Goal: Use online tool/utility: Use online tool/utility

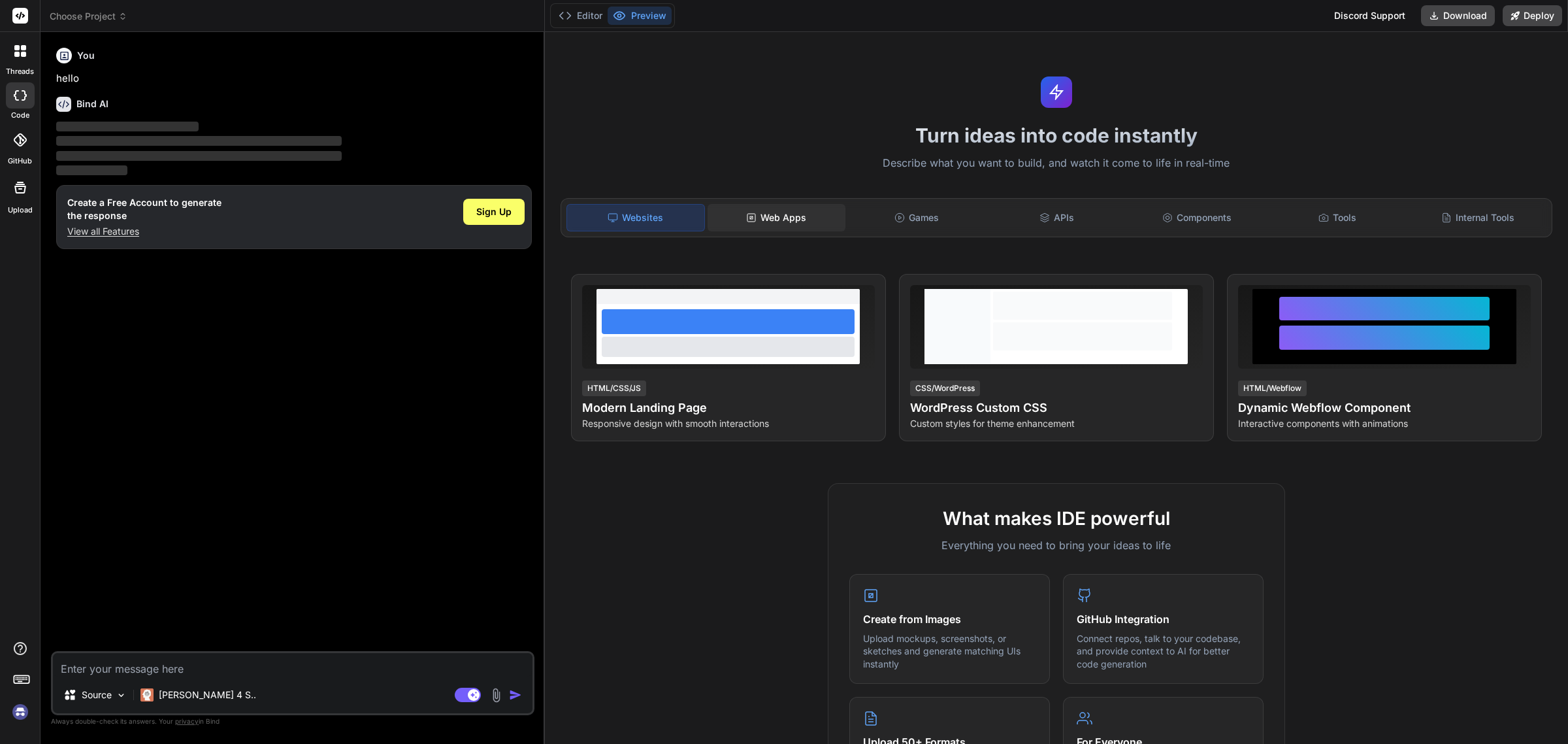
click at [758, 217] on div "Web Apps" at bounding box center [776, 217] width 138 height 27
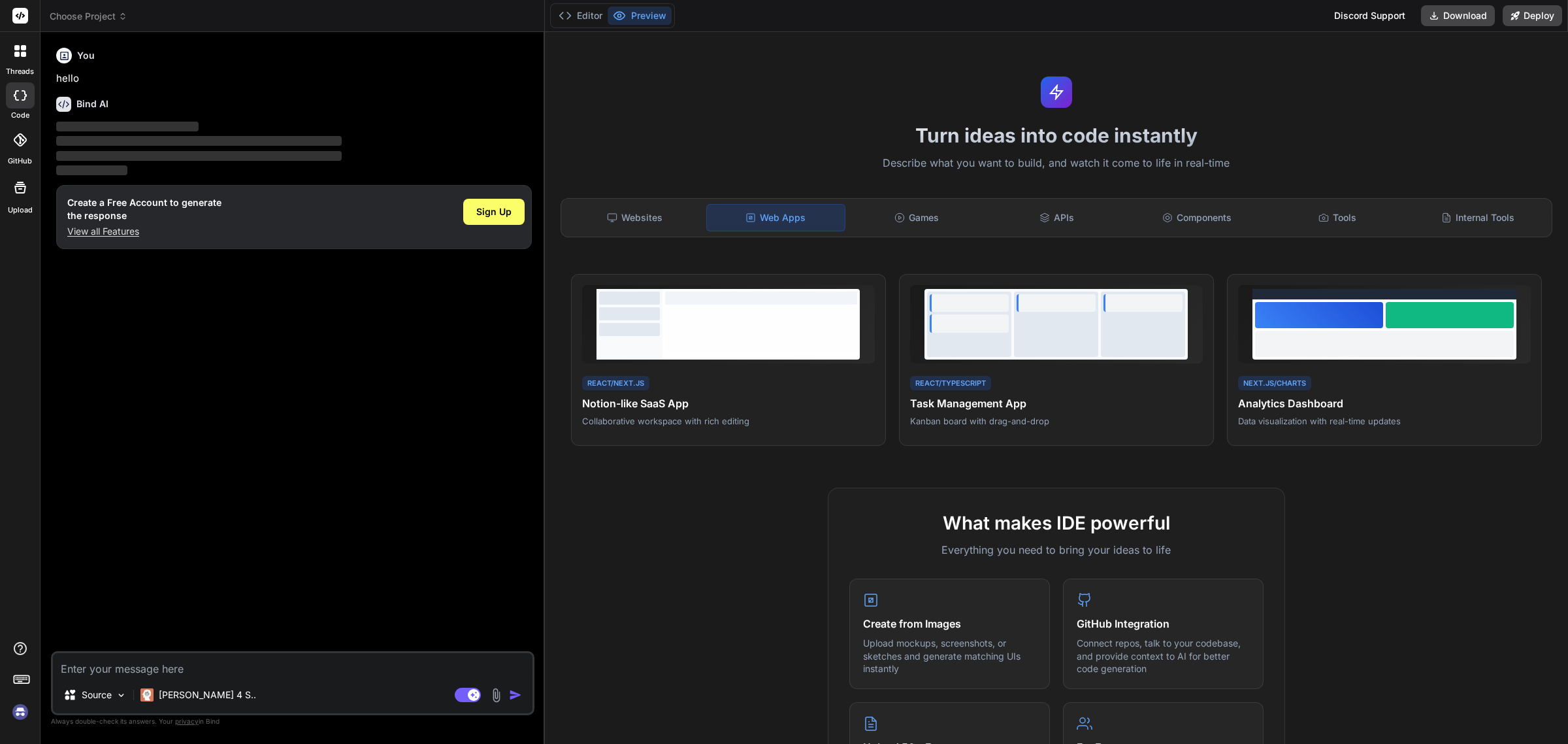
click at [630, 18] on button "Preview" at bounding box center [640, 16] width 64 height 19
click at [585, 18] on button "Editor" at bounding box center [581, 16] width 54 height 19
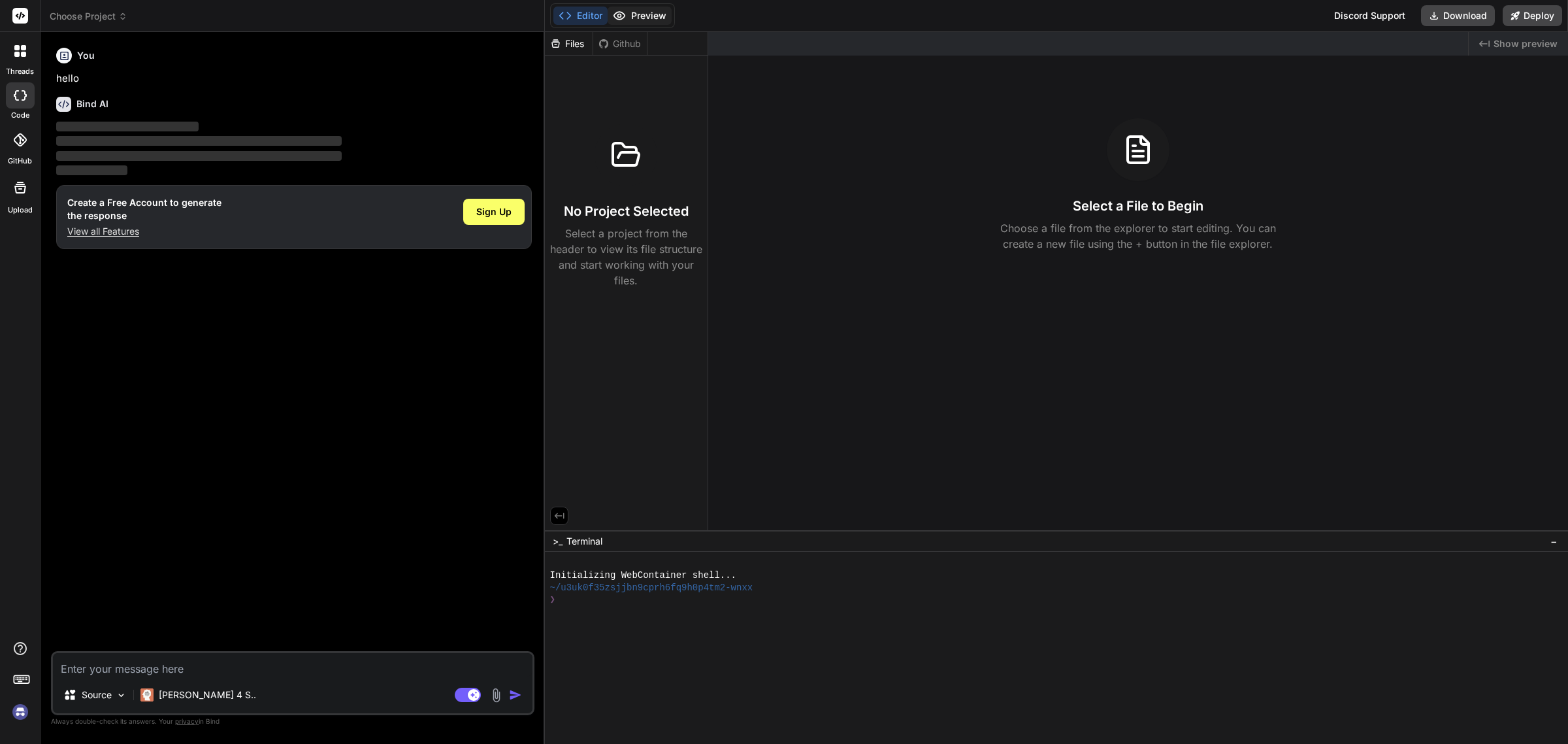
click at [618, 18] on icon at bounding box center [619, 16] width 13 height 13
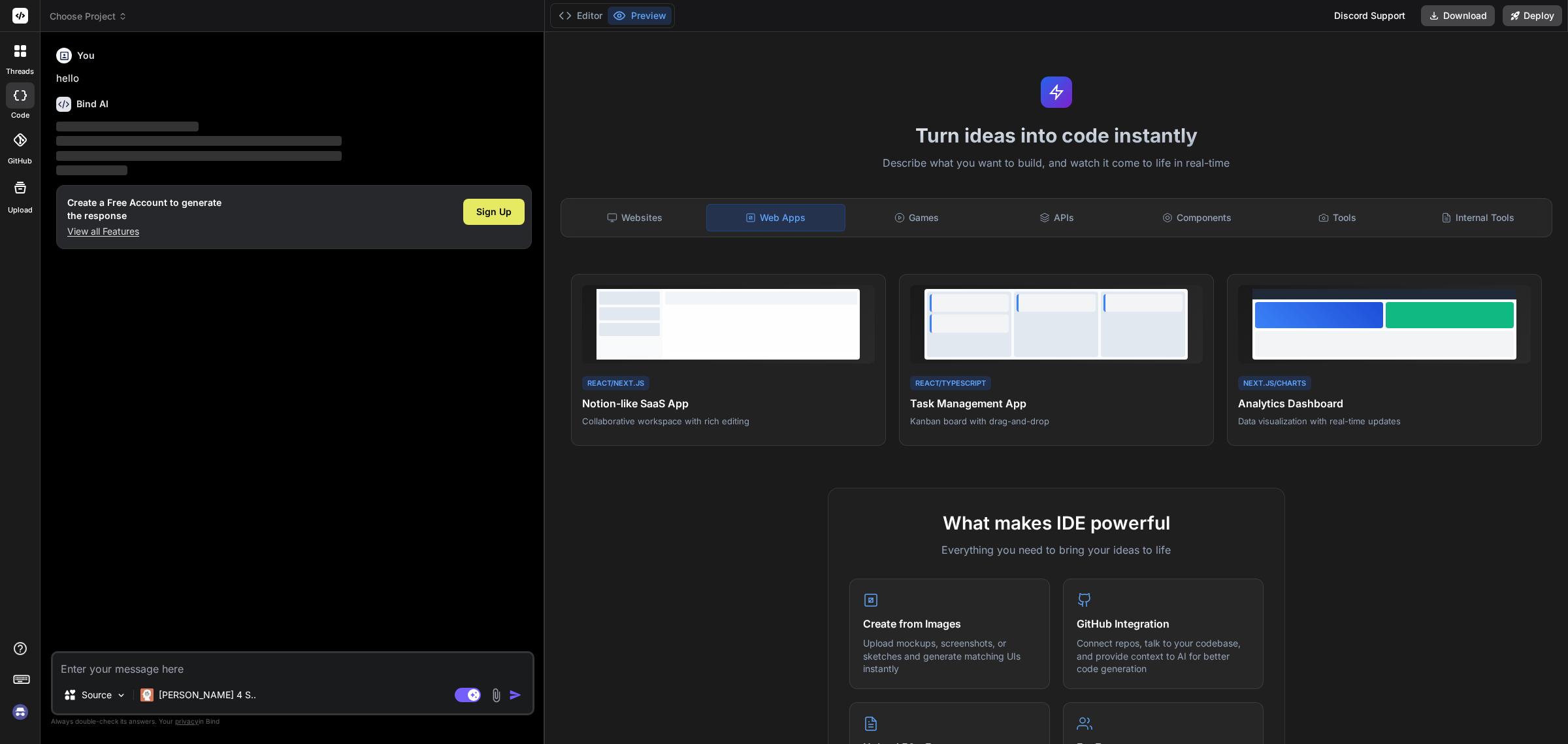
click at [492, 214] on span "Sign Up" at bounding box center [493, 211] width 35 height 13
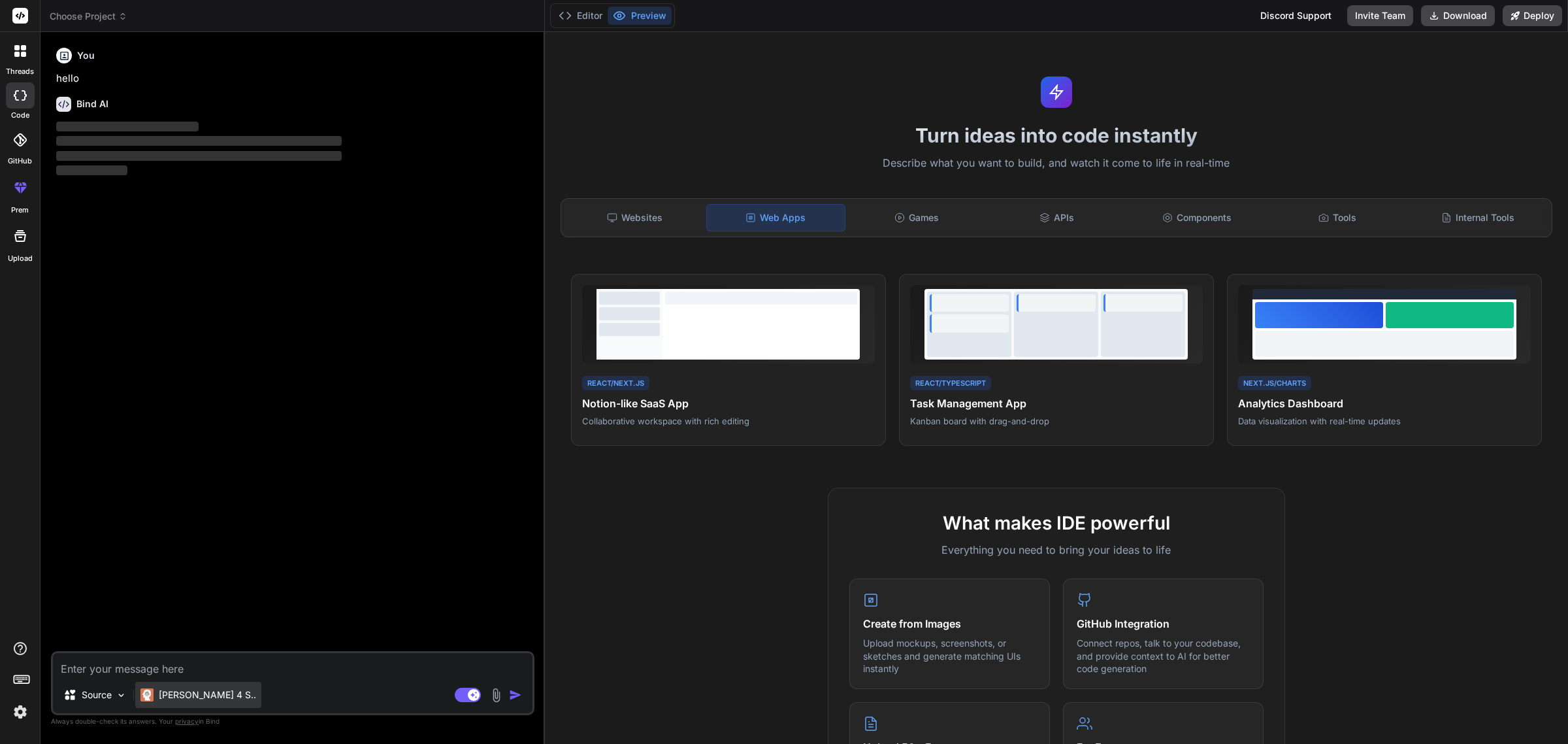
click at [203, 697] on p "[PERSON_NAME] 4 S.." at bounding box center [206, 694] width 97 height 13
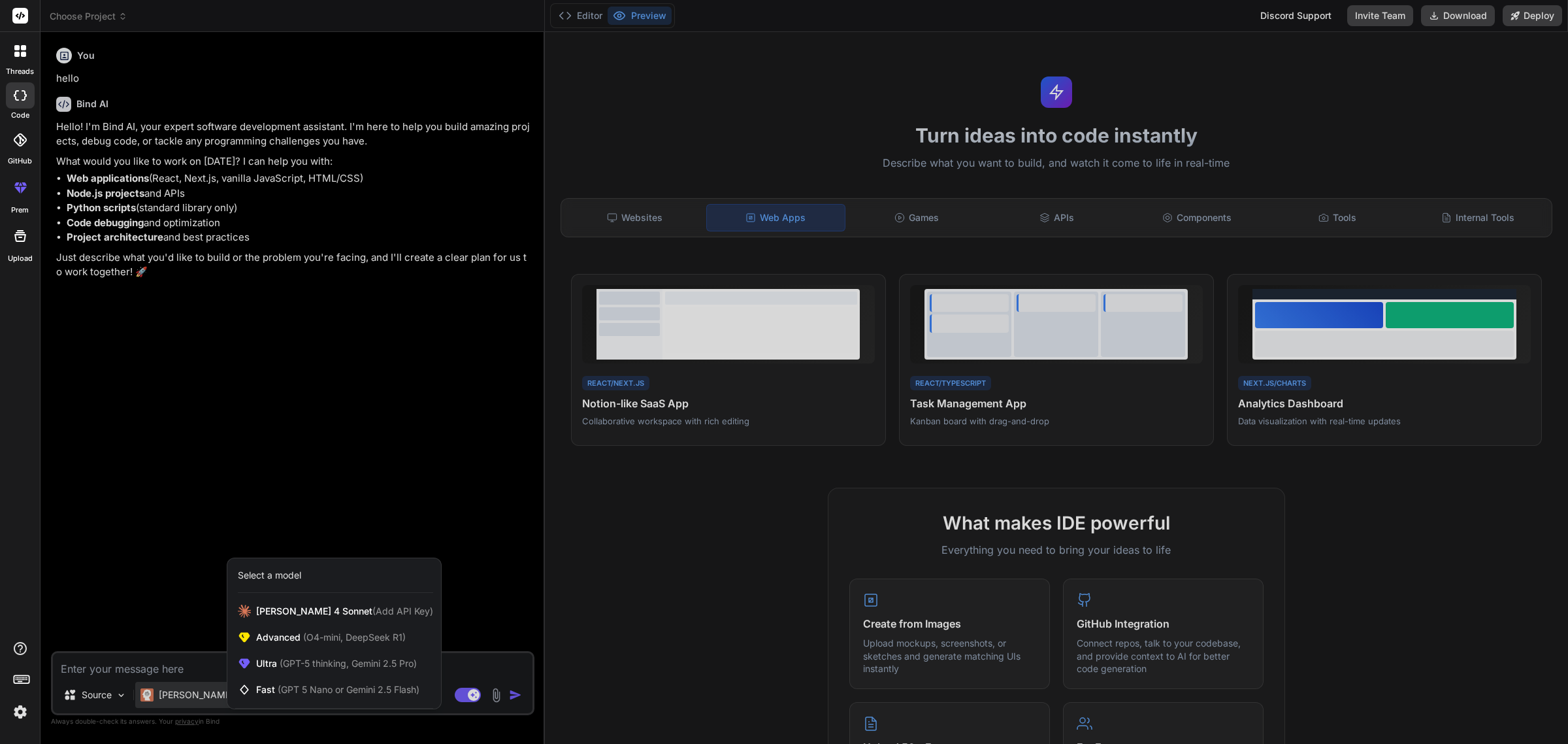
click at [203, 697] on div at bounding box center [784, 372] width 1568 height 744
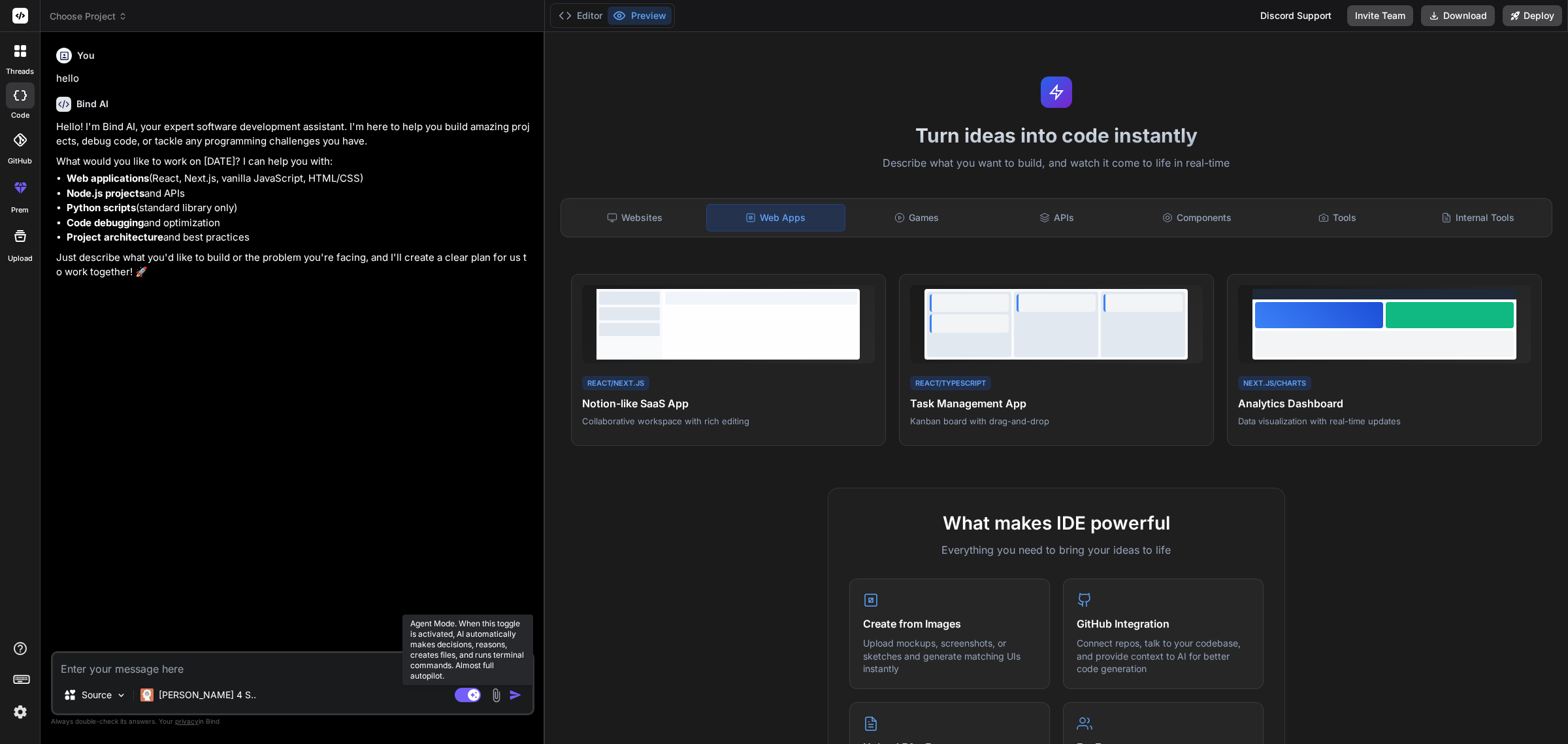
click at [469, 696] on rect at bounding box center [474, 694] width 12 height 12
click at [116, 695] on img at bounding box center [121, 695] width 11 height 11
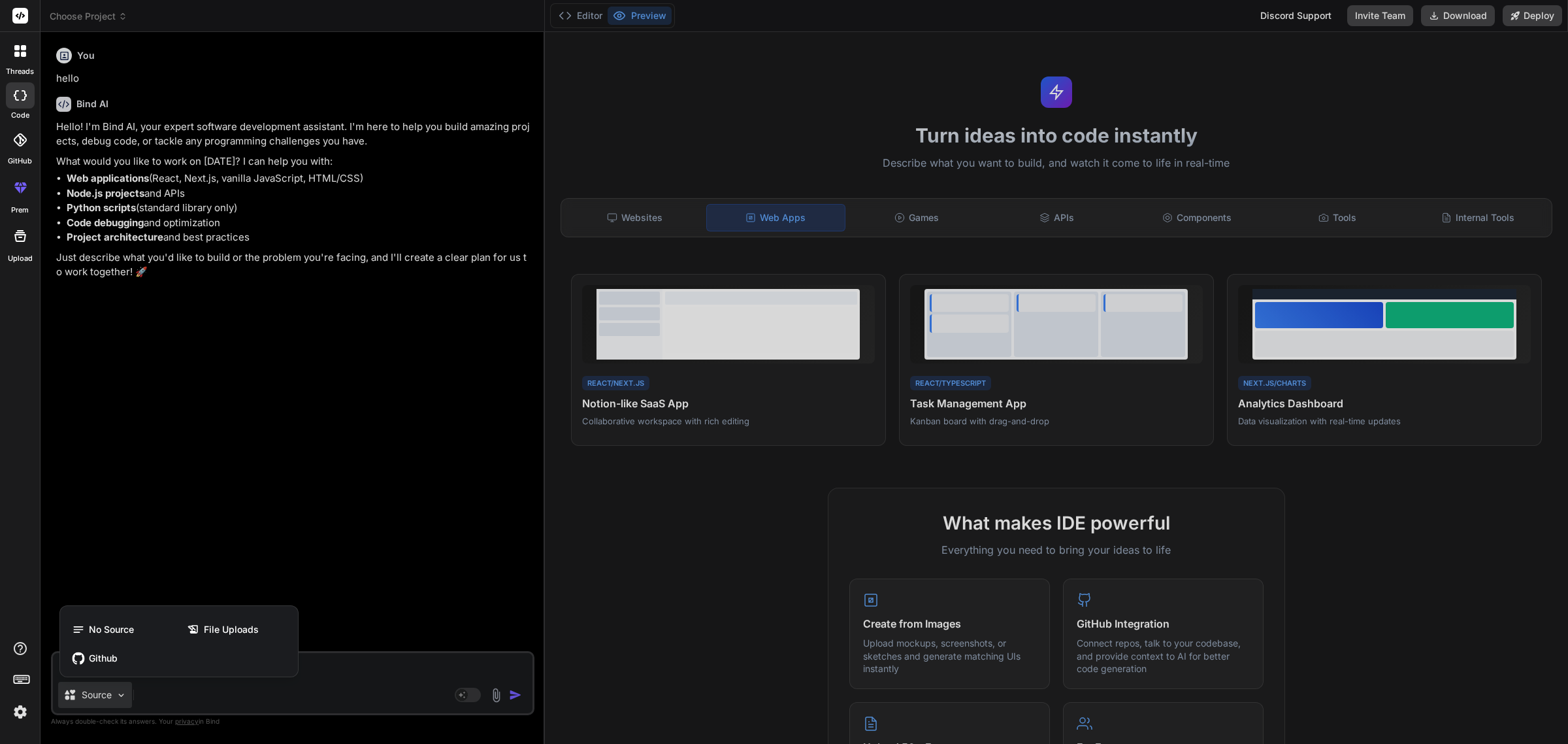
click at [115, 695] on div at bounding box center [784, 372] width 1568 height 744
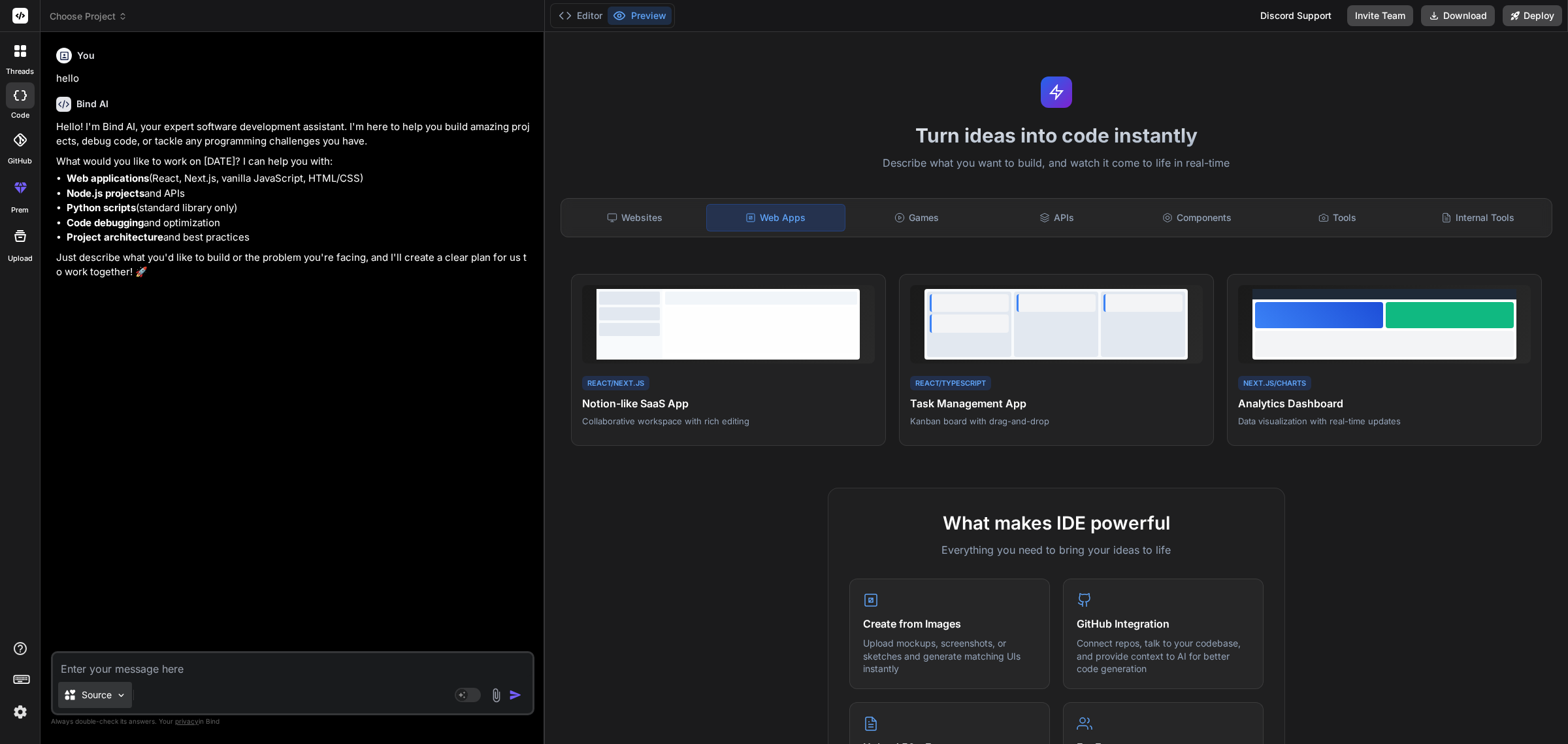
click at [116, 695] on img at bounding box center [121, 695] width 11 height 11
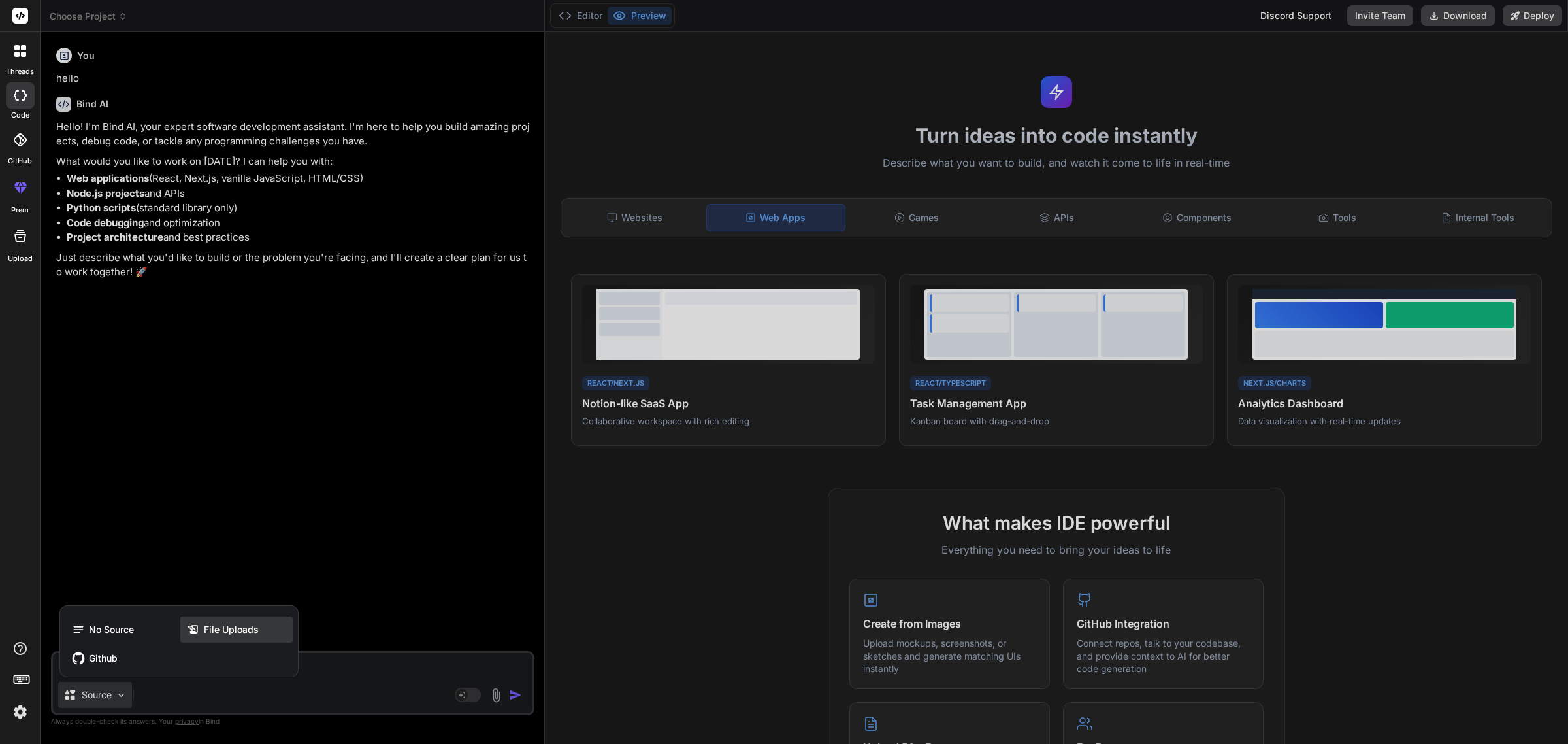
click at [217, 629] on span "File Uploads" at bounding box center [231, 629] width 55 height 13
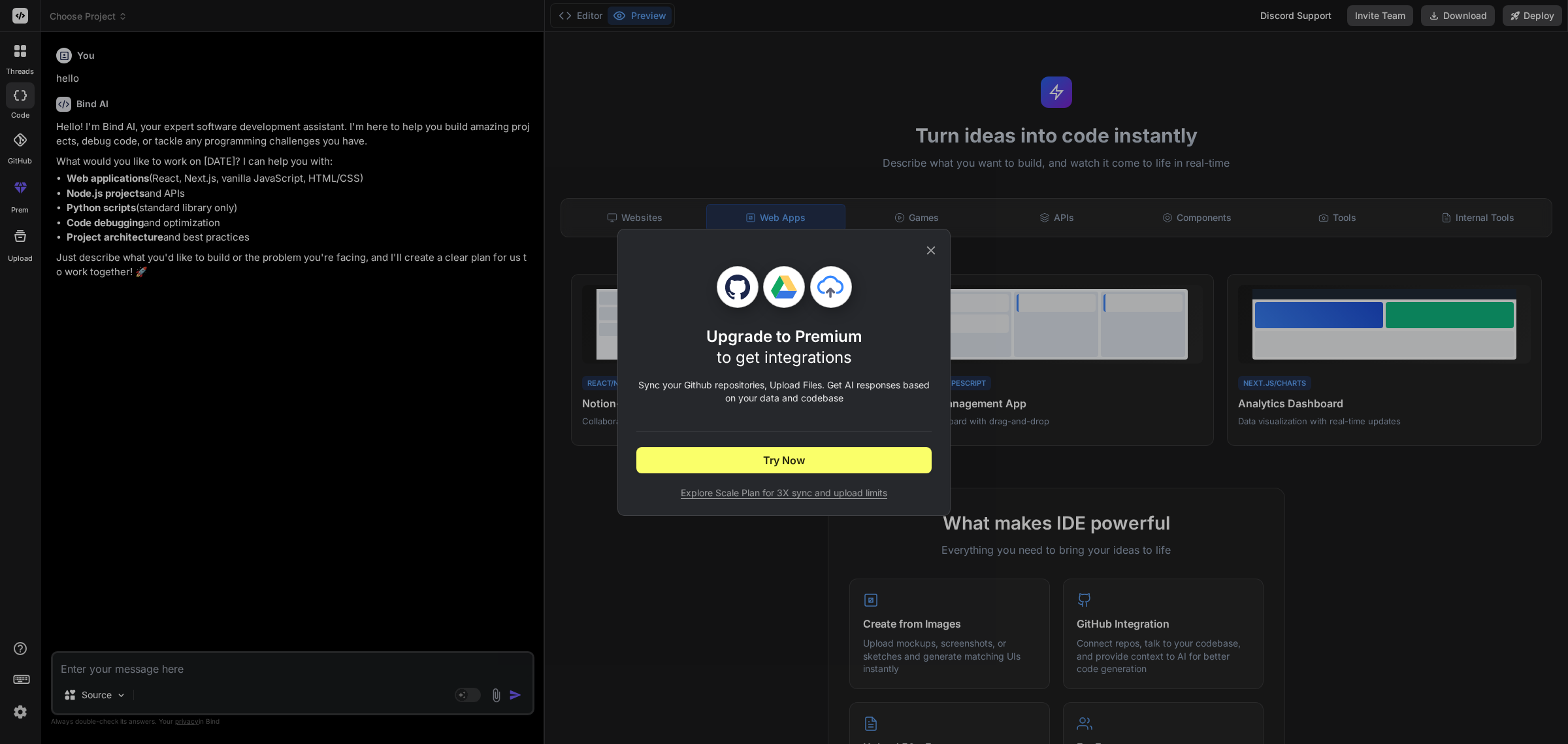
click at [911, 249] on div "Upgrade to Premium to get integrations Sync your Github repositories, Upload Fi…" at bounding box center [784, 372] width 295 height 286
click at [931, 243] on icon at bounding box center [931, 250] width 15 height 15
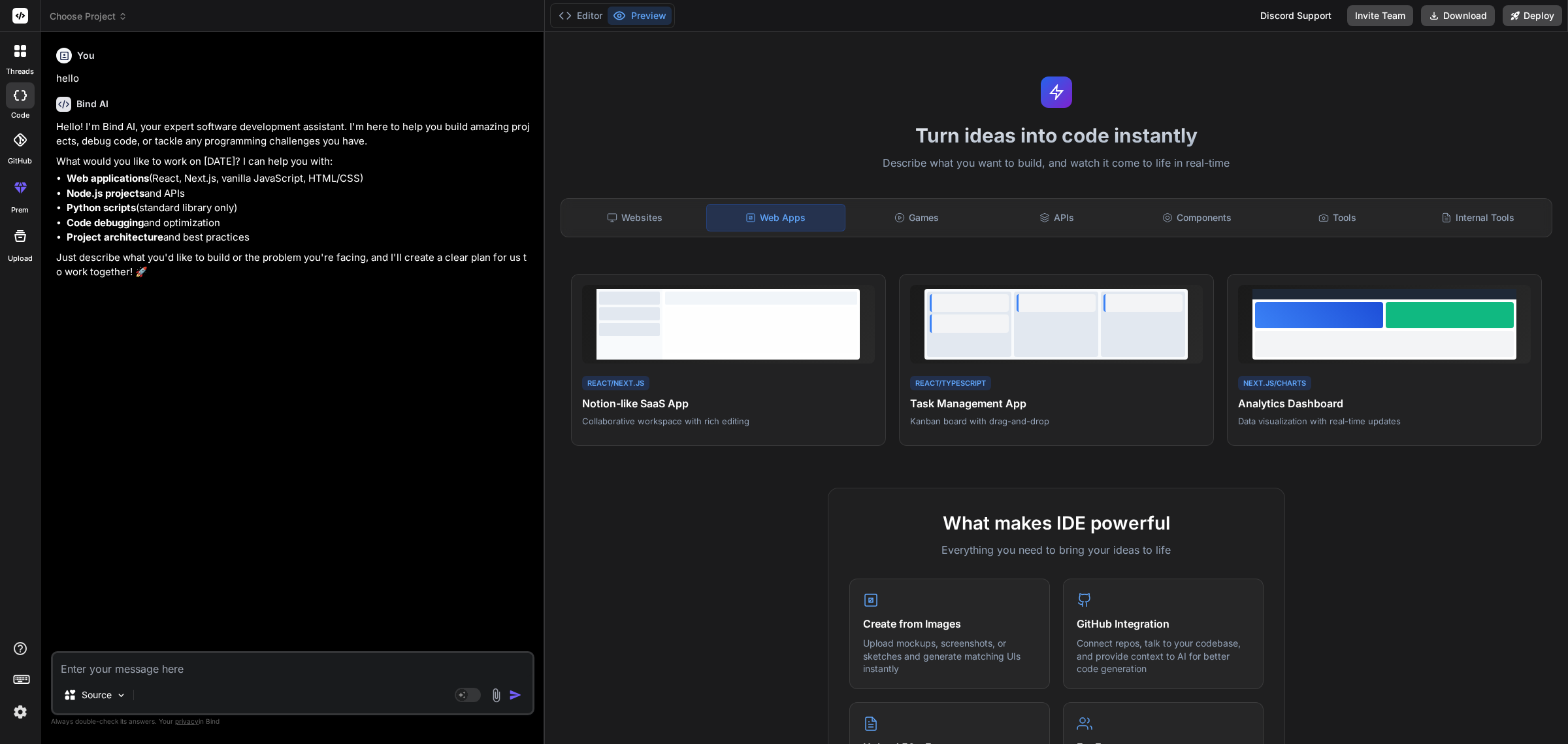
click at [177, 670] on textarea at bounding box center [293, 665] width 480 height 23
click at [497, 695] on img at bounding box center [495, 694] width 15 height 15
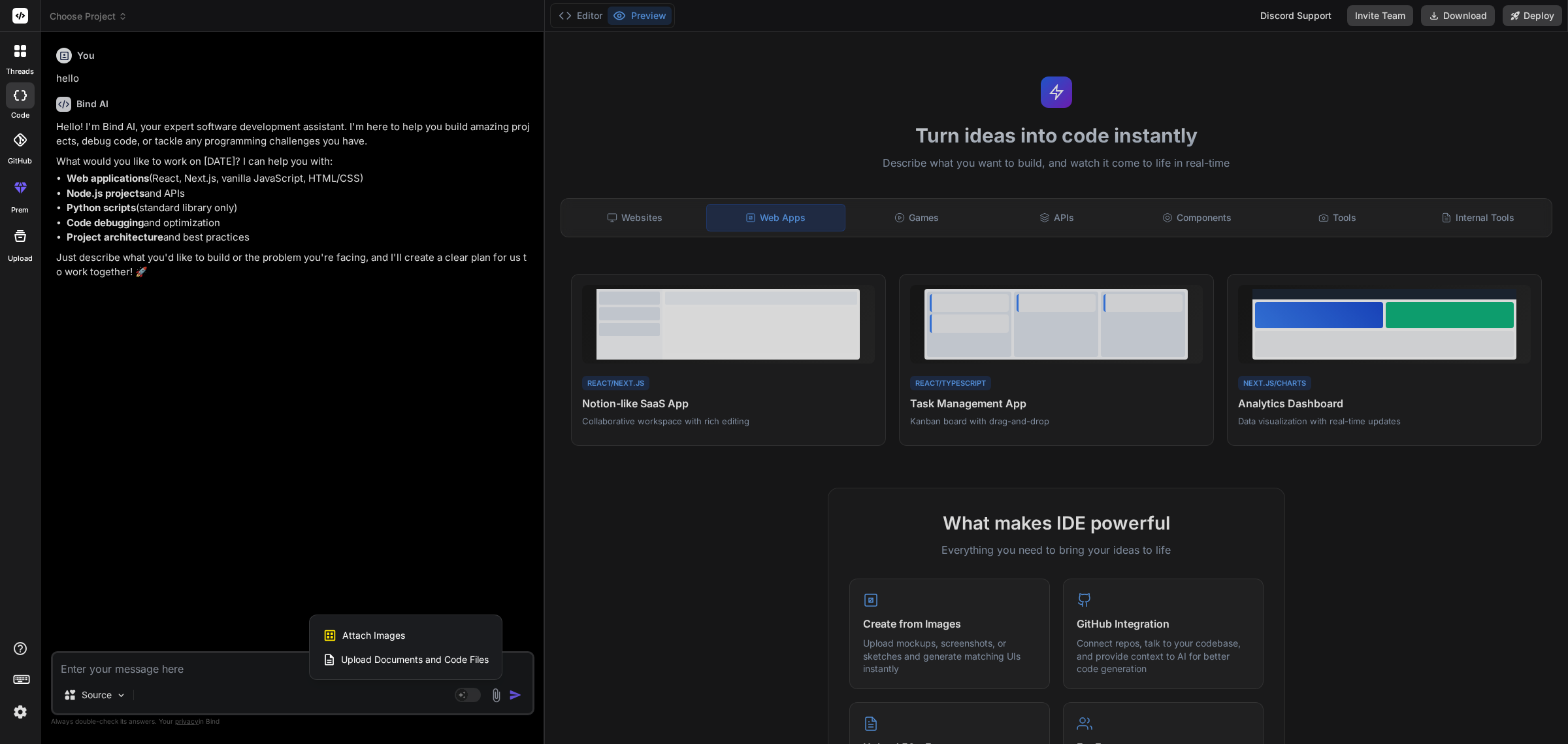
click at [361, 634] on span "Attach Images" at bounding box center [373, 635] width 63 height 13
type textarea "x"
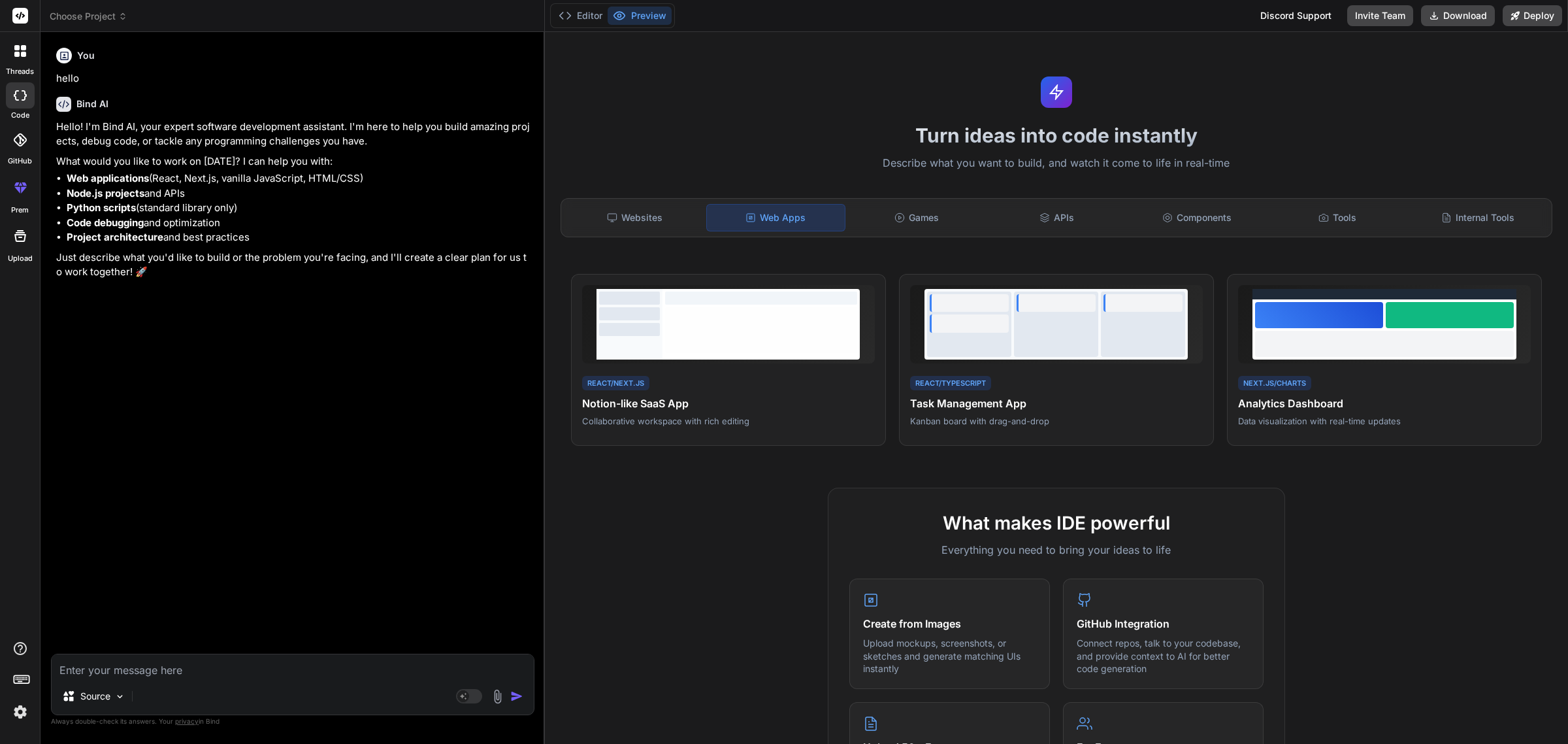
type input "C:\fakepath\Frame 54.png"
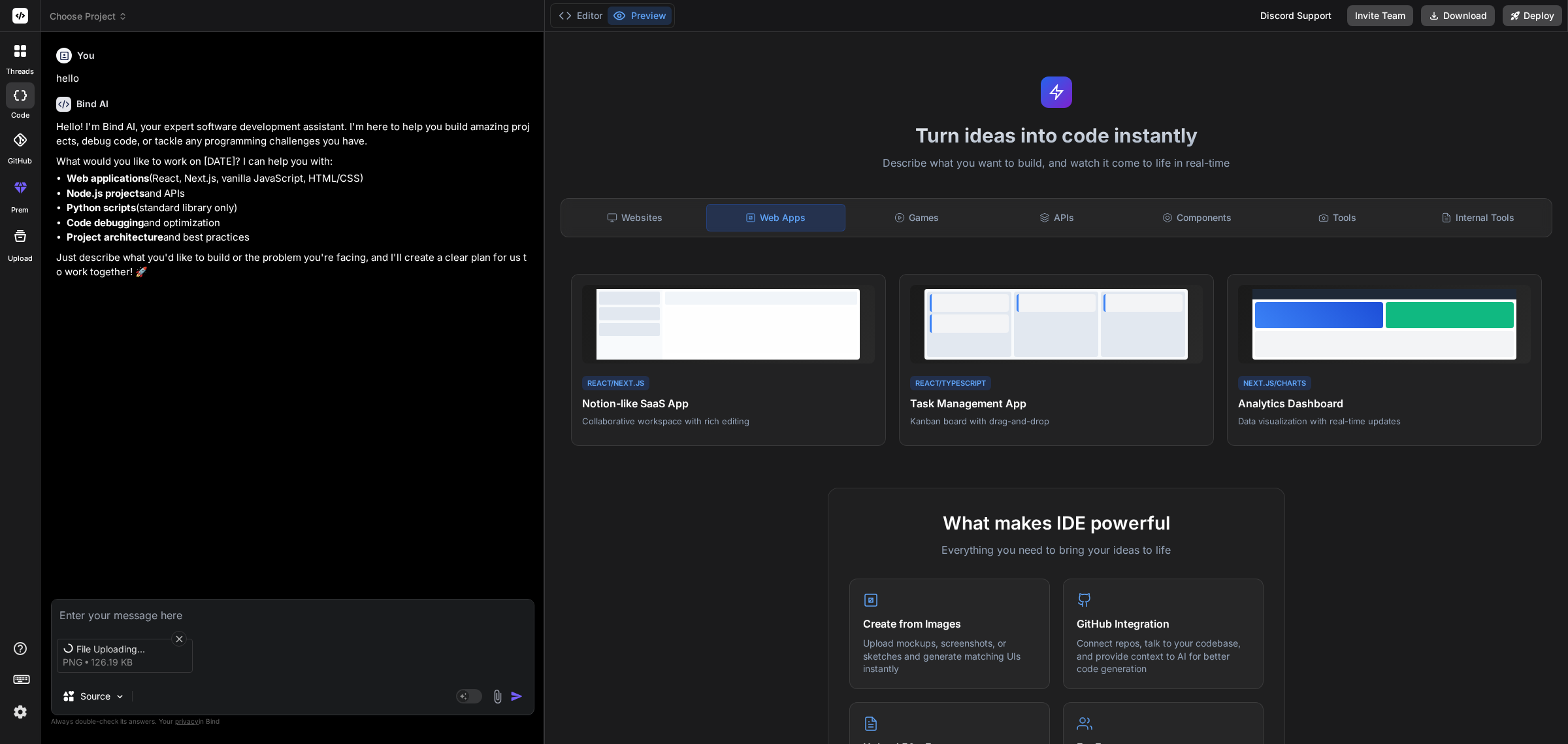
click at [112, 617] on textarea at bounding box center [292, 611] width 482 height 23
type textarea "x"
type textarea "C"
type textarea "x"
type textarea "Cr"
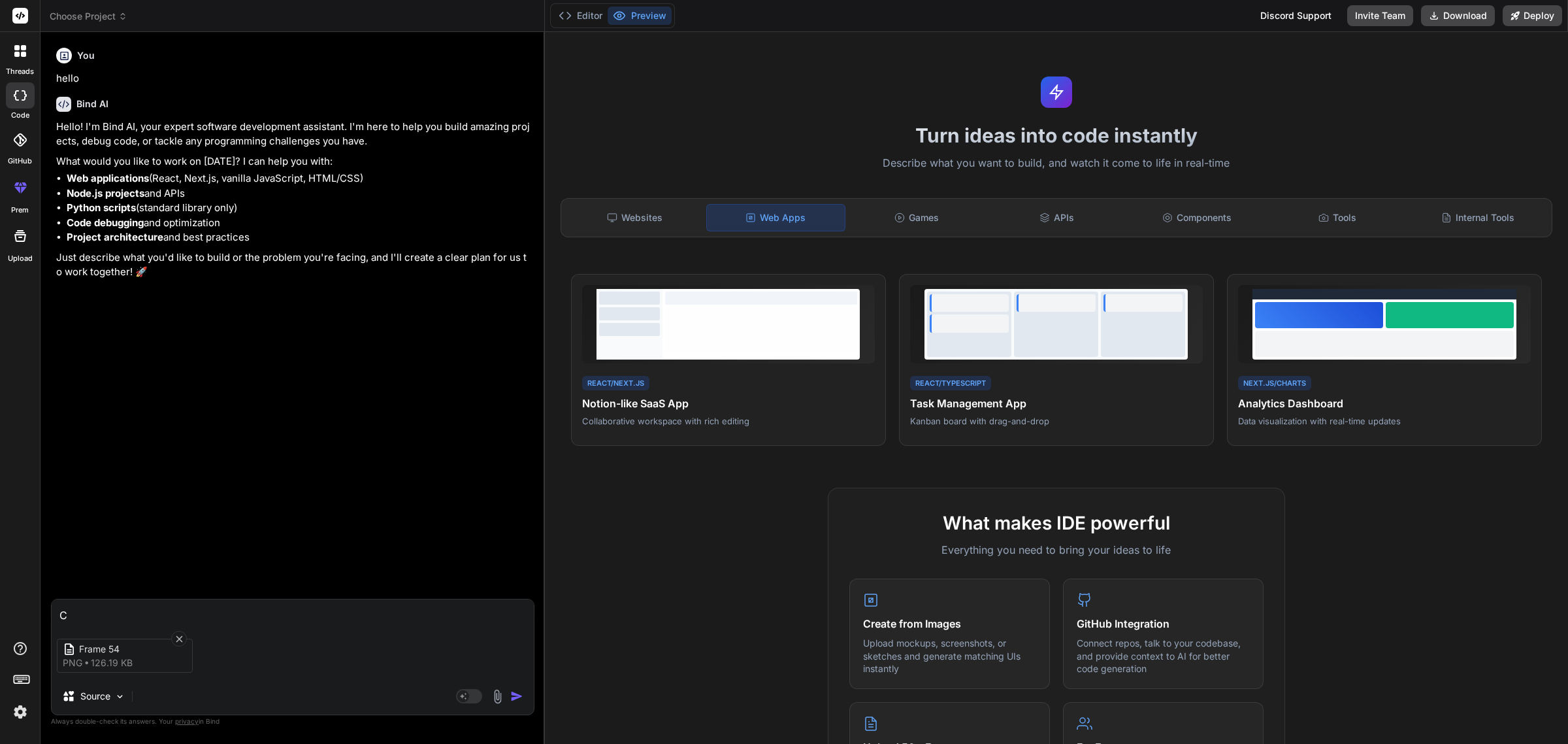
type textarea "x"
type textarea "Cre"
type textarea "x"
type textarea "Crea"
type textarea "x"
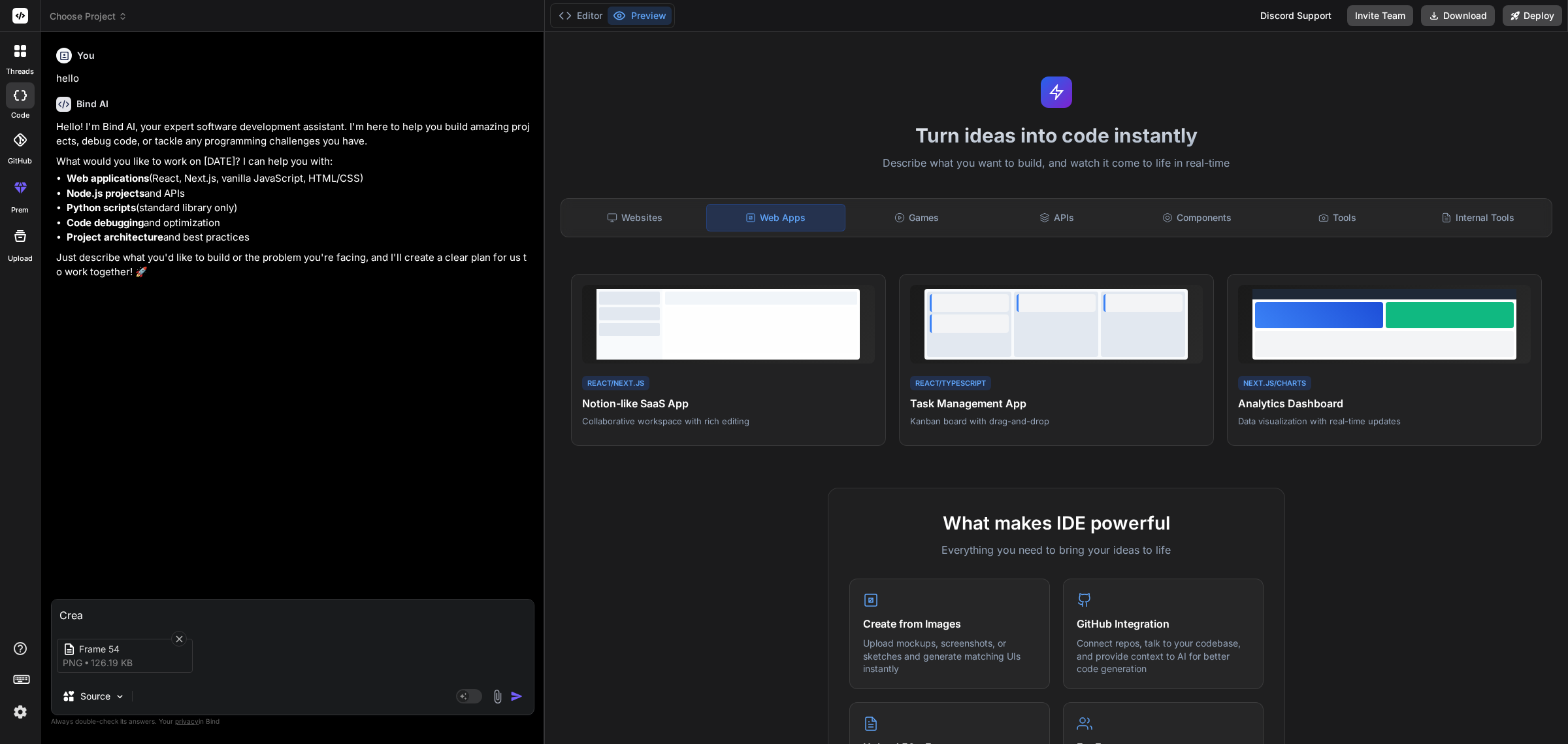
type textarea "Creat"
type textarea "x"
type textarea "Create"
type textarea "x"
type textarea "Create"
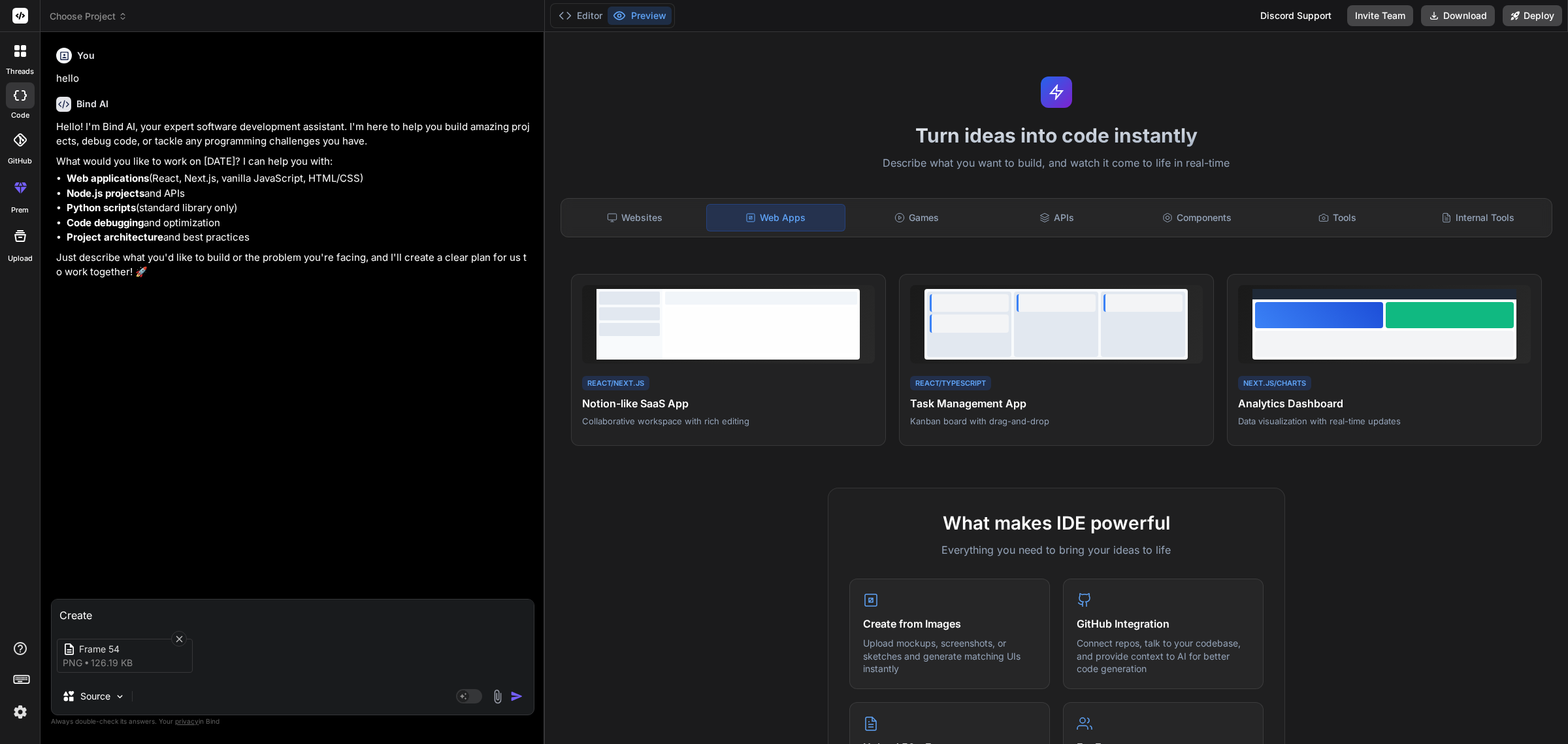
type textarea "x"
type textarea "Create a"
type textarea "x"
type textarea "Create a"
type textarea "x"
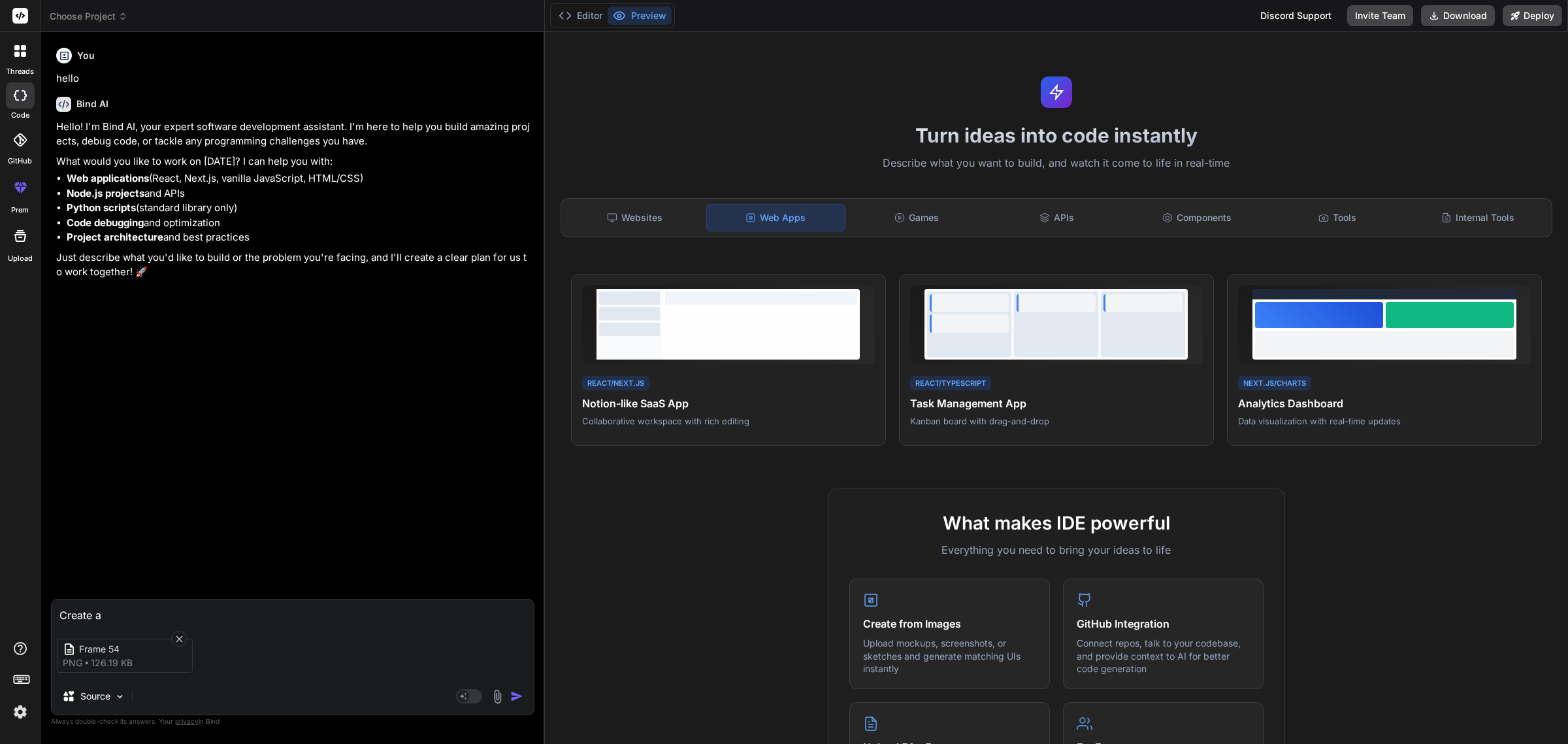
type textarea "Create a"
type textarea "x"
type textarea "Create"
type textarea "x"
type textarea "Create"
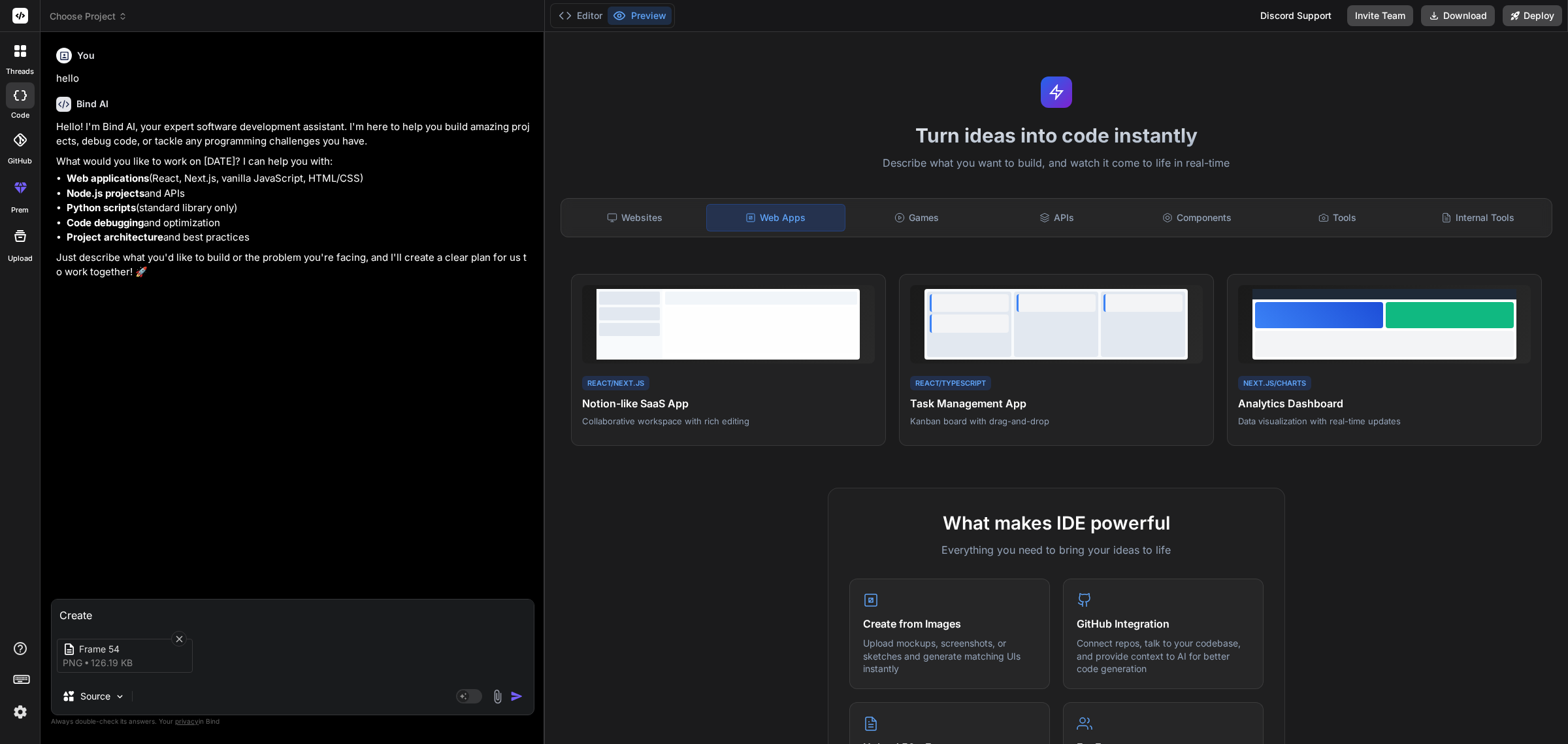
type textarea "x"
type textarea "Creat"
type textarea "x"
type textarea "Crea"
type textarea "x"
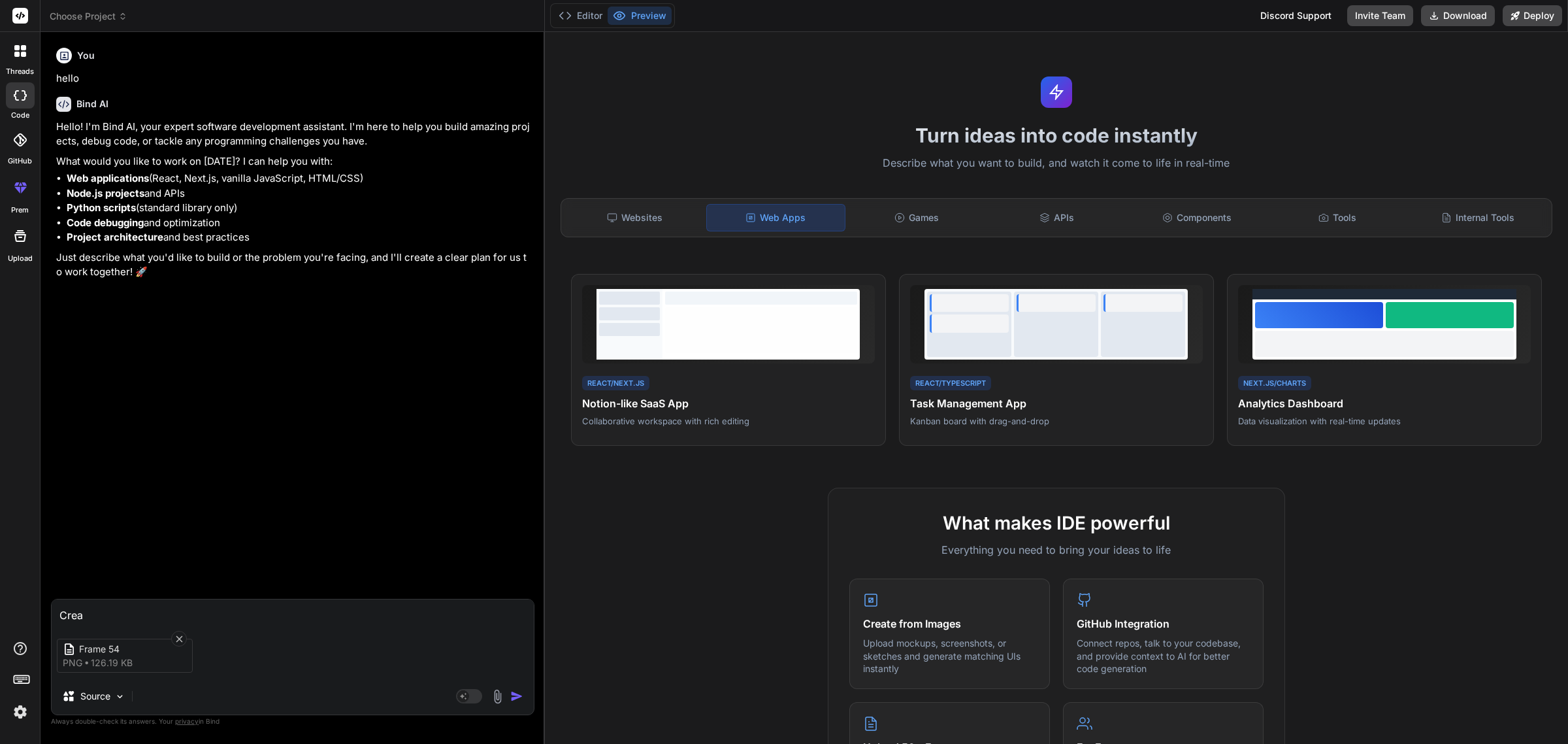
type textarea "Cre"
type textarea "x"
type textarea "Cr"
type textarea "x"
type textarea "C"
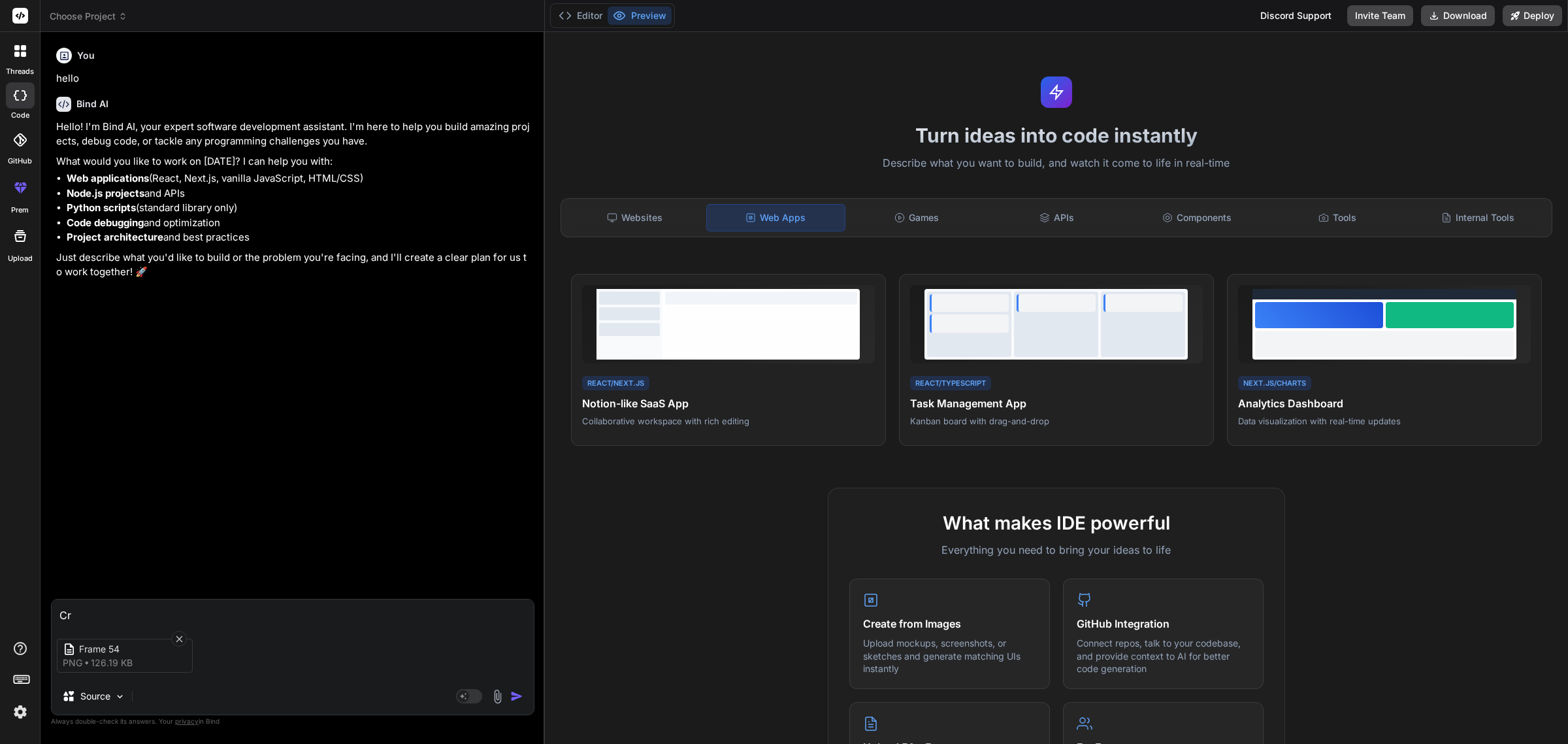
type textarea "x"
type textarea "B"
type textarea "x"
type textarea "Bu"
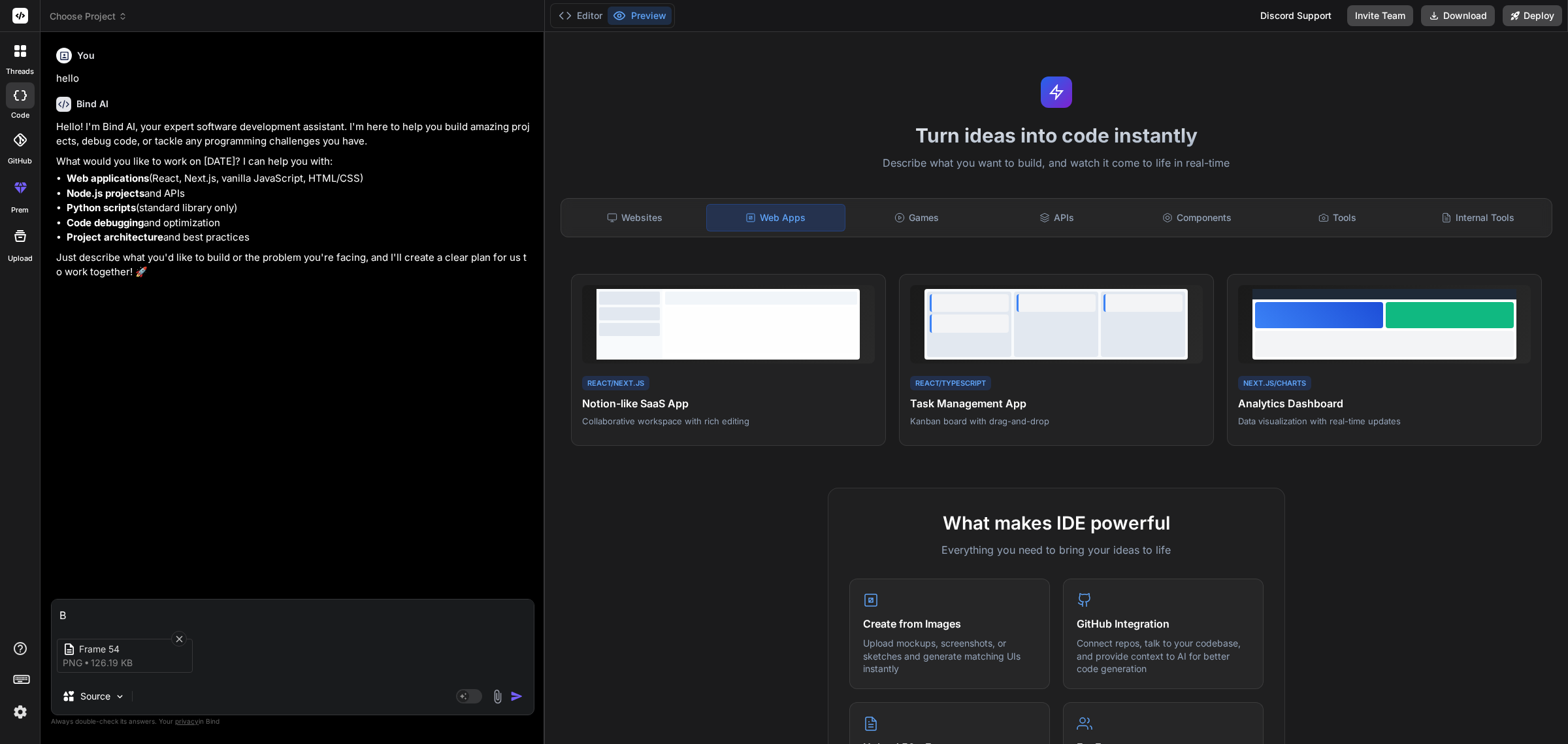
type textarea "x"
type textarea "[PERSON_NAME]"
type textarea "x"
type textarea "Buil"
type textarea "x"
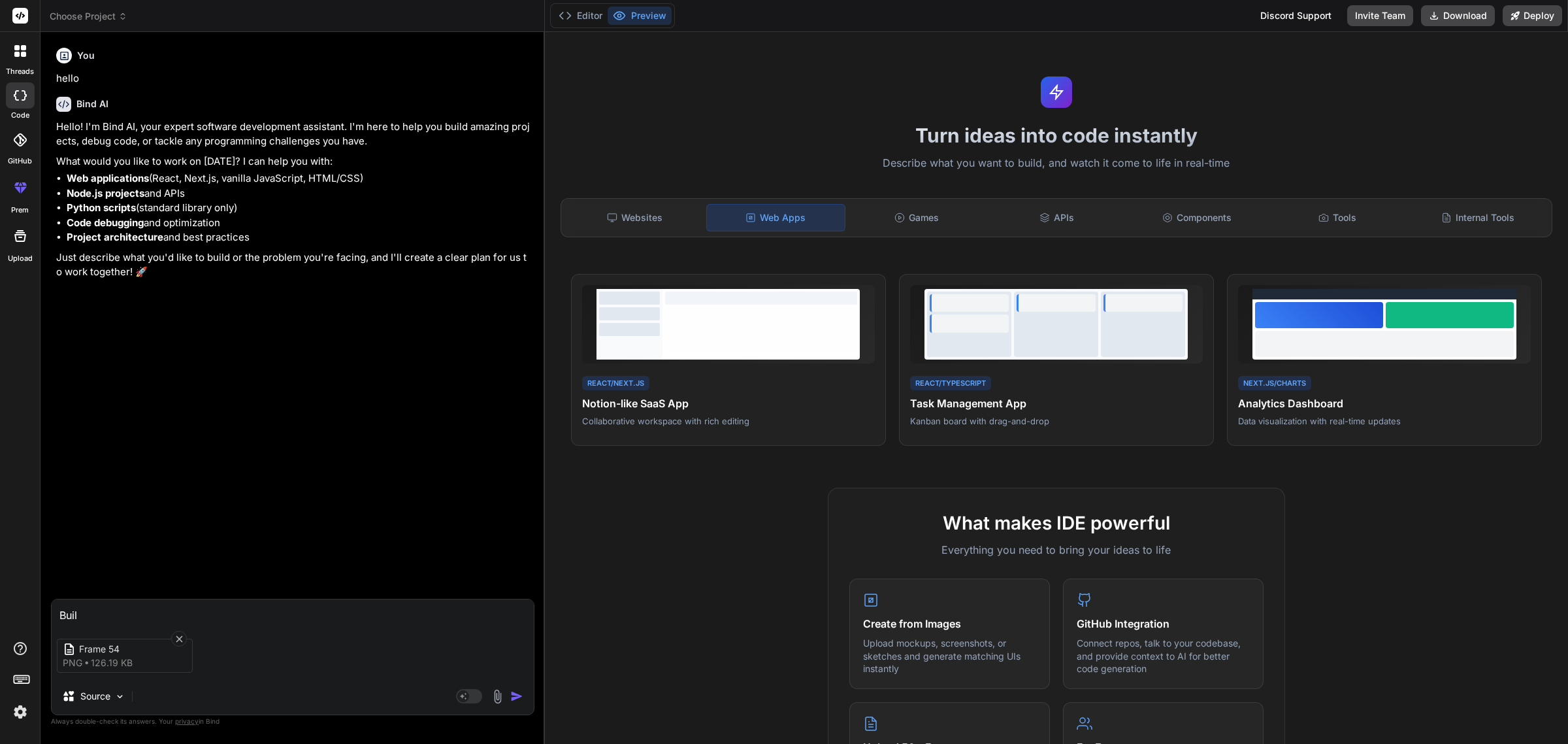
type textarea "Build"
type textarea "x"
type textarea "Build"
type textarea "x"
type textarea "Build a"
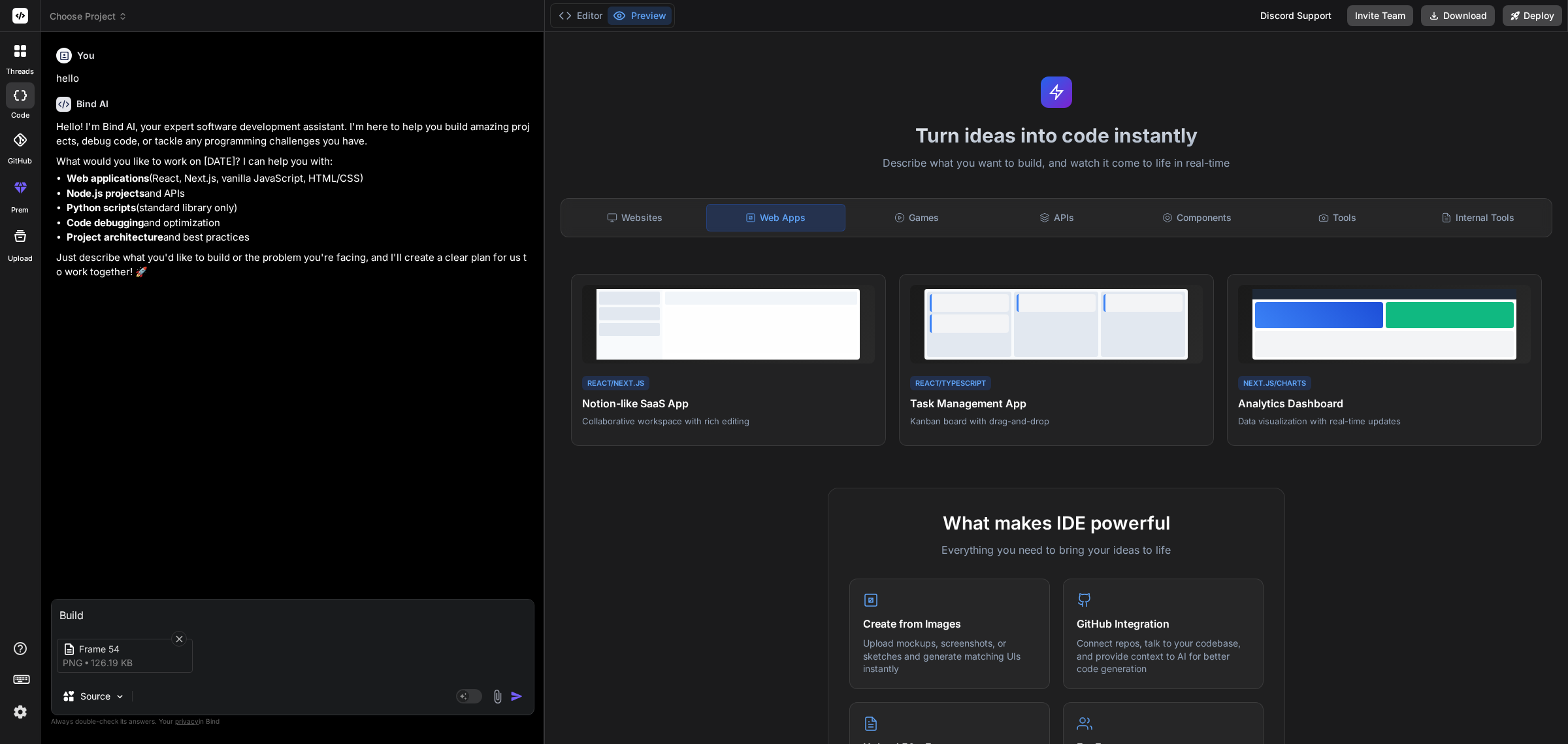
type textarea "x"
type textarea "Build a"
type textarea "x"
type textarea "Build a f"
type textarea "x"
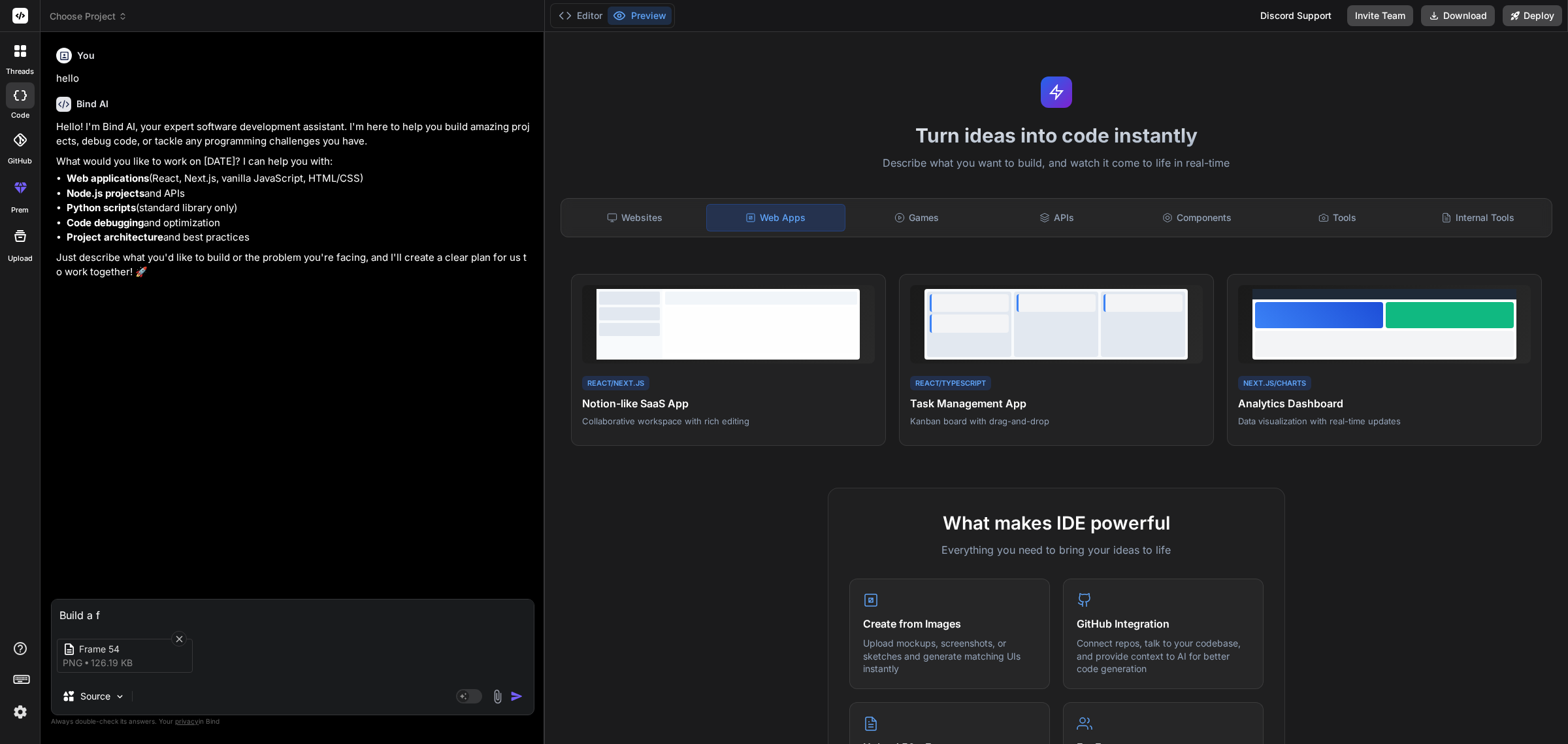
type textarea "Build a fu"
type textarea "x"
type textarea "Build a fun"
type textarea "x"
type textarea "Build a func"
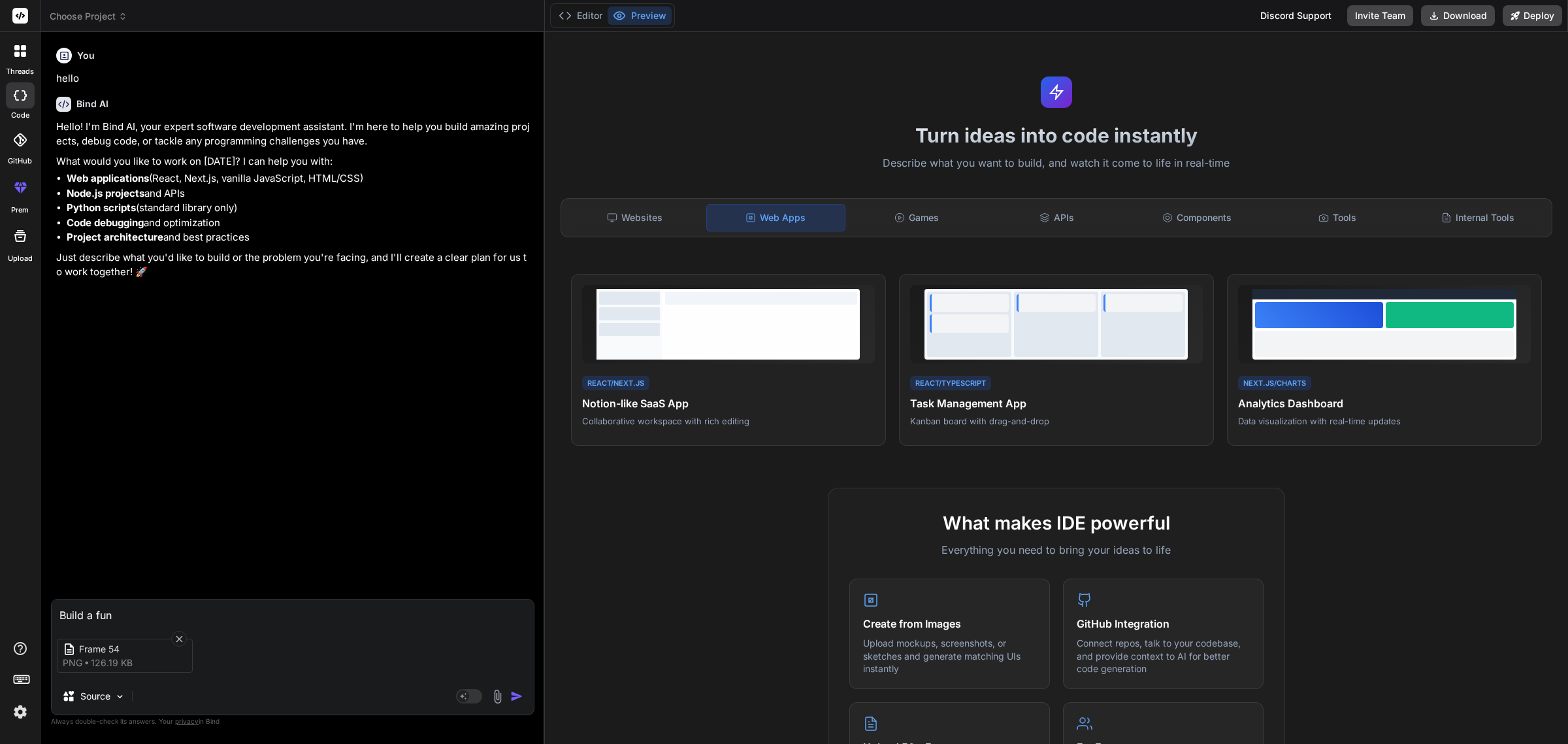
type textarea "x"
type textarea "Build a funct"
type textarea "x"
type textarea "Build a functi"
type textarea "x"
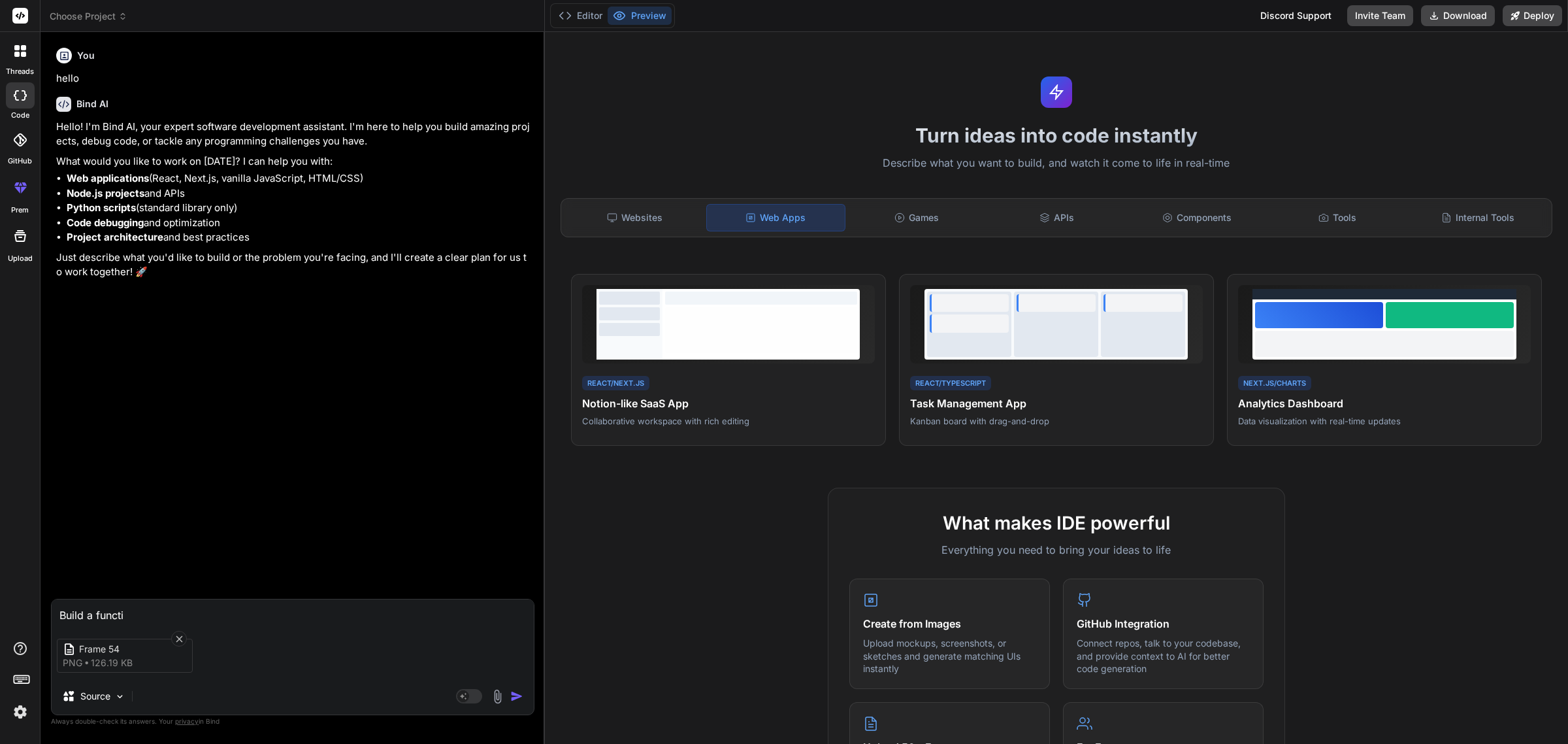
type textarea "Build a functio"
type textarea "x"
type textarea "Build a function"
type textarea "x"
type textarea "Build a functiona"
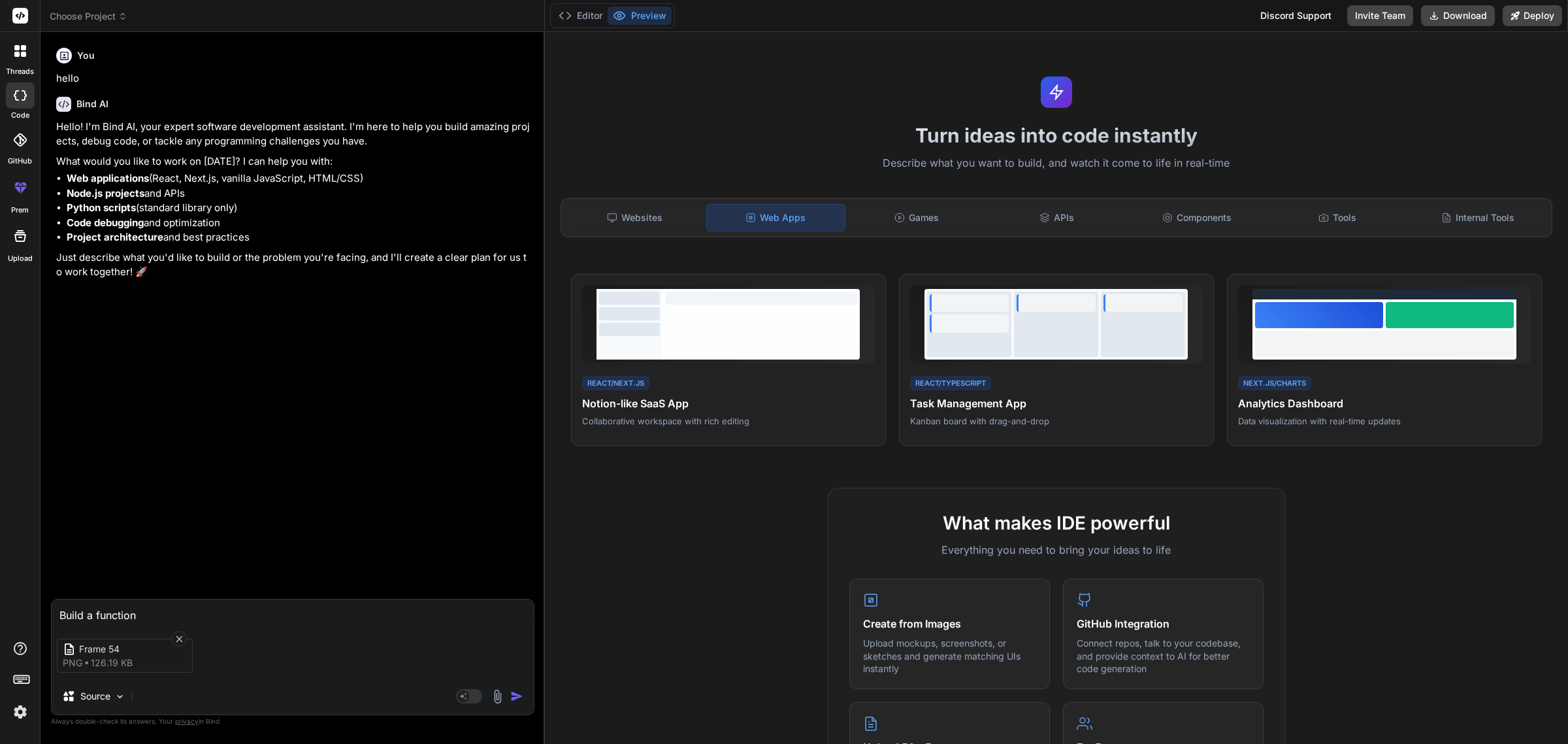
type textarea "x"
type textarea "Build a functional"
type textarea "x"
type textarea "Build a functionali"
type textarea "x"
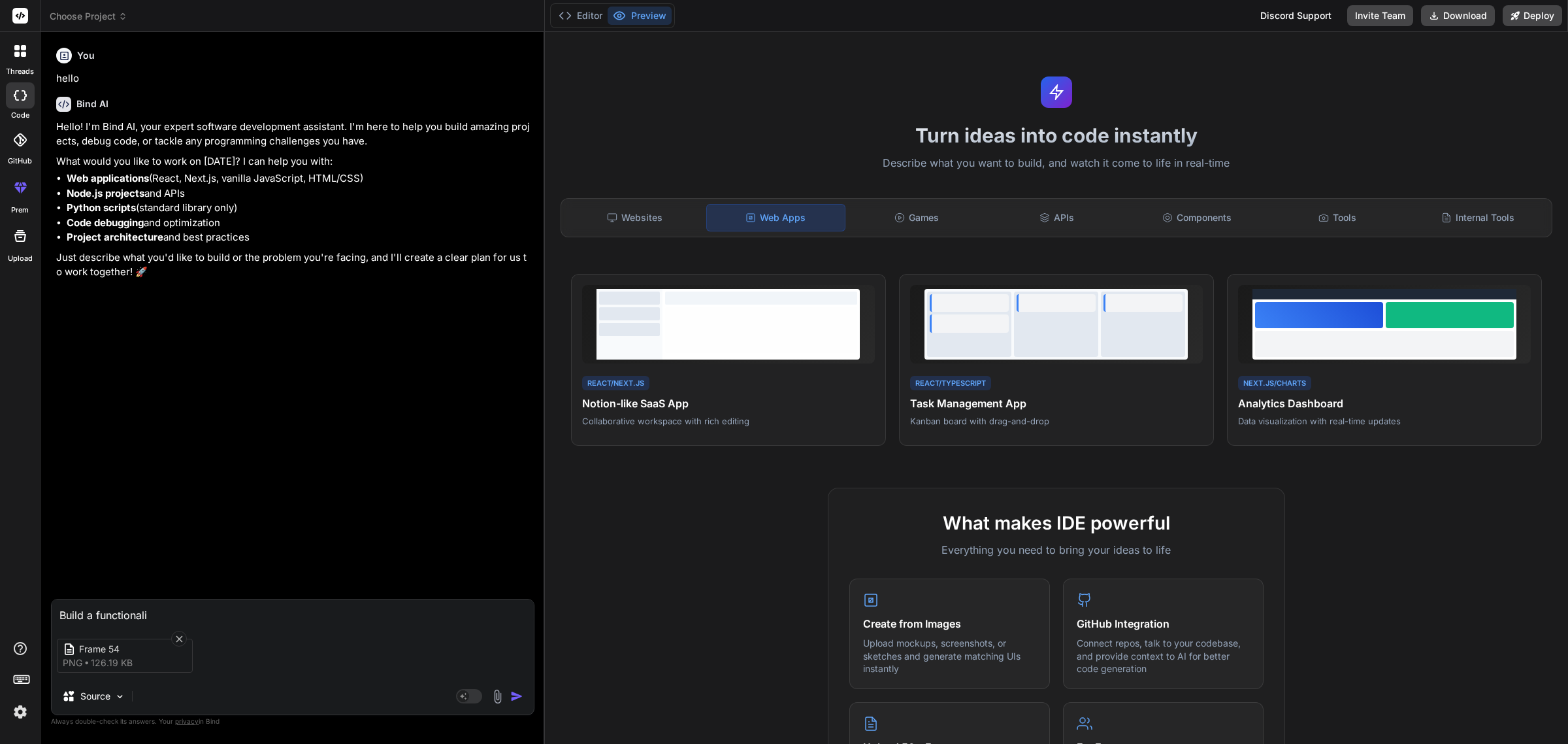
type textarea "Build a functionalit"
type textarea "x"
type textarea "Build a functionality"
type textarea "x"
type textarea "Build a functionality"
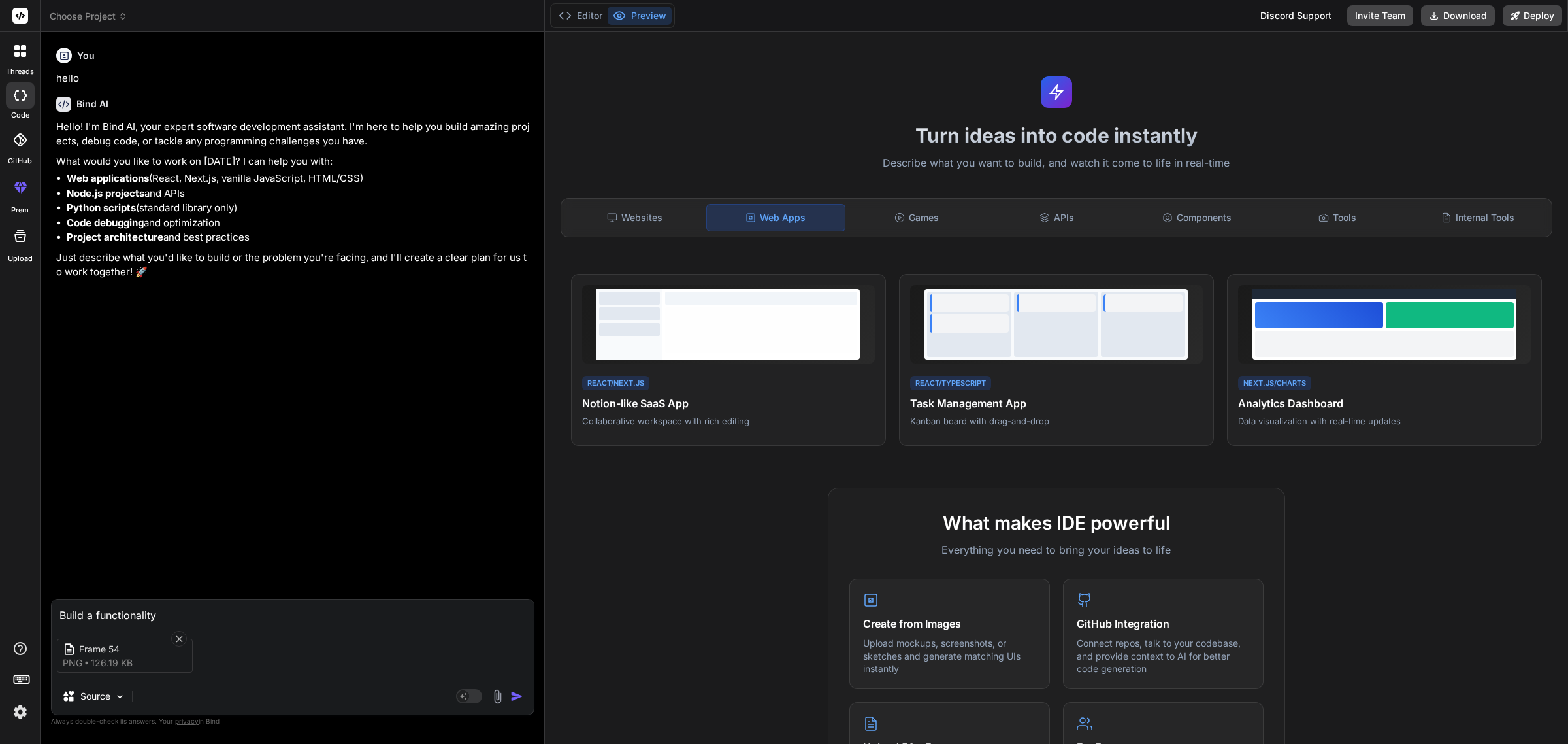
type textarea "x"
type textarea "Build a functionality f"
type textarea "x"
type textarea "Build a functionality fo"
type textarea "x"
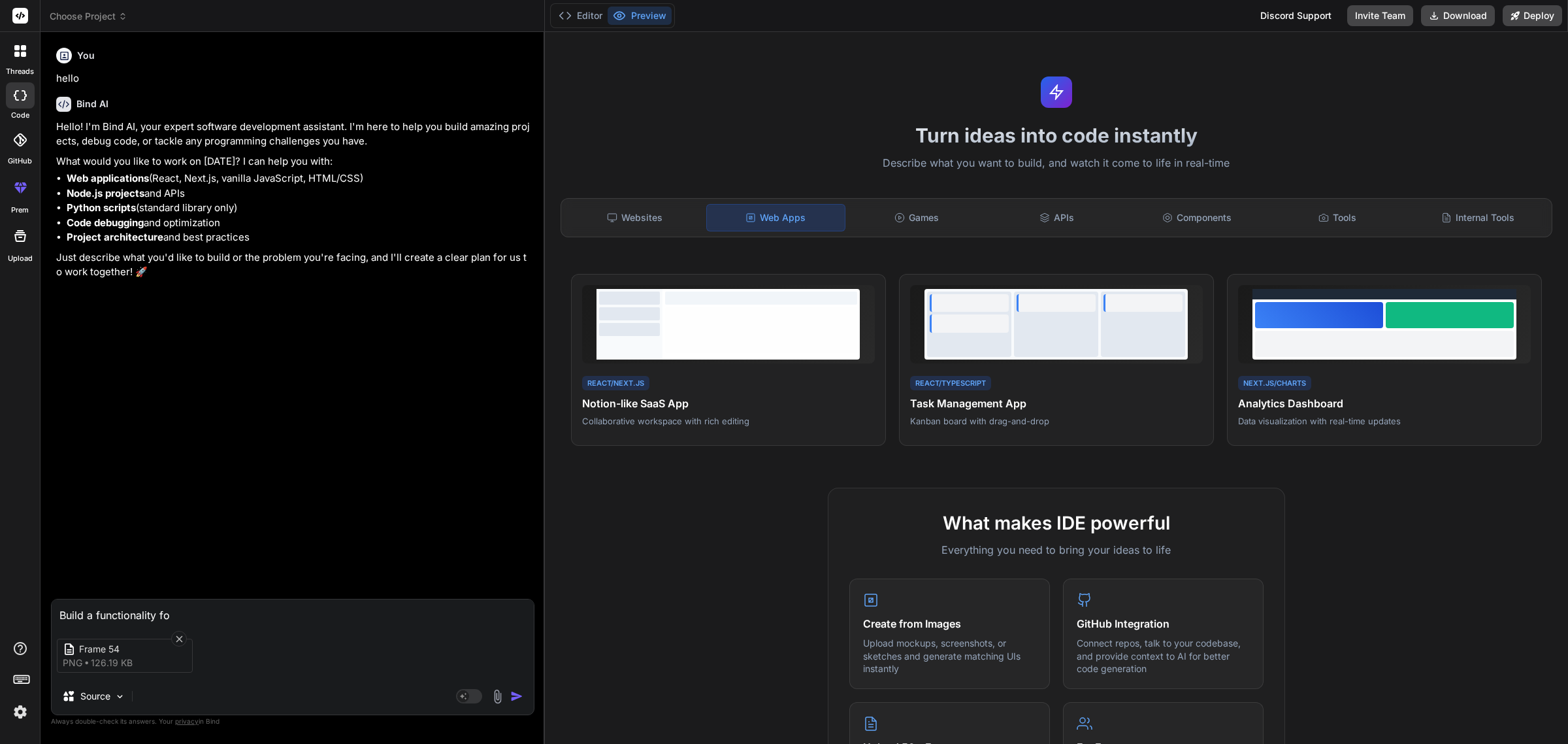
type textarea "Build a functionality for"
type textarea "x"
type textarea "Build a functionality for"
type textarea "x"
type textarea "Build a functionality for ""
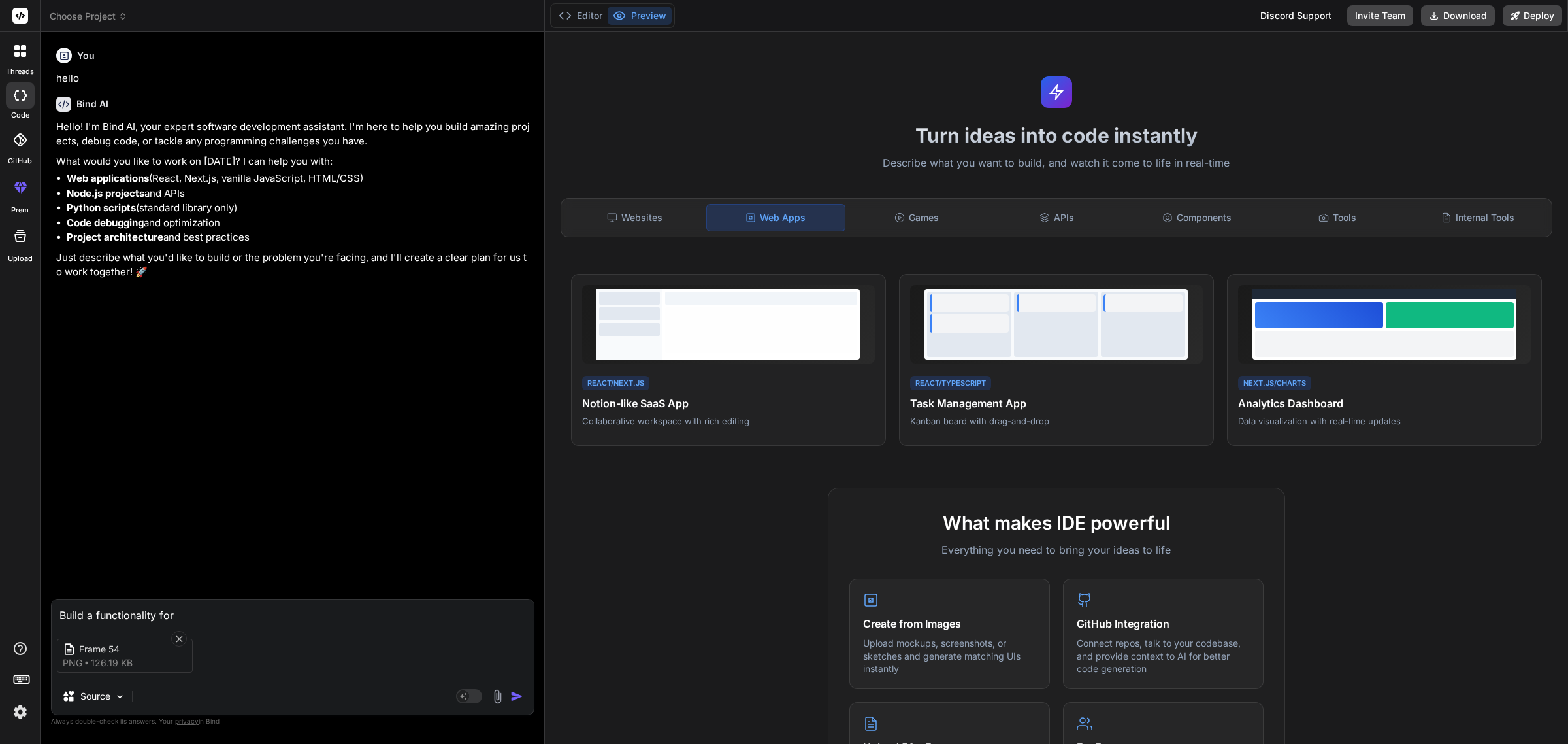
type textarea "x"
type textarea "Build a functionality for "p"
type textarea "x"
type textarea "Build a functionality for "ps"
type textarea "x"
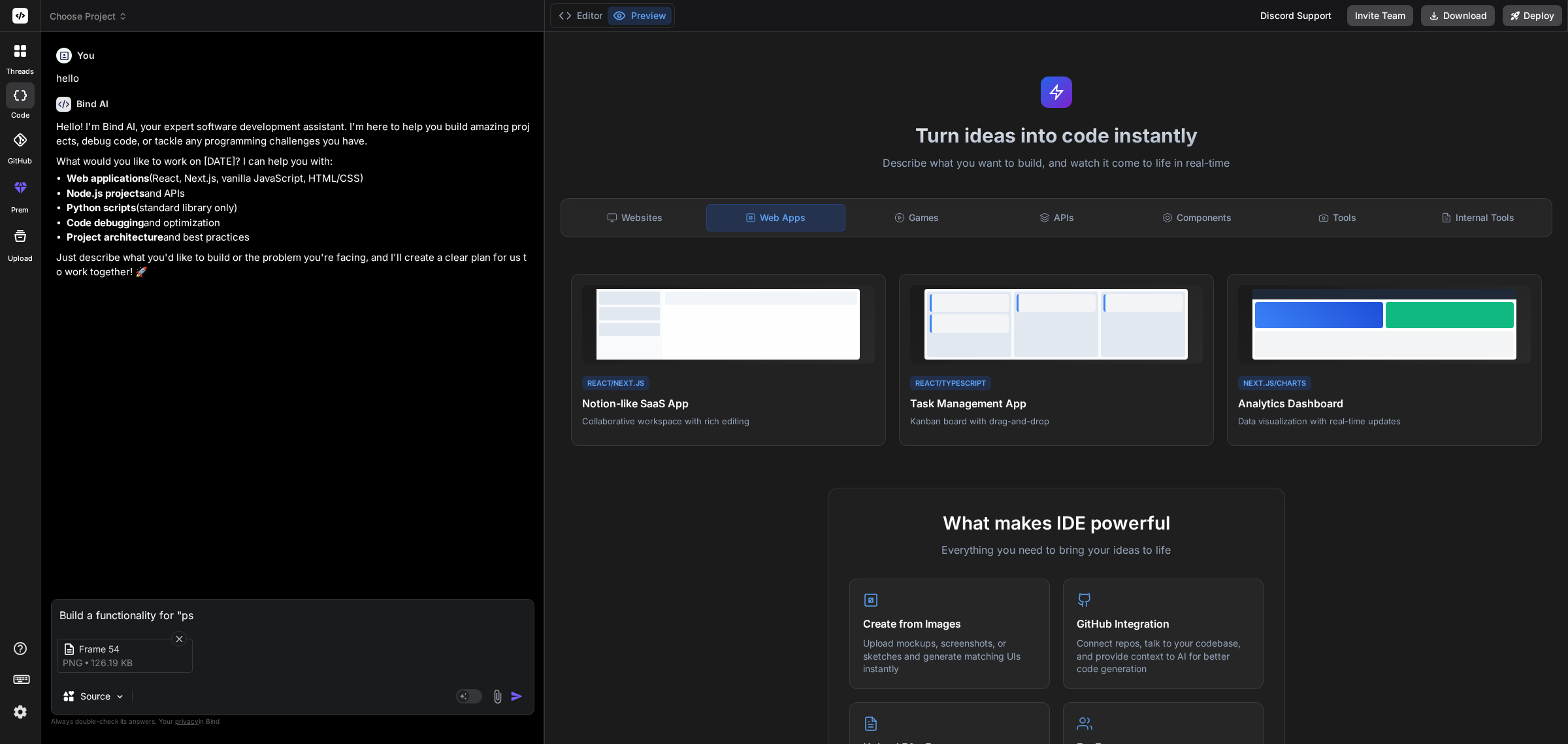
type textarea "Build a functionality for "pst"
type textarea "x"
type textarea "Build a functionality for "ps"
type textarea "x"
type textarea "Build a functionality for "p"
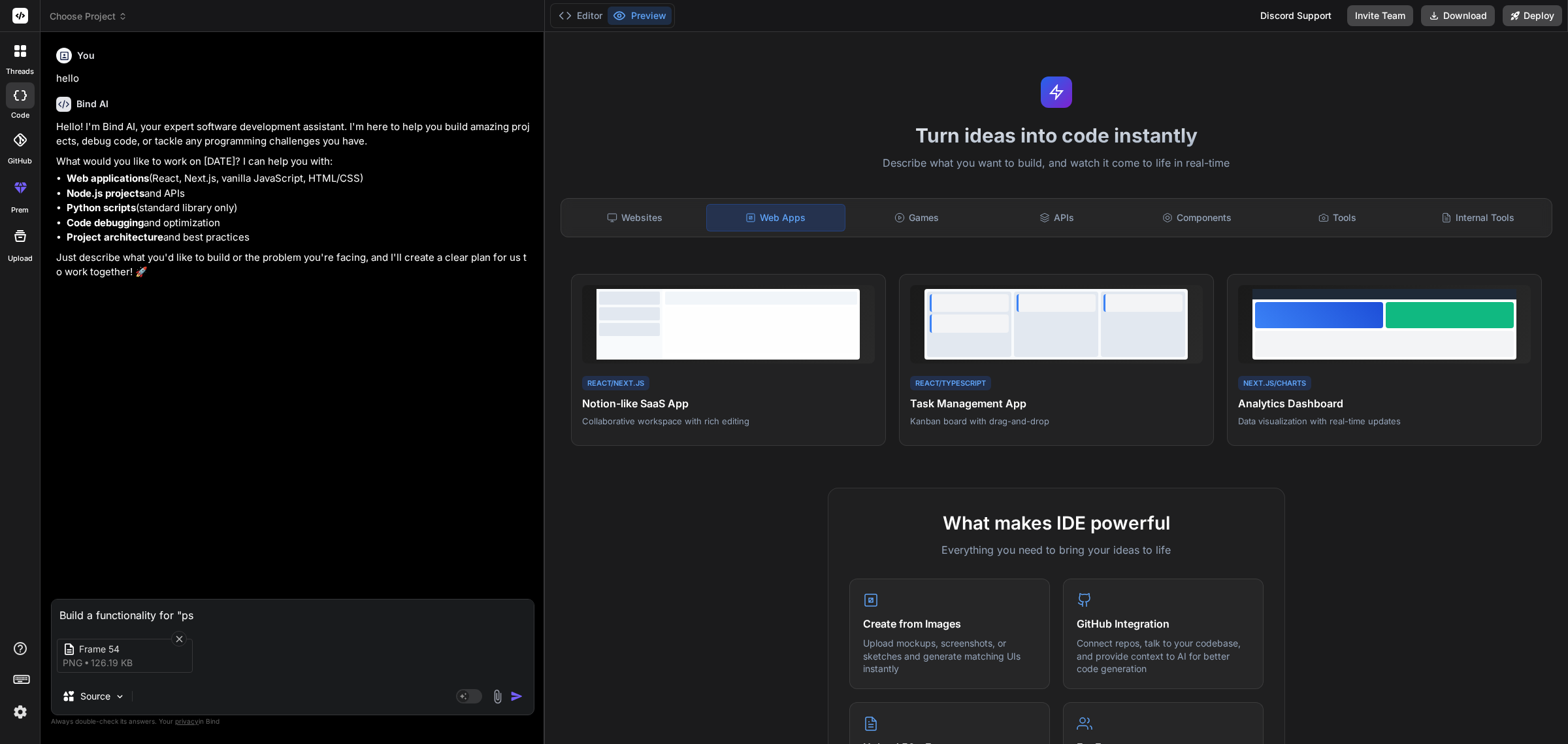
type textarea "x"
type textarea "Build a functionality for "po"
type textarea "x"
type textarea "Build a functionality for "pos"
type textarea "x"
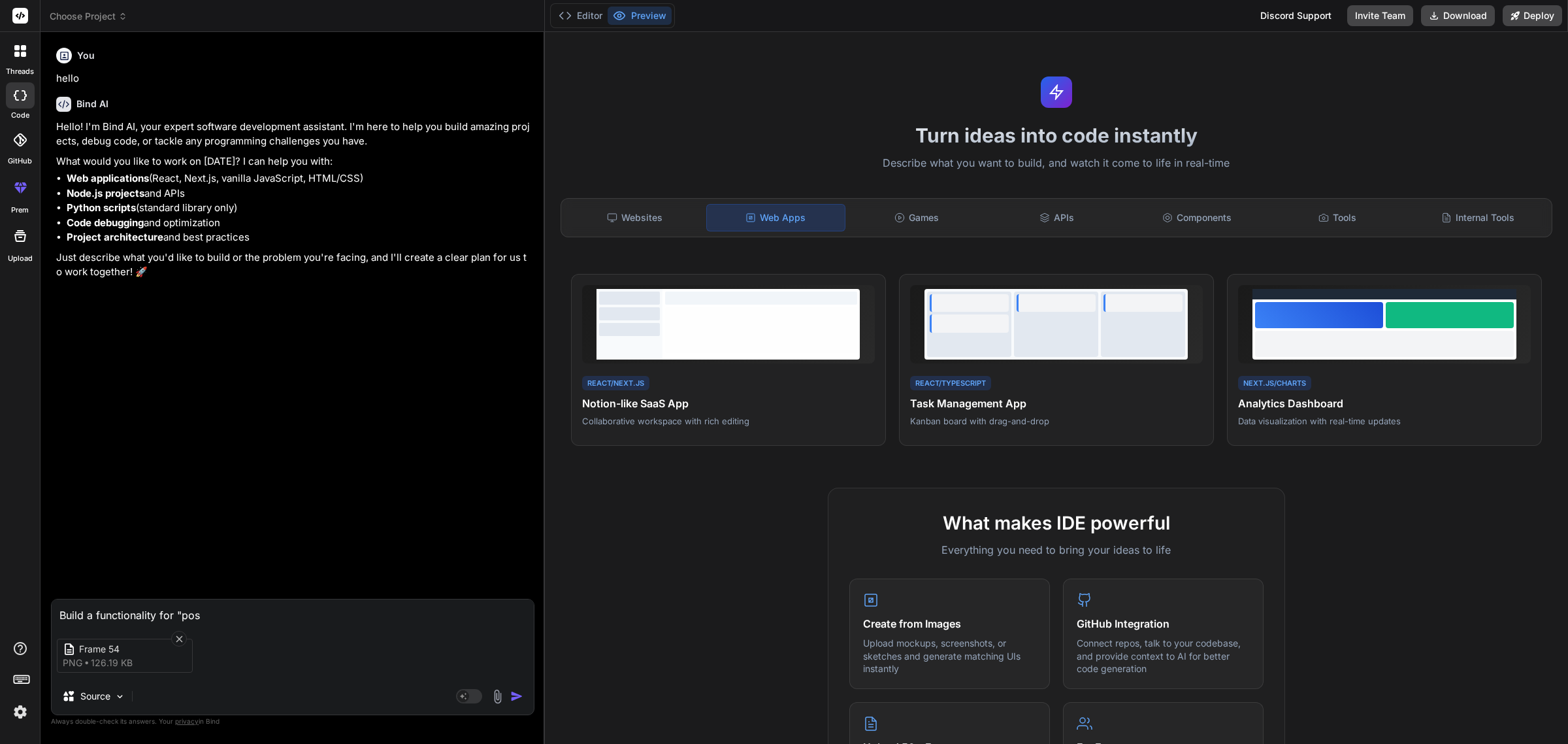
type textarea "Build a functionality for "post"
type textarea "x"
type textarea "Build a functionality for "post"
type textarea "x"
type textarea "Build a functionality for "post a"
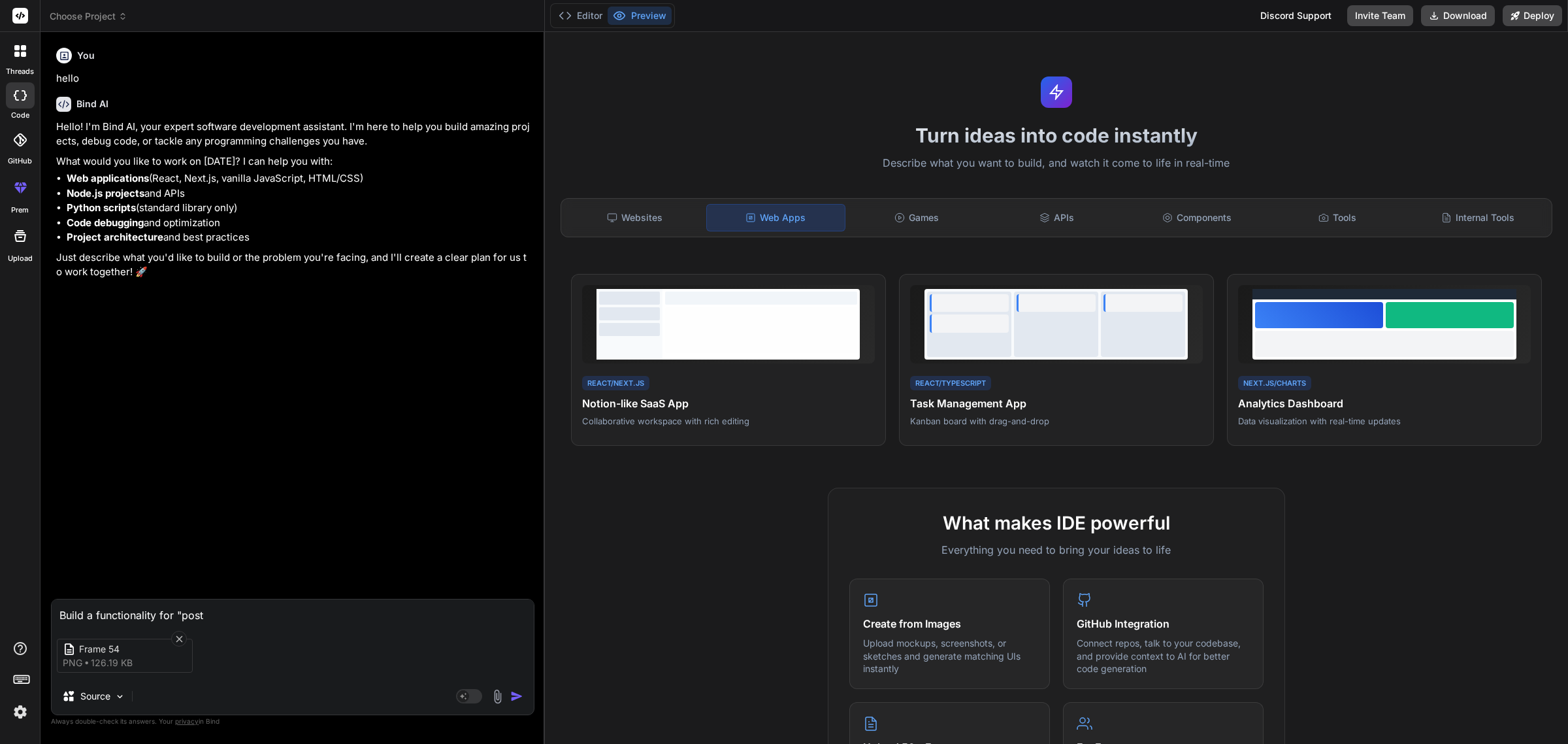
type textarea "x"
type textarea "Build a functionality for "post a"
type textarea "x"
type textarea "Build a functionality for "post a j"
type textarea "x"
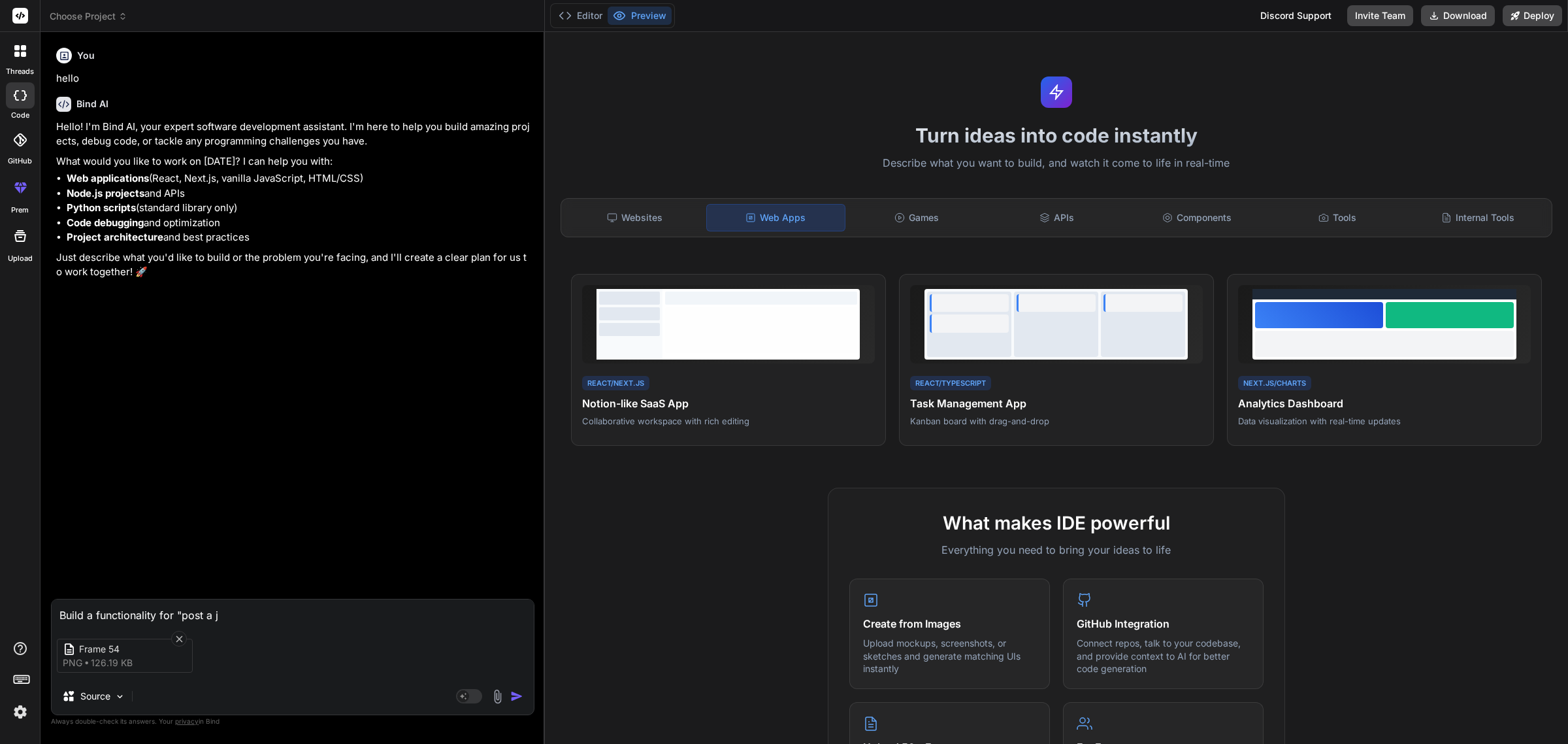
type textarea "Build a functionality for "post a jo"
type textarea "x"
type textarea "Build a functionality for "post a job"
type textarea "x"
type textarea "Build a functionality for "post a job""
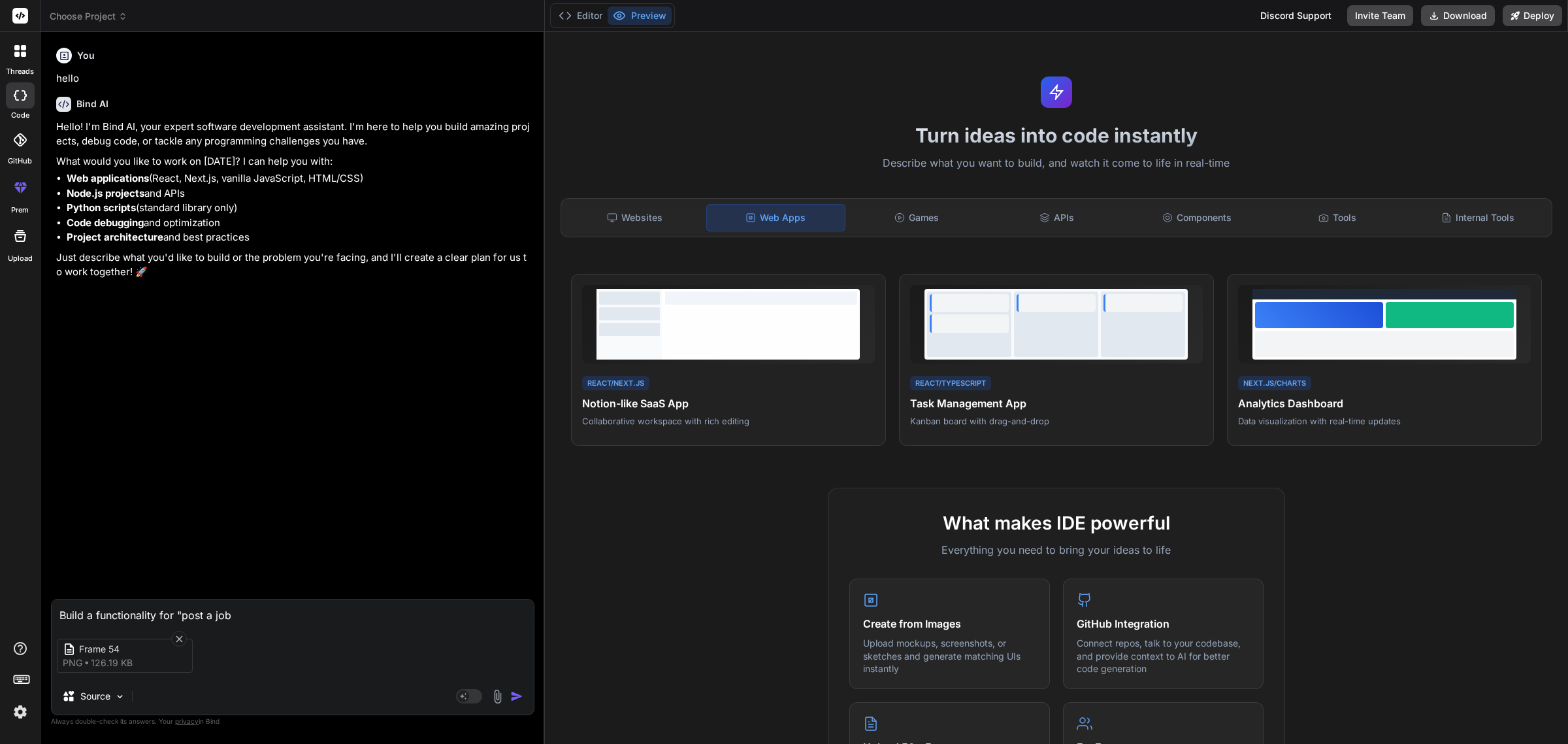
type textarea "x"
type textarea "Build a functionality for "post a job""
type textarea "x"
type textarea "Build a functionality for "post a job" f"
type textarea "x"
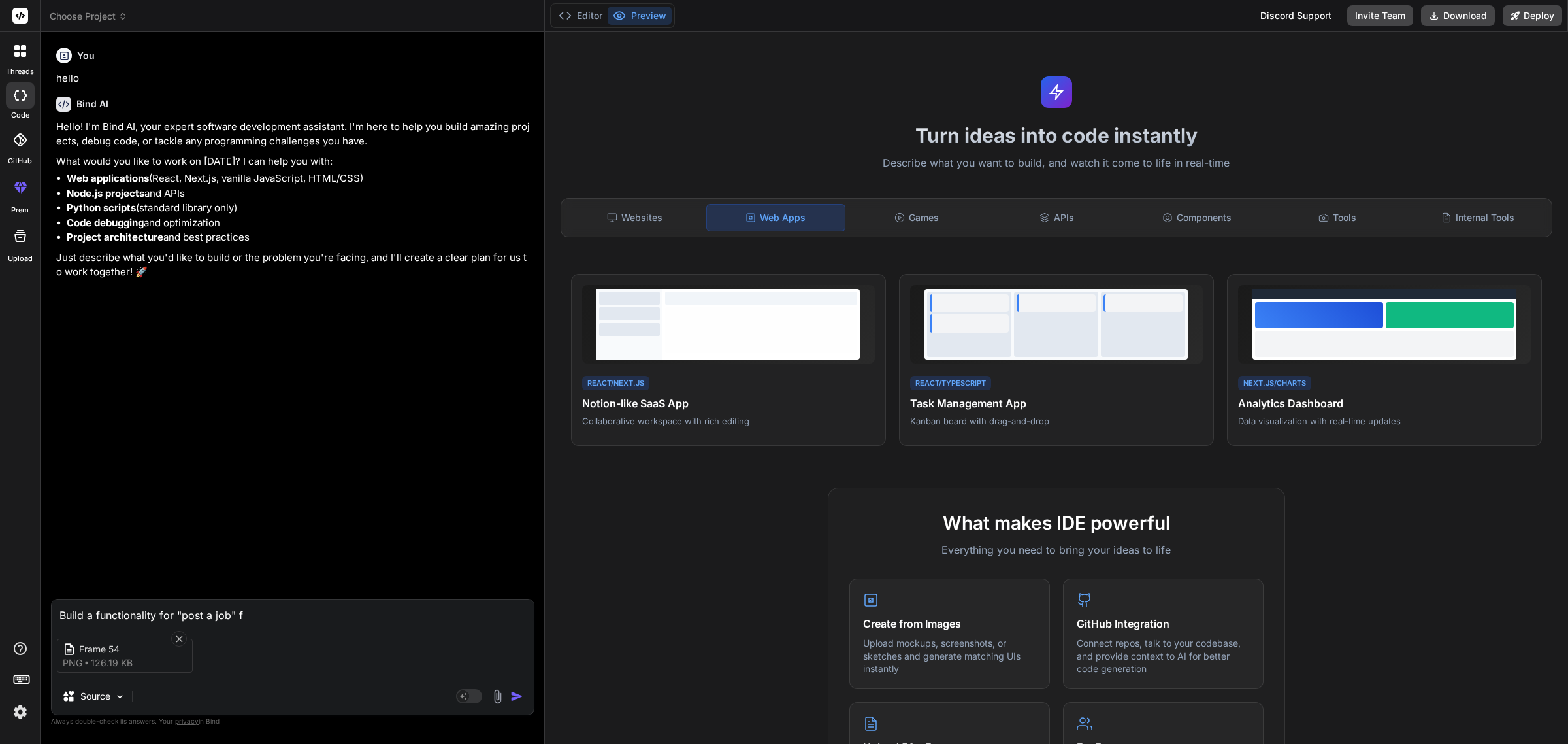
type textarea "Build a functionality for "post a job" fo"
type textarea "x"
type textarea "Build a functionality for "post a job" for"
type textarea "x"
type textarea "Build a functionality for "post a job" for"
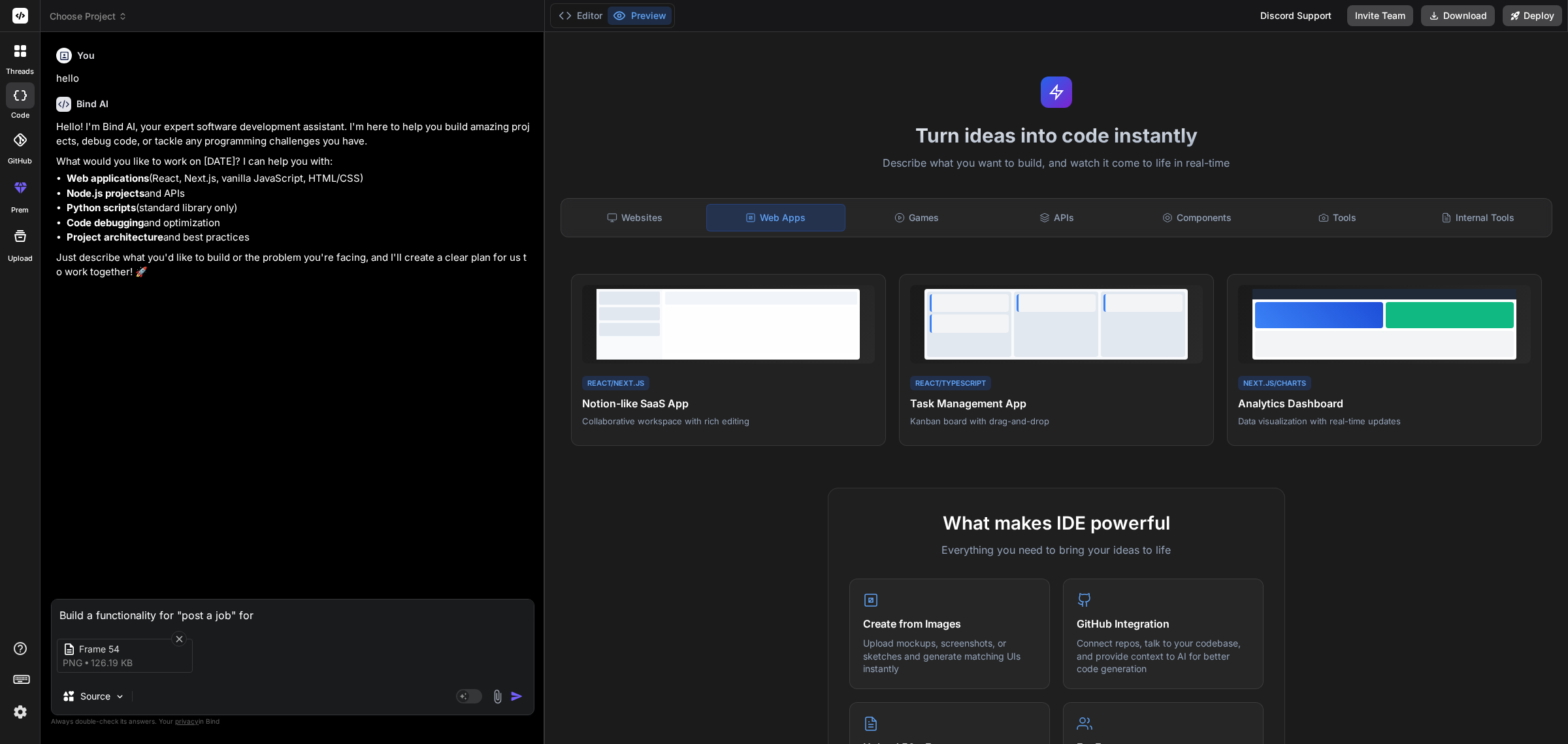
type textarea "x"
type textarea "Build a functionality for "post a job" for H"
type textarea "x"
type textarea "Build a functionality for "post a job" for HR"
type textarea "x"
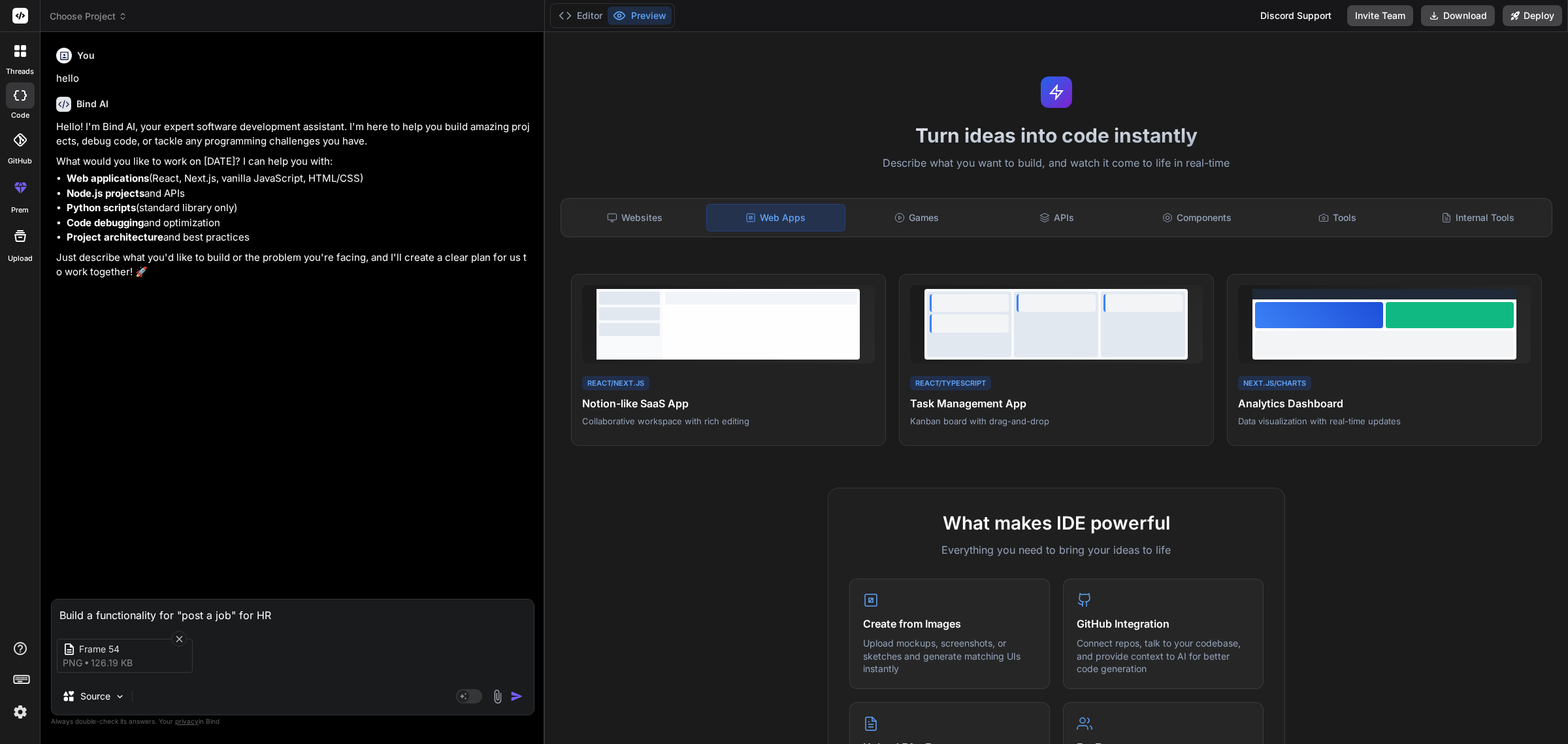
type textarea "Build a functionality for "post a job" for HR"
type textarea "x"
type textarea "Build a functionality for "post a job" for HR m"
type textarea "x"
type textarea "Build a functionality for "post a job" for HR ma"
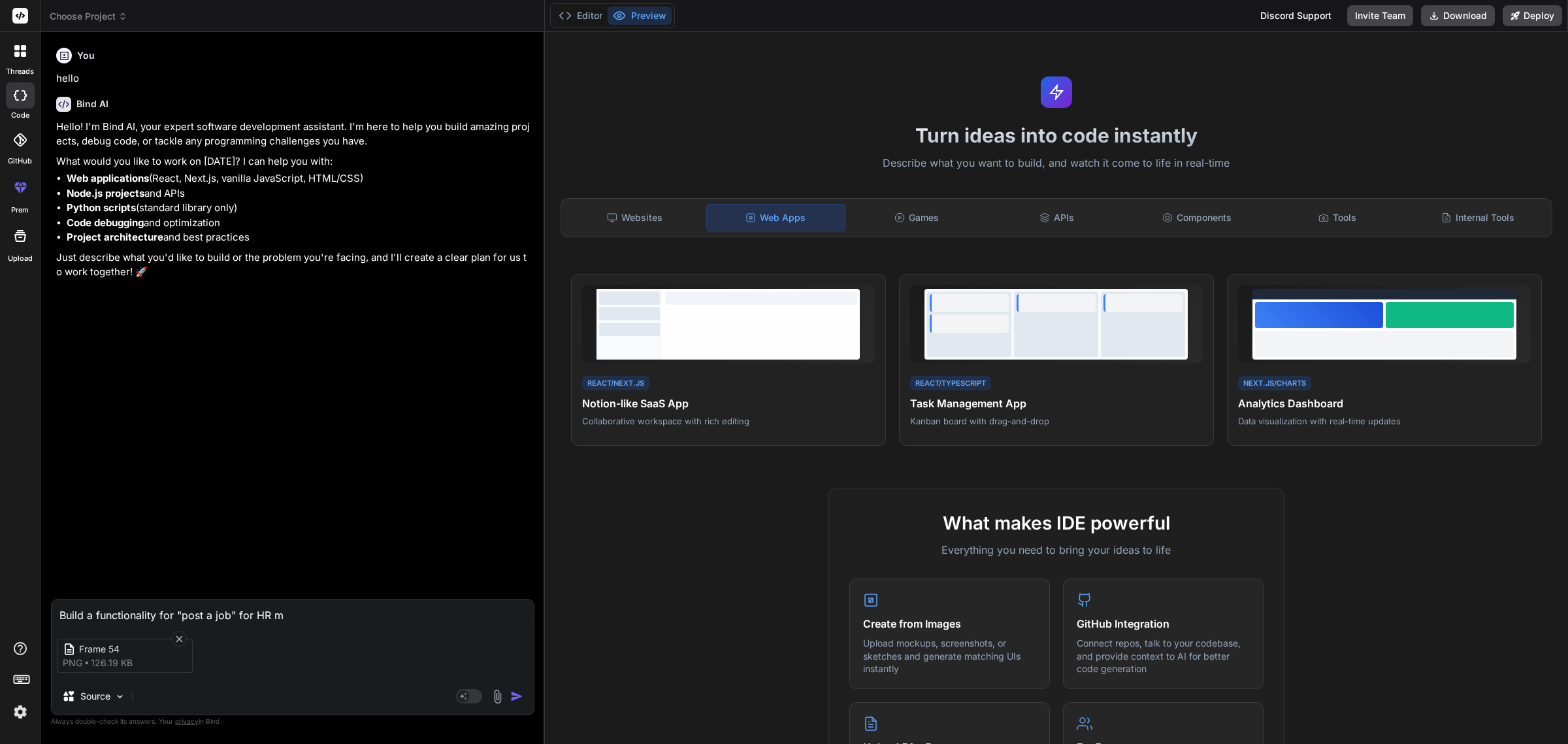
type textarea "x"
type textarea "Build a functionality for "post a job" for HR man"
type textarea "x"
type textarea "Build a functionality for "post a job" for HR mana"
type textarea "x"
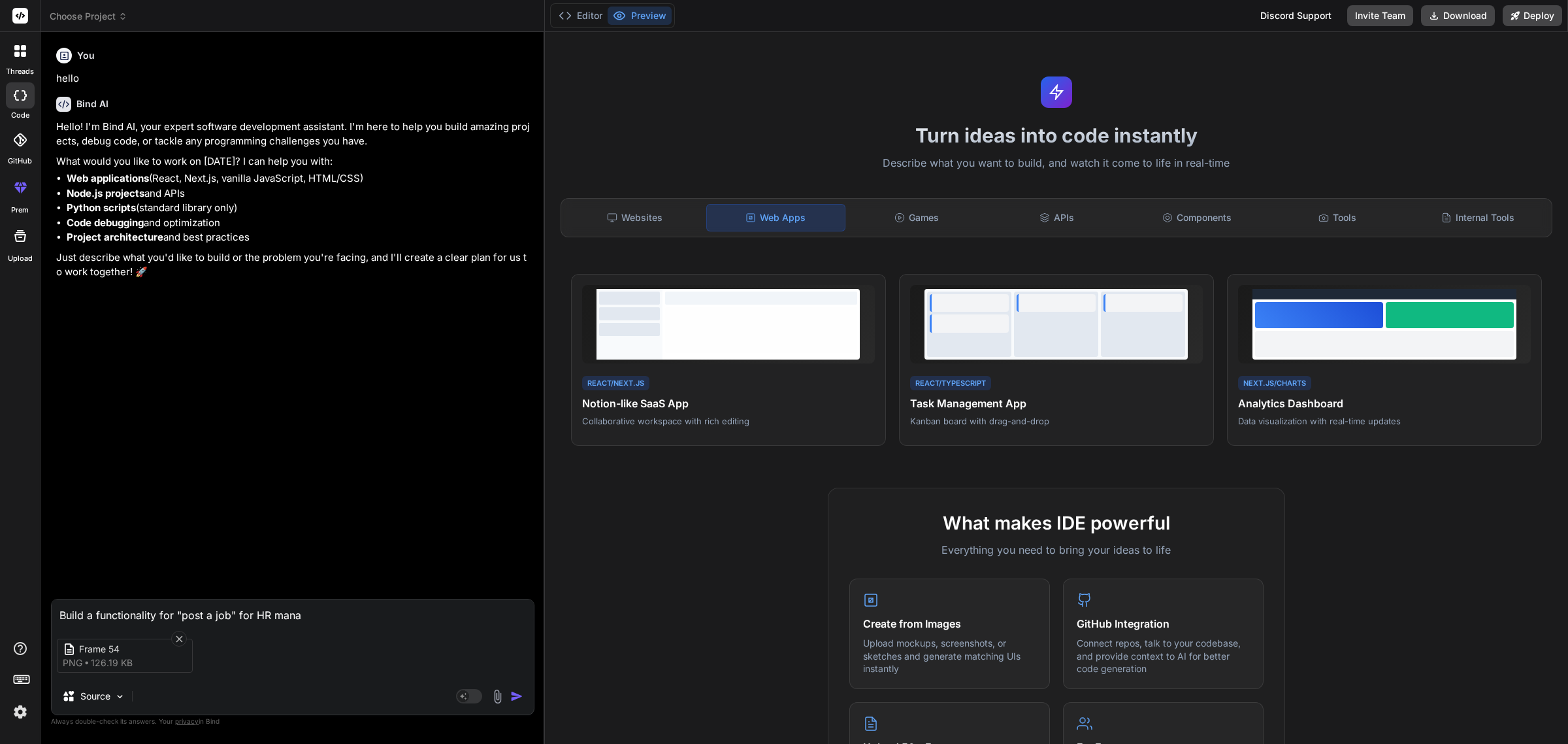
type textarea "Build a functionality for "post a job" for HR manag"
type textarea "x"
type textarea "Build a functionality for "post a job" for HR manage"
type textarea "x"
type textarea "Build a functionality for "post a job" for HR managem"
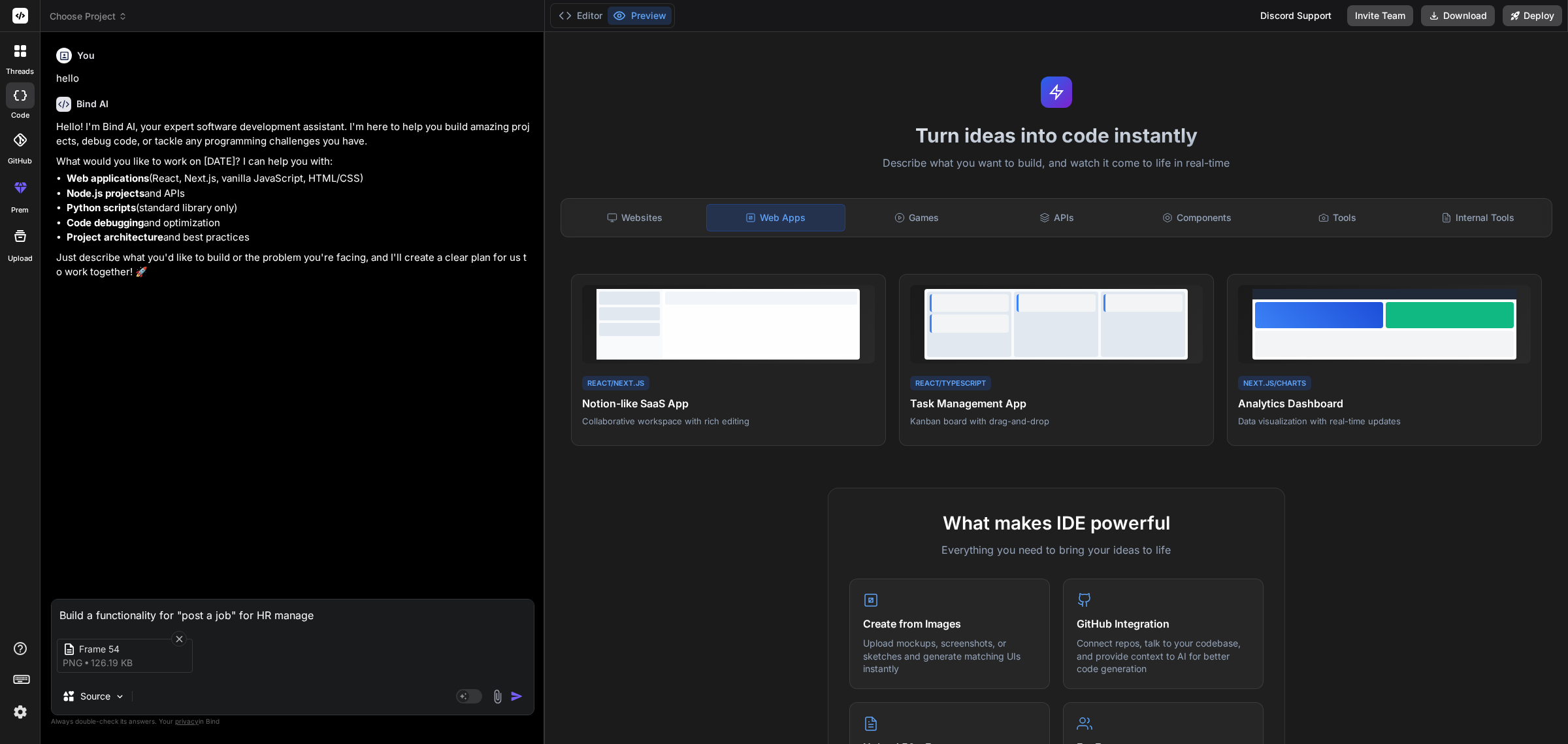
type textarea "x"
type textarea "Build a functionality for "post a job" for HR manageme"
type textarea "x"
type textarea "Build a functionality for "post a job" for HR managemen"
type textarea "x"
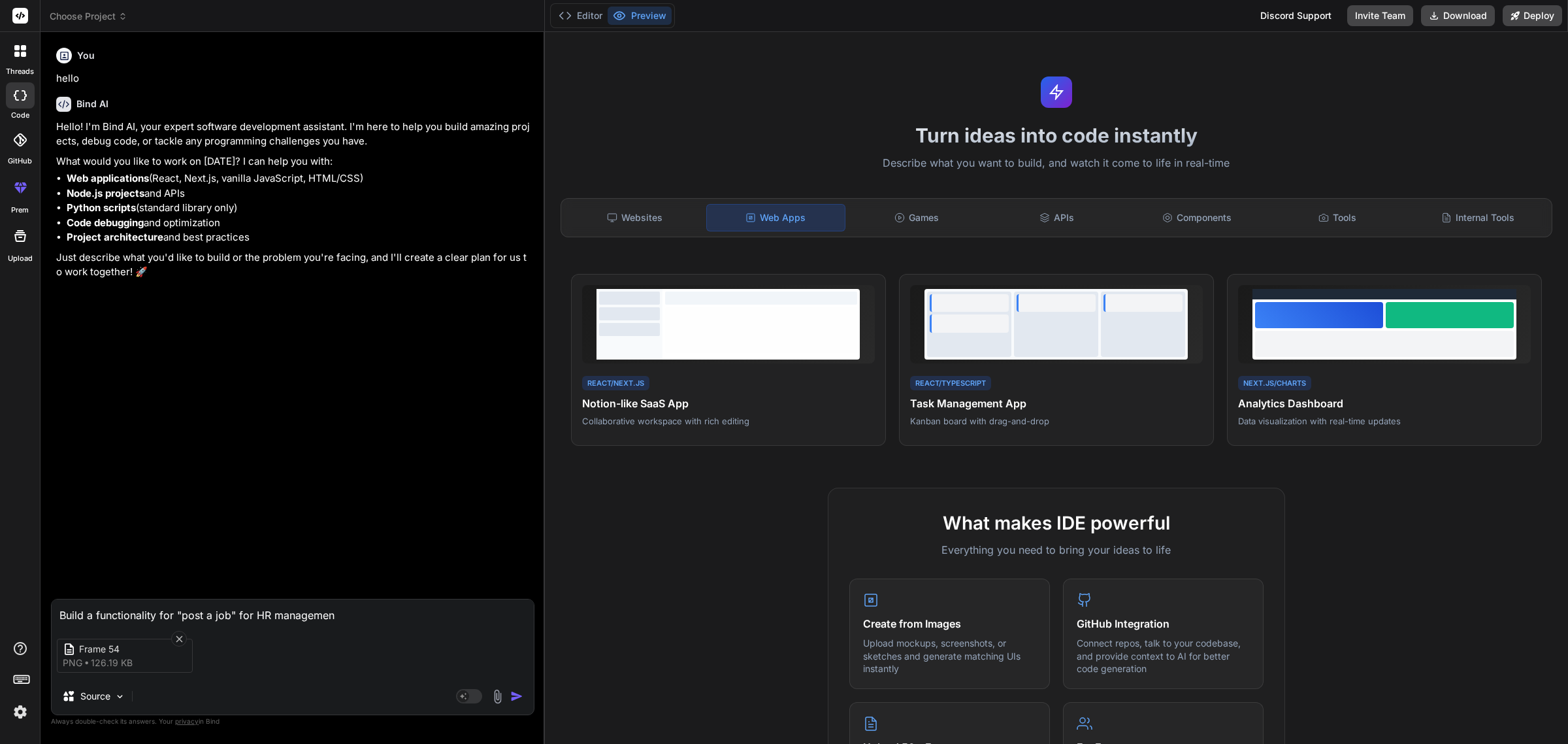
type textarea "Build a functionality for "post a job" for HR management"
type textarea "x"
type textarea "Build a functionality for "post a job" for HR management"
type textarea "x"
type textarea "Build a functionality for "post a job" for HR management s"
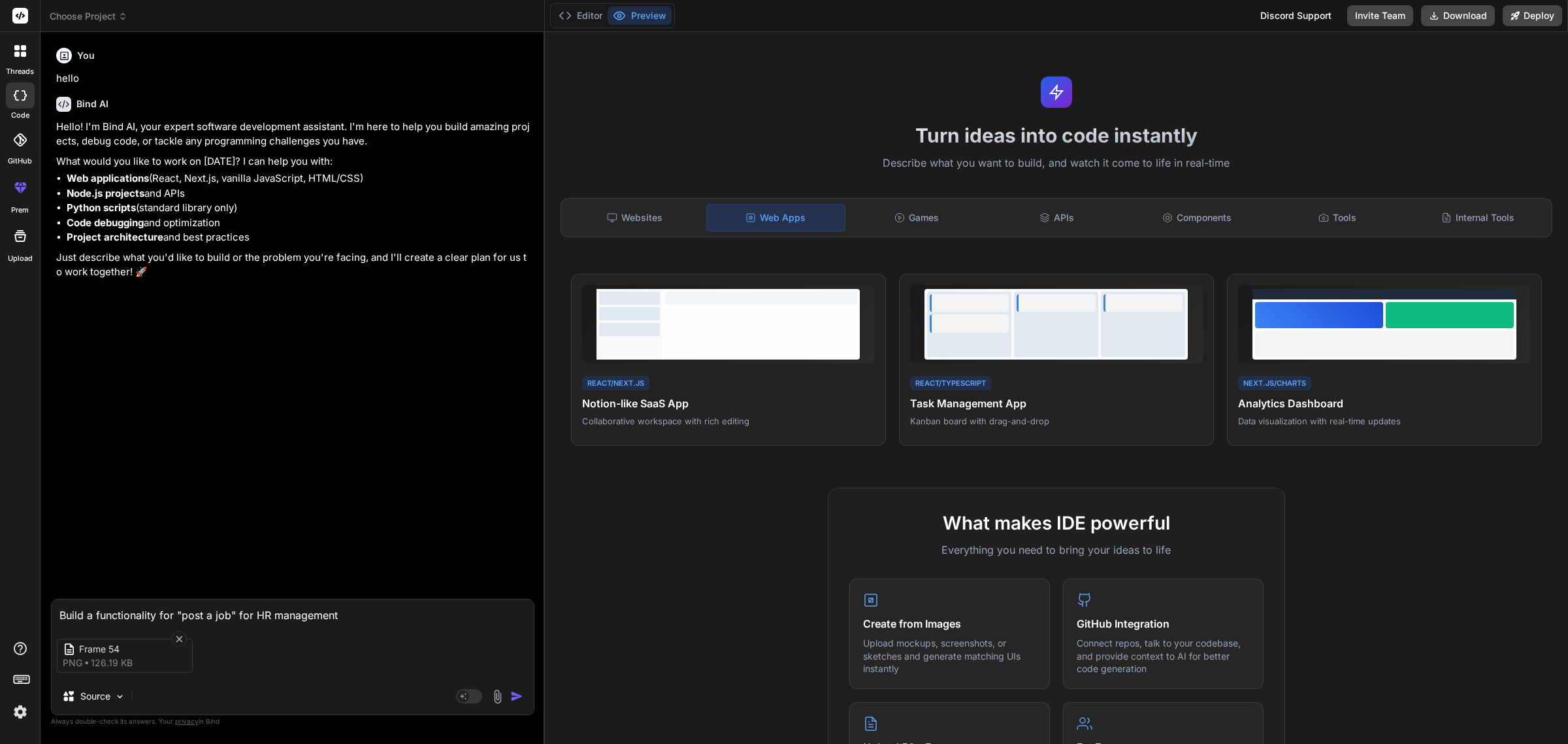
type textarea "x"
type textarea "Build a functionality for "post a job" for HR management sy"
type textarea "x"
type textarea "Build a functionality for "post a job" for HR management sys"
type textarea "x"
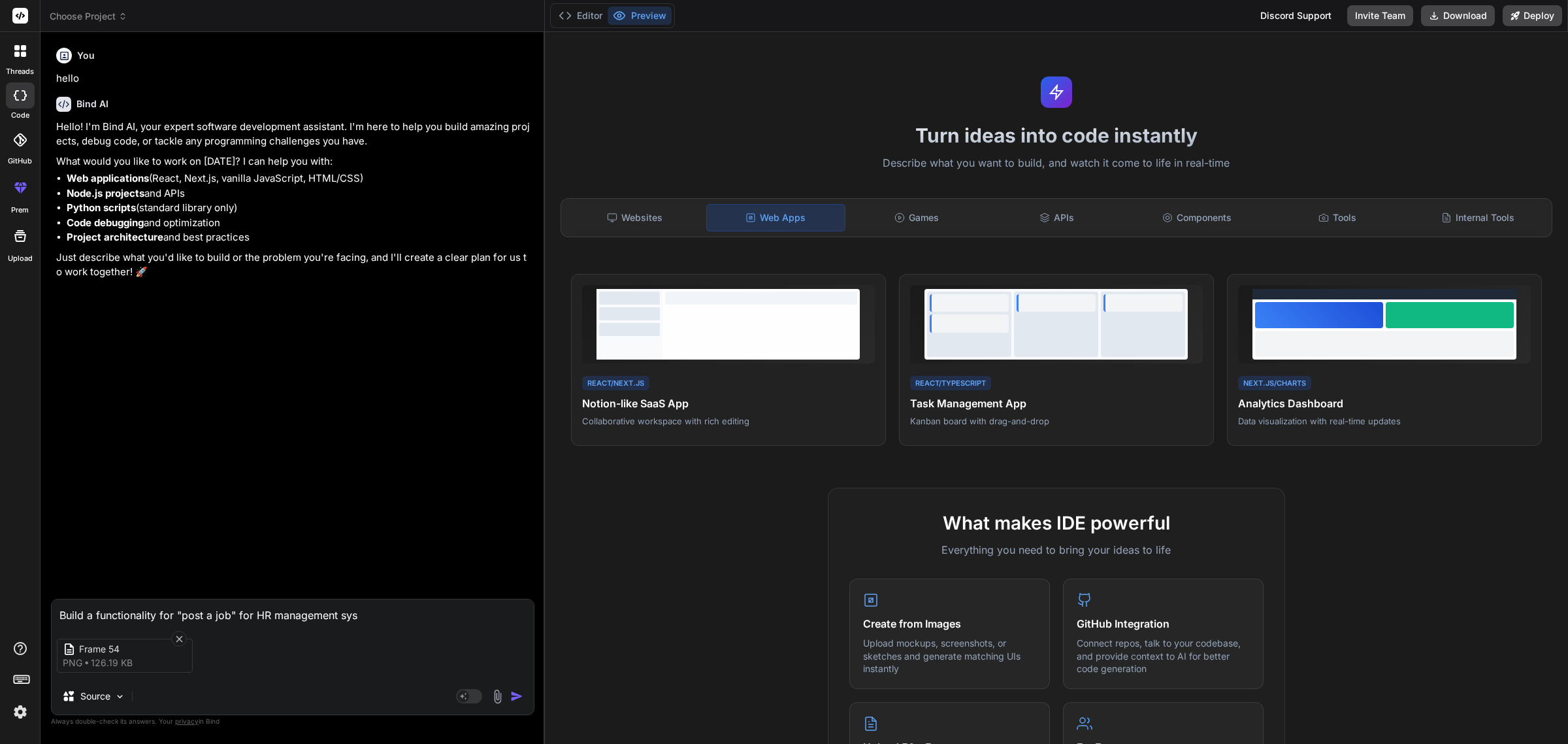
type textarea "Build a functionality for "post a job" for HR management syst"
type textarea "x"
type textarea "Build a functionality for "post a job" for HR management syste"
type textarea "x"
type textarea "Build a functionality for "post a job" for HR management system"
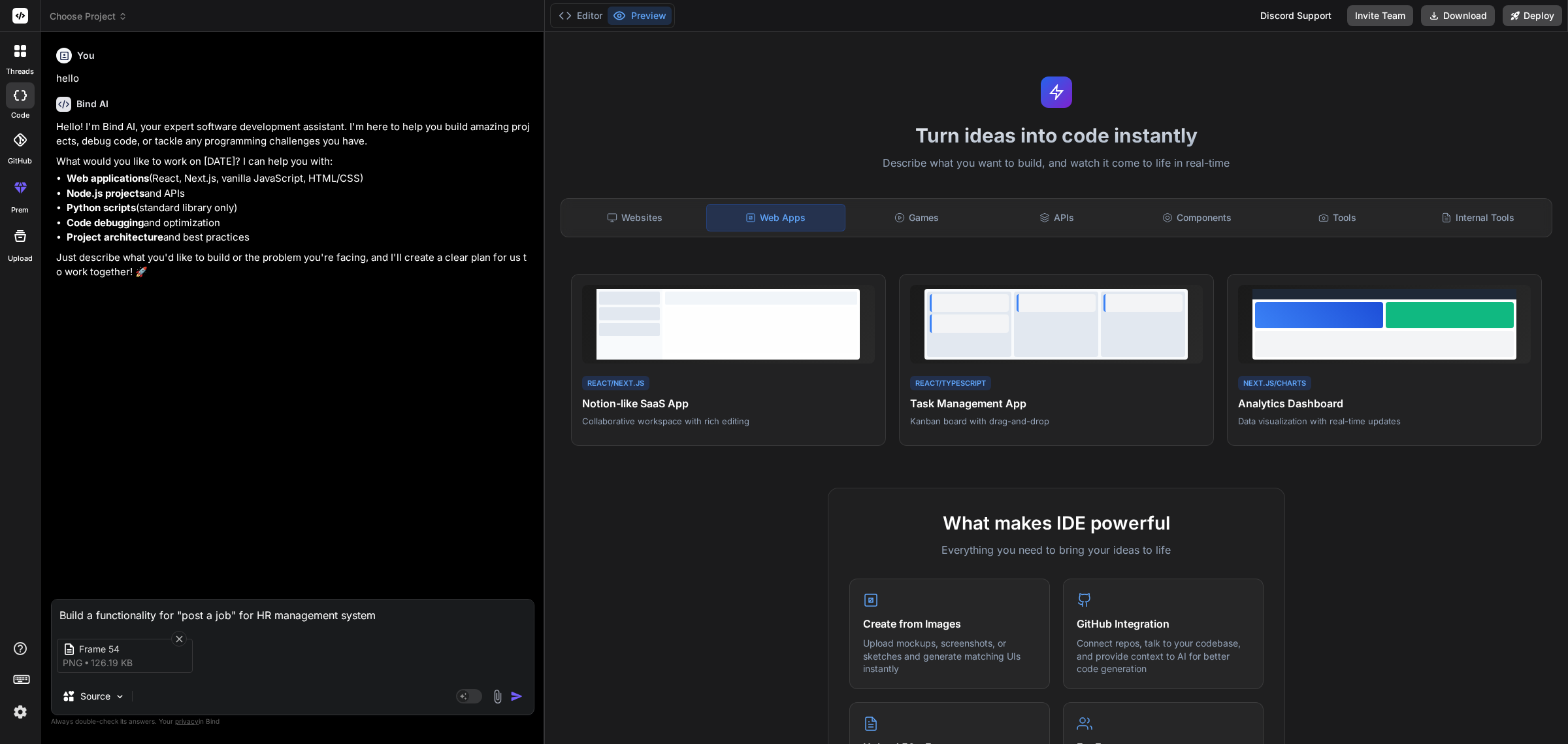
type textarea "x"
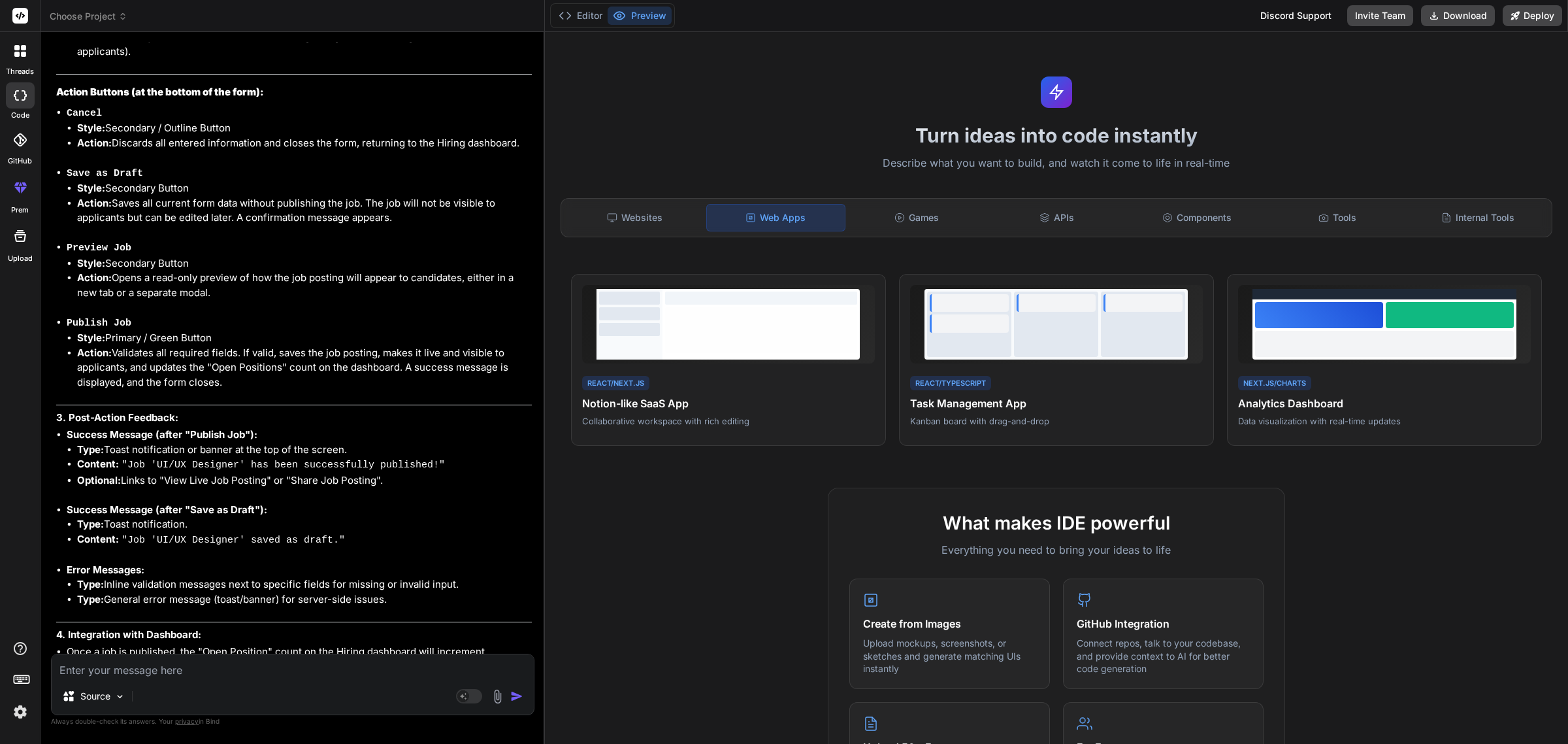
scroll to position [1955, 0]
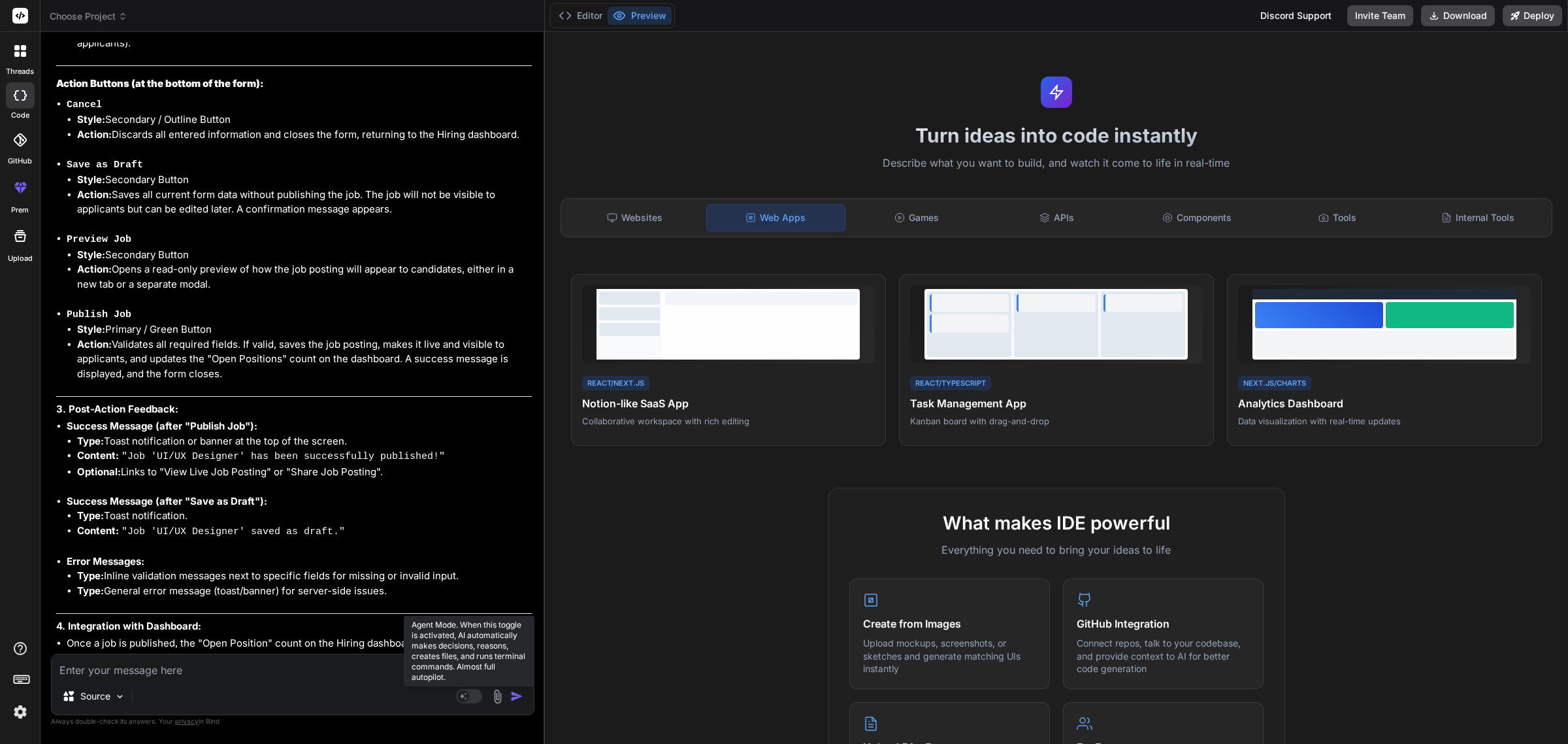
click at [470, 699] on rect at bounding box center [469, 696] width 26 height 15
type textarea "x"
click at [242, 665] on textarea at bounding box center [292, 666] width 482 height 23
type textarea "c"
type textarea "x"
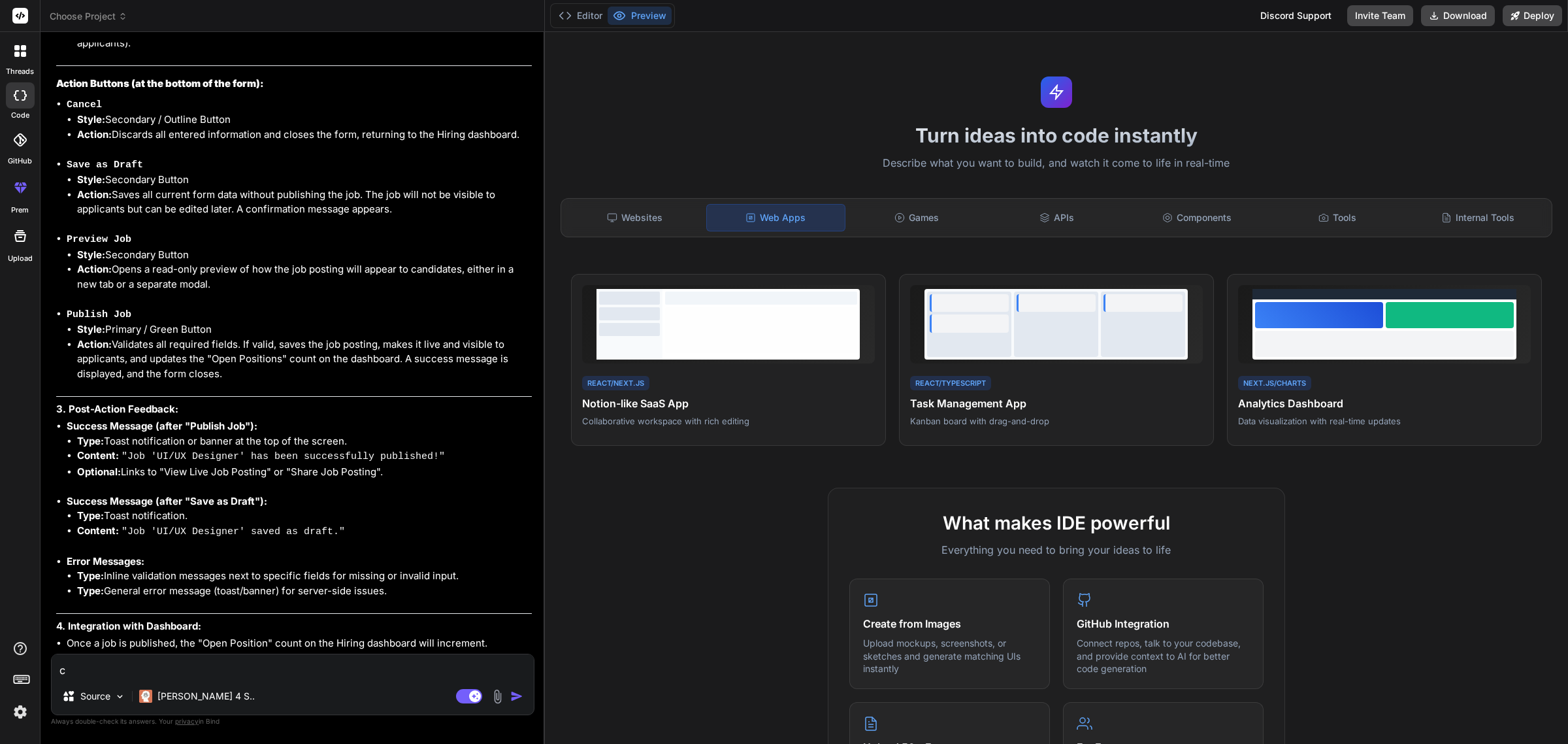
type textarea "cr"
type textarea "x"
type textarea "cre"
type textarea "x"
type textarea "crea"
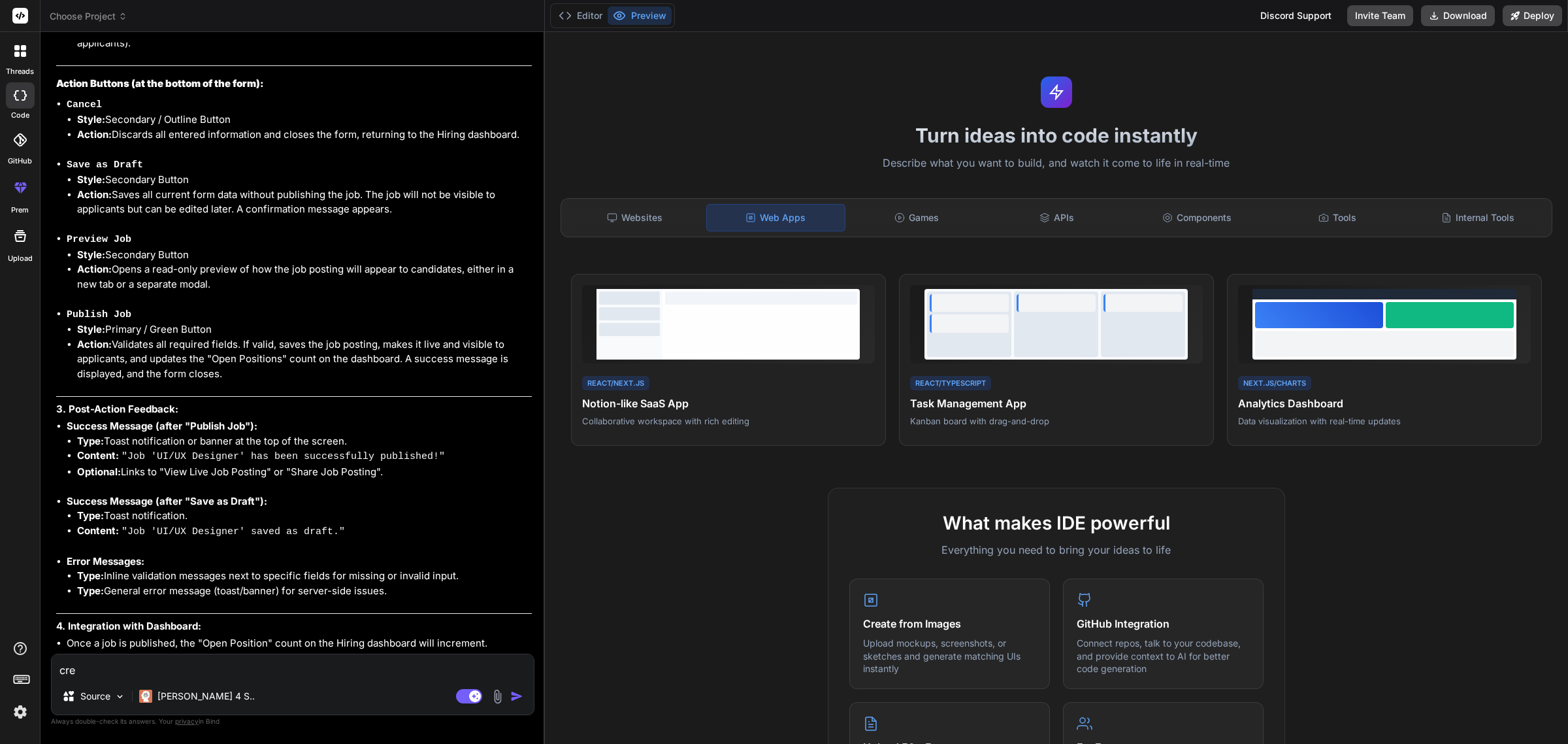
type textarea "x"
type textarea "creat"
type textarea "x"
type textarea "create"
type textarea "x"
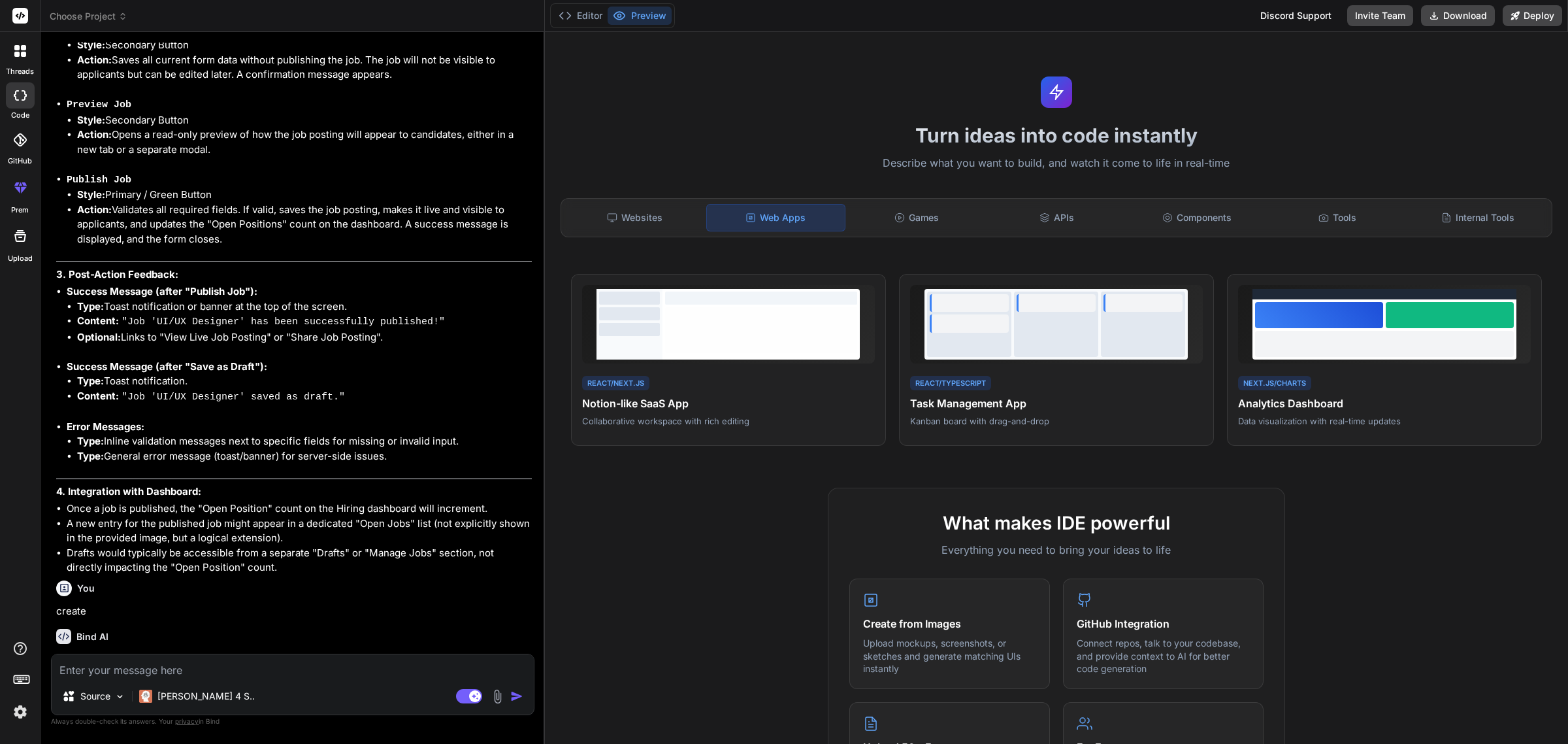
scroll to position [2090, 0]
click at [579, 19] on button "Editor" at bounding box center [581, 16] width 54 height 19
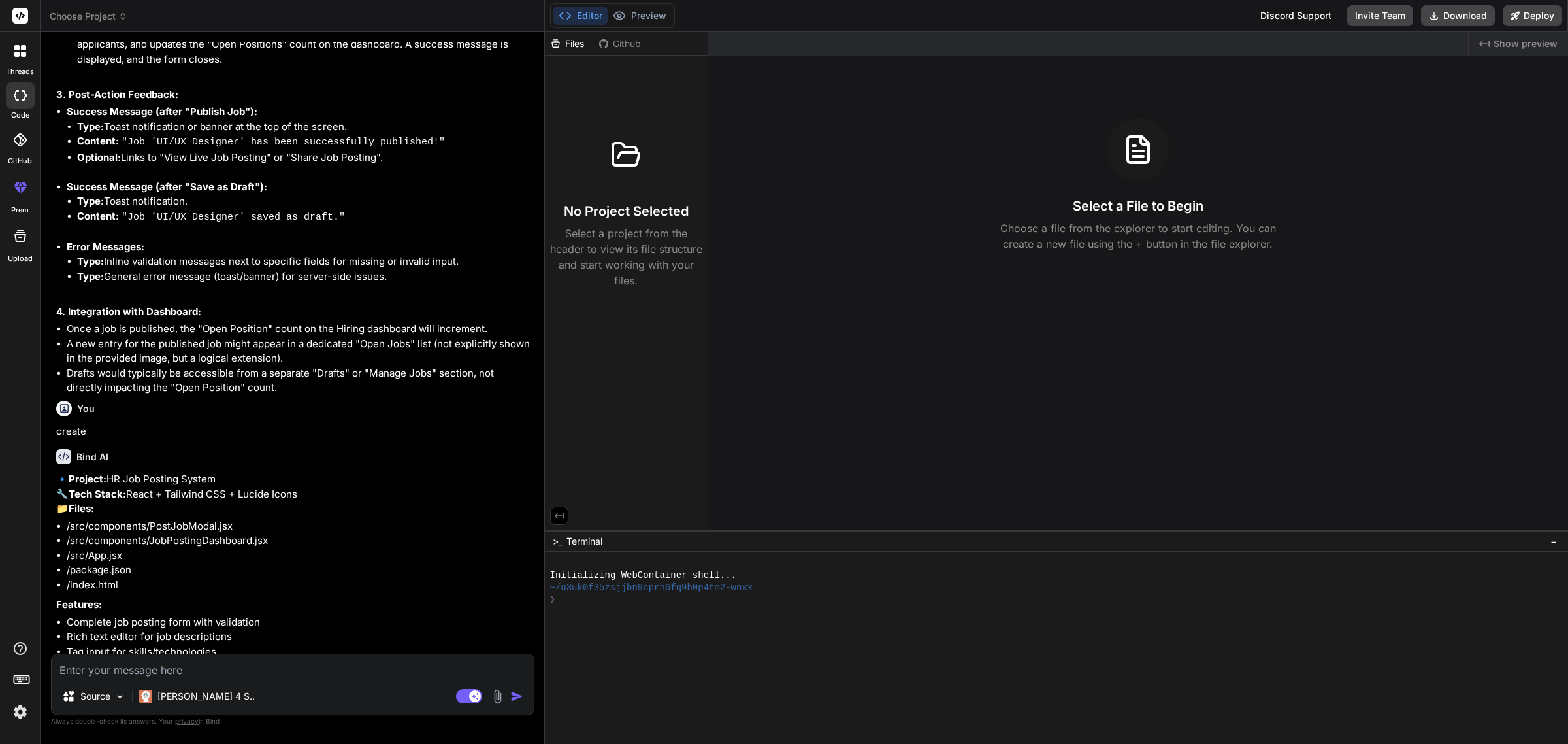
scroll to position [2314, 0]
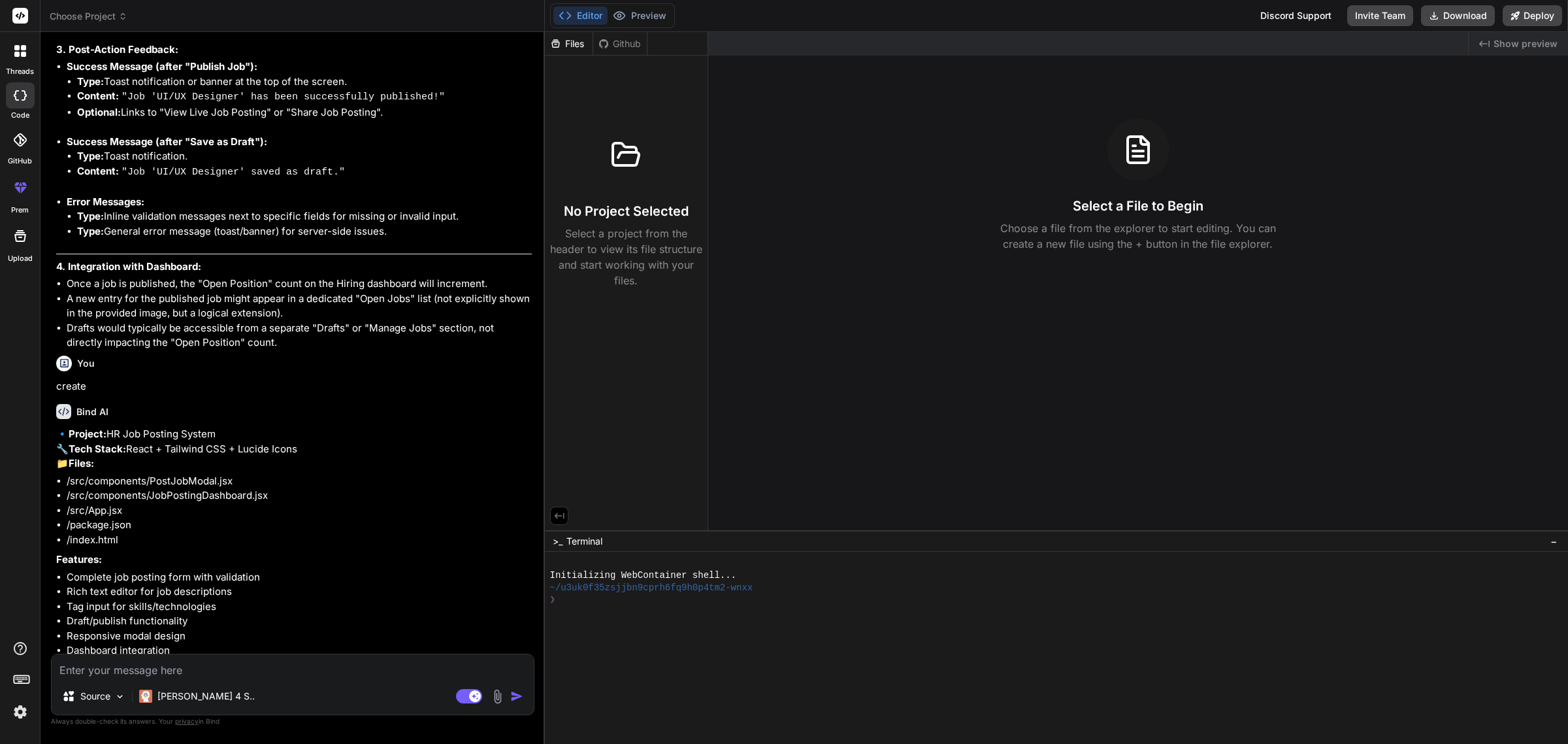
type textarea "x"
click at [234, 674] on textarea at bounding box center [292, 666] width 482 height 23
type textarea "y"
type textarea "x"
type textarea "ye"
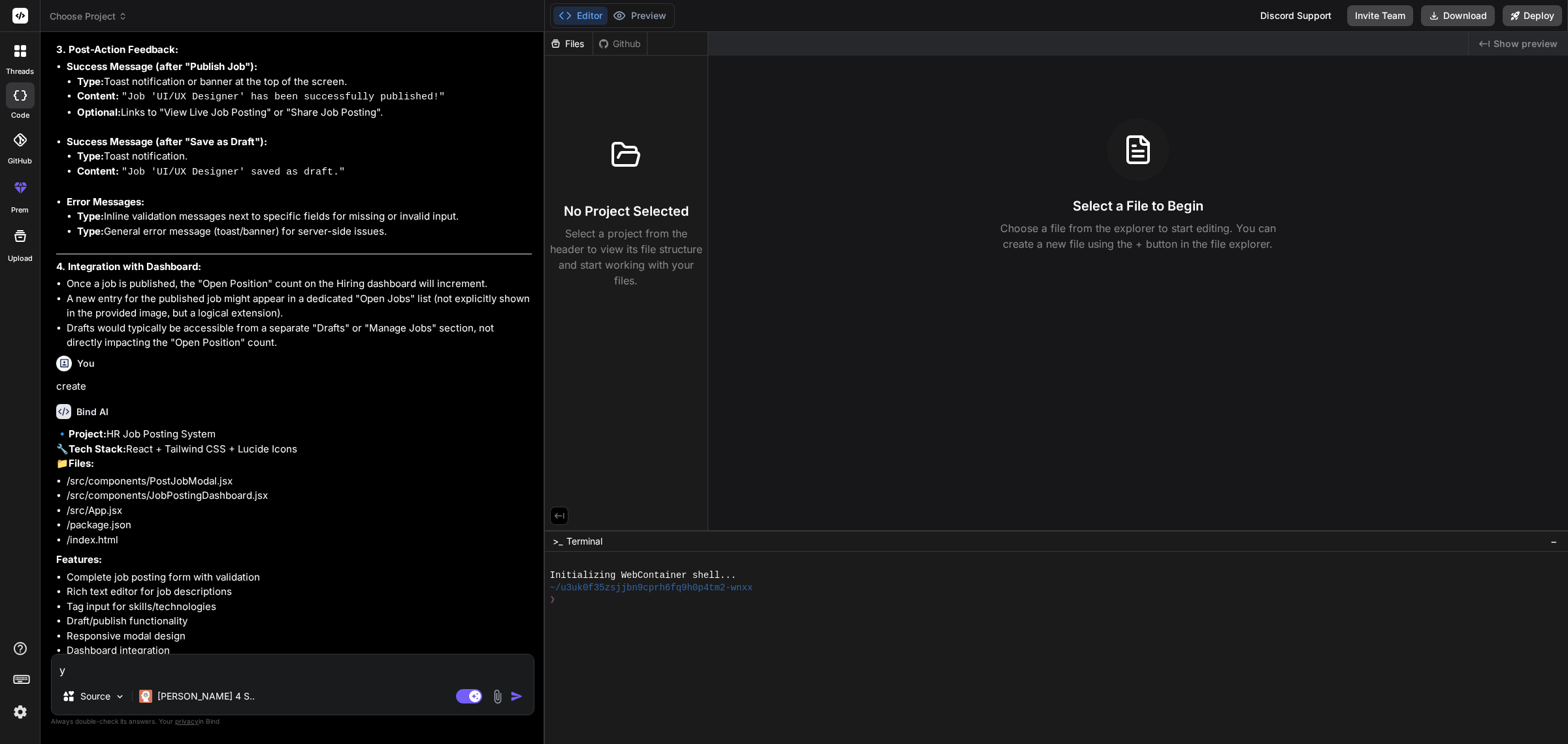
type textarea "x"
type textarea "yes"
type textarea "x"
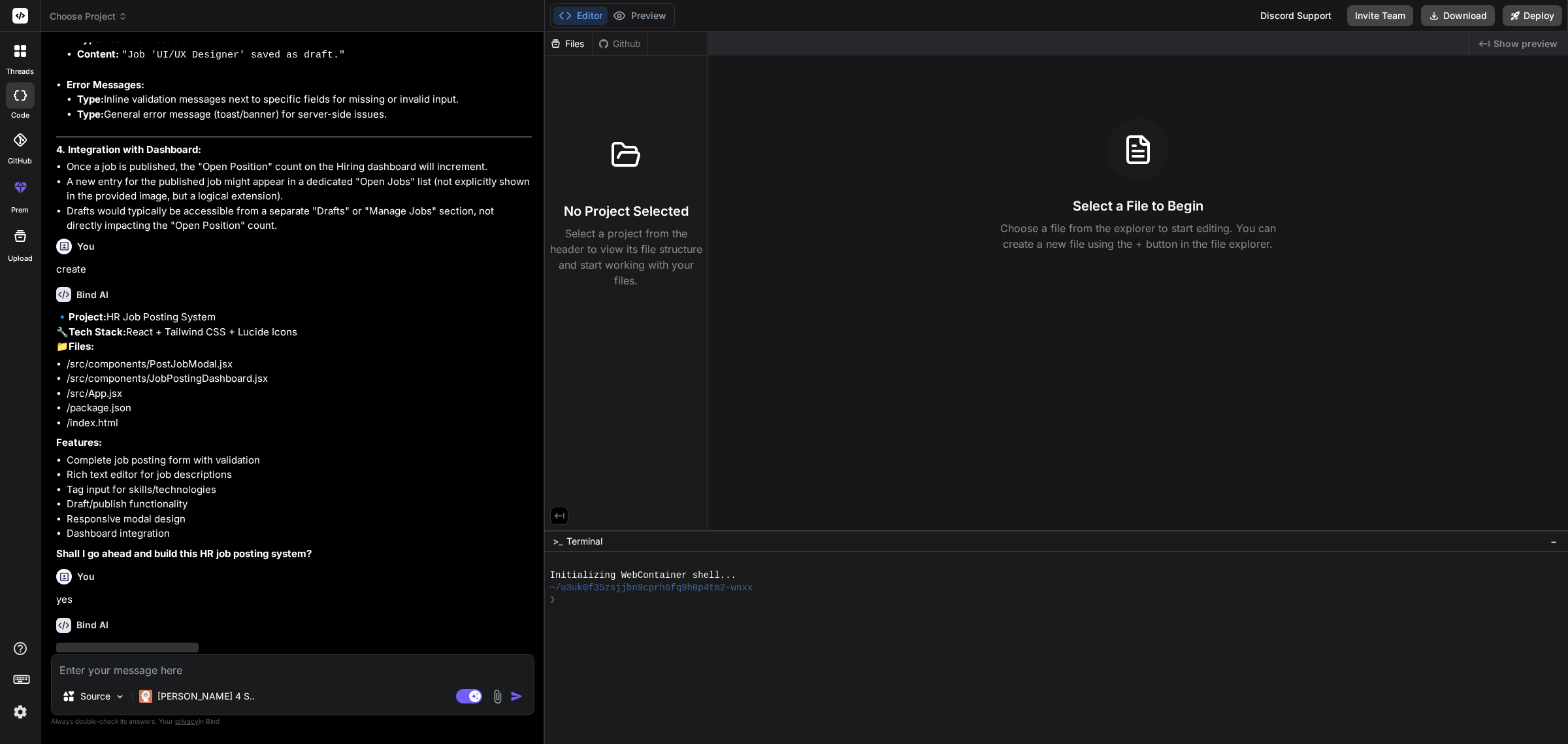
scroll to position [2449, 0]
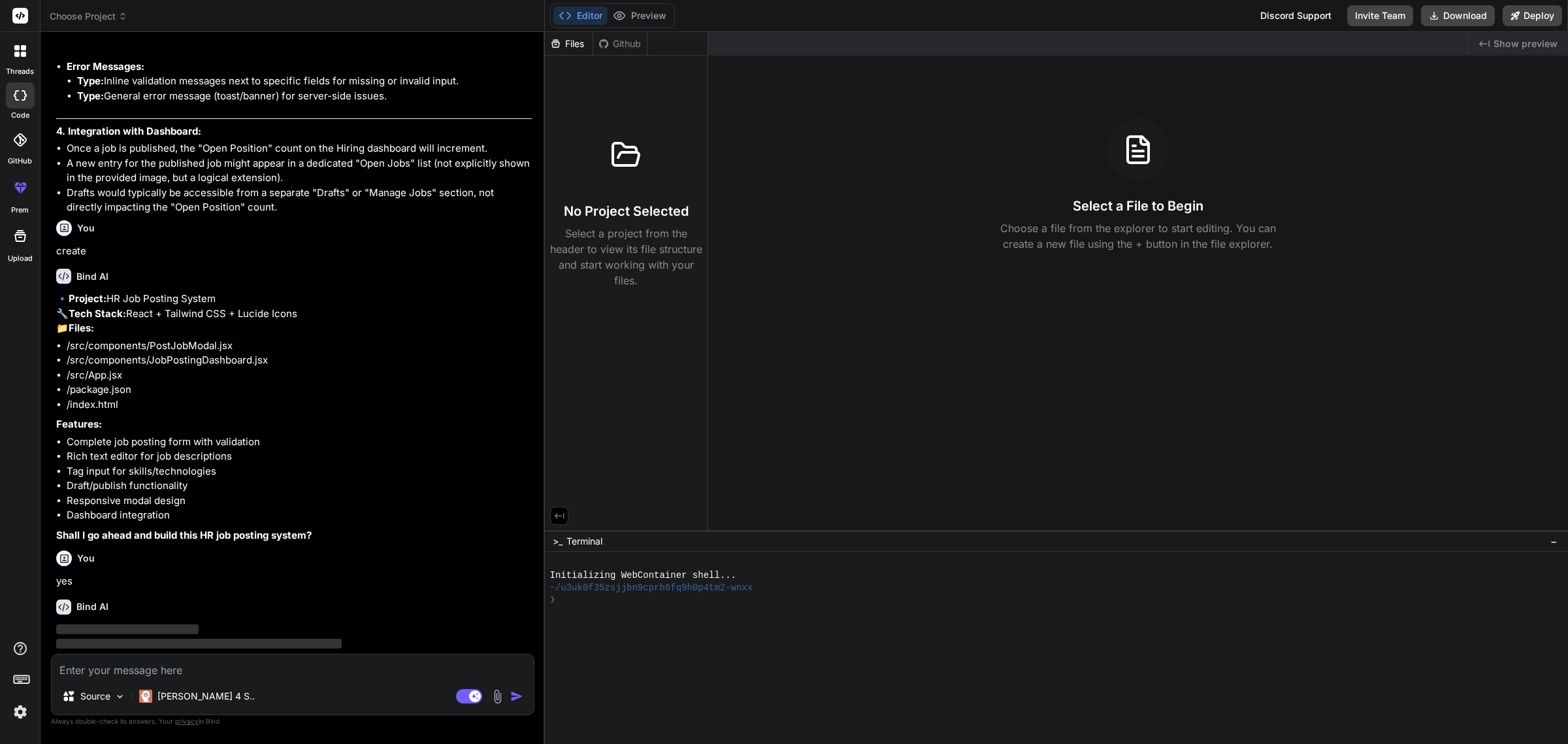
click at [1550, 542] on span "−" at bounding box center [1553, 541] width 7 height 13
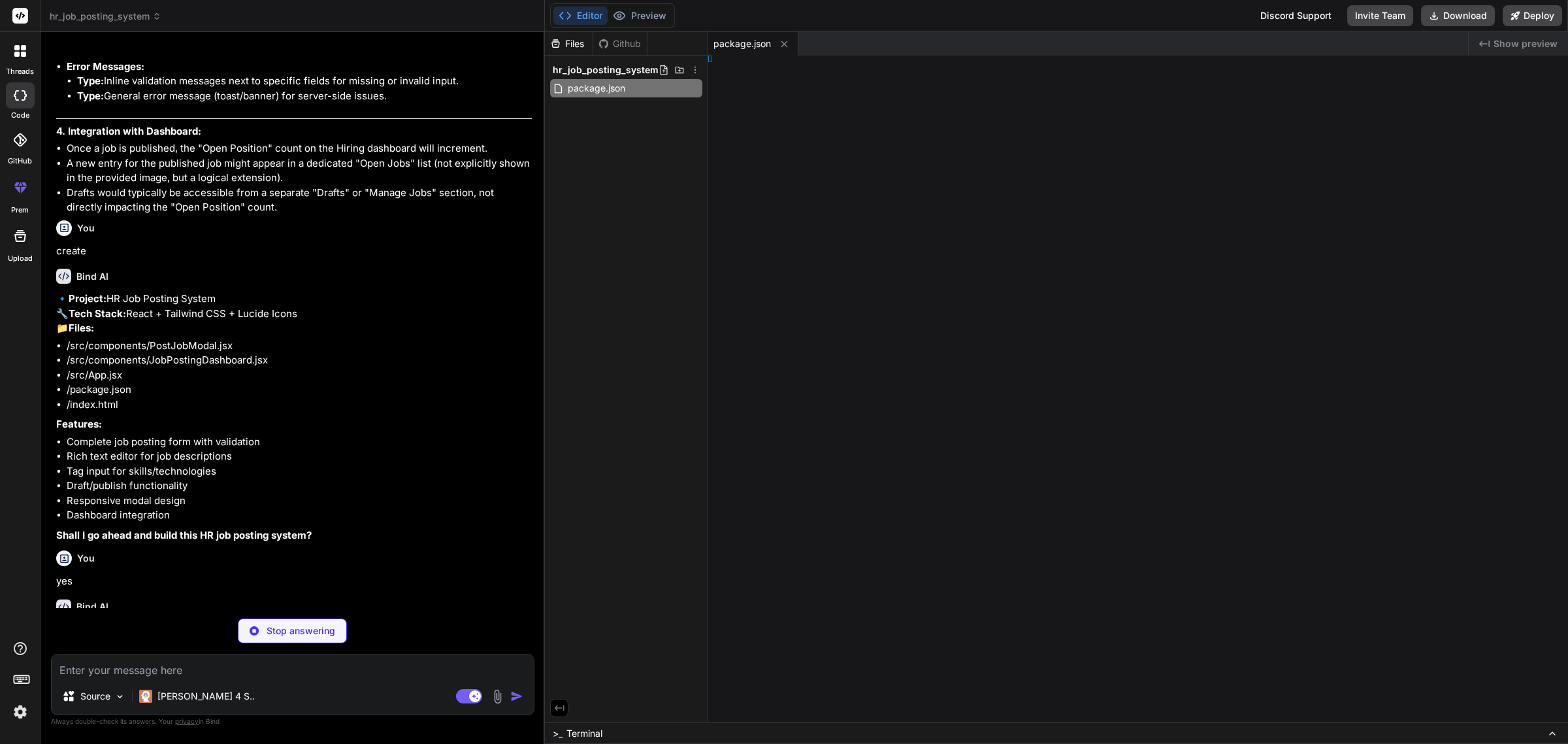
type textarea "x"
type textarea "</html>"
type textarea "x"
type textarea "ode>, )"
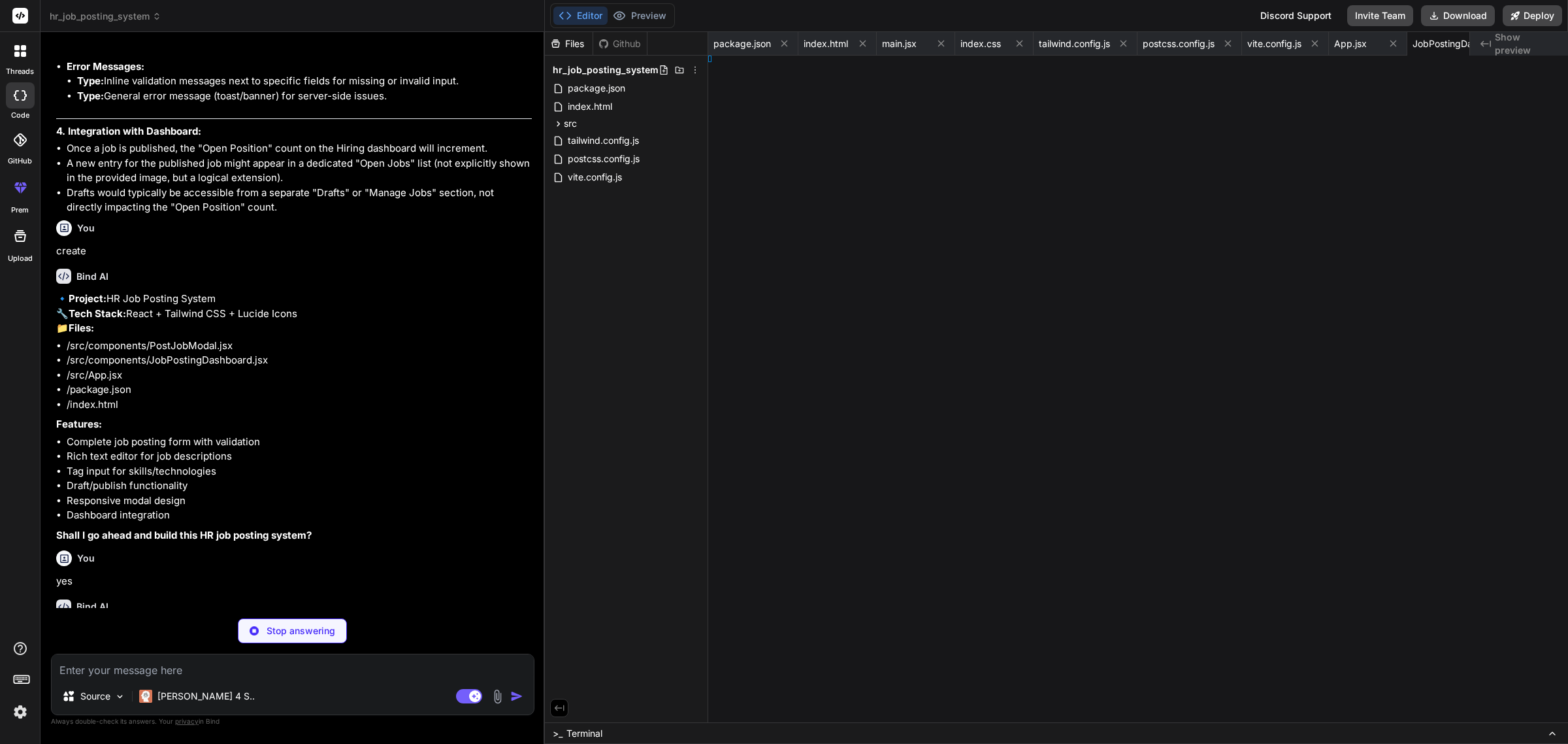
scroll to position [0, 73]
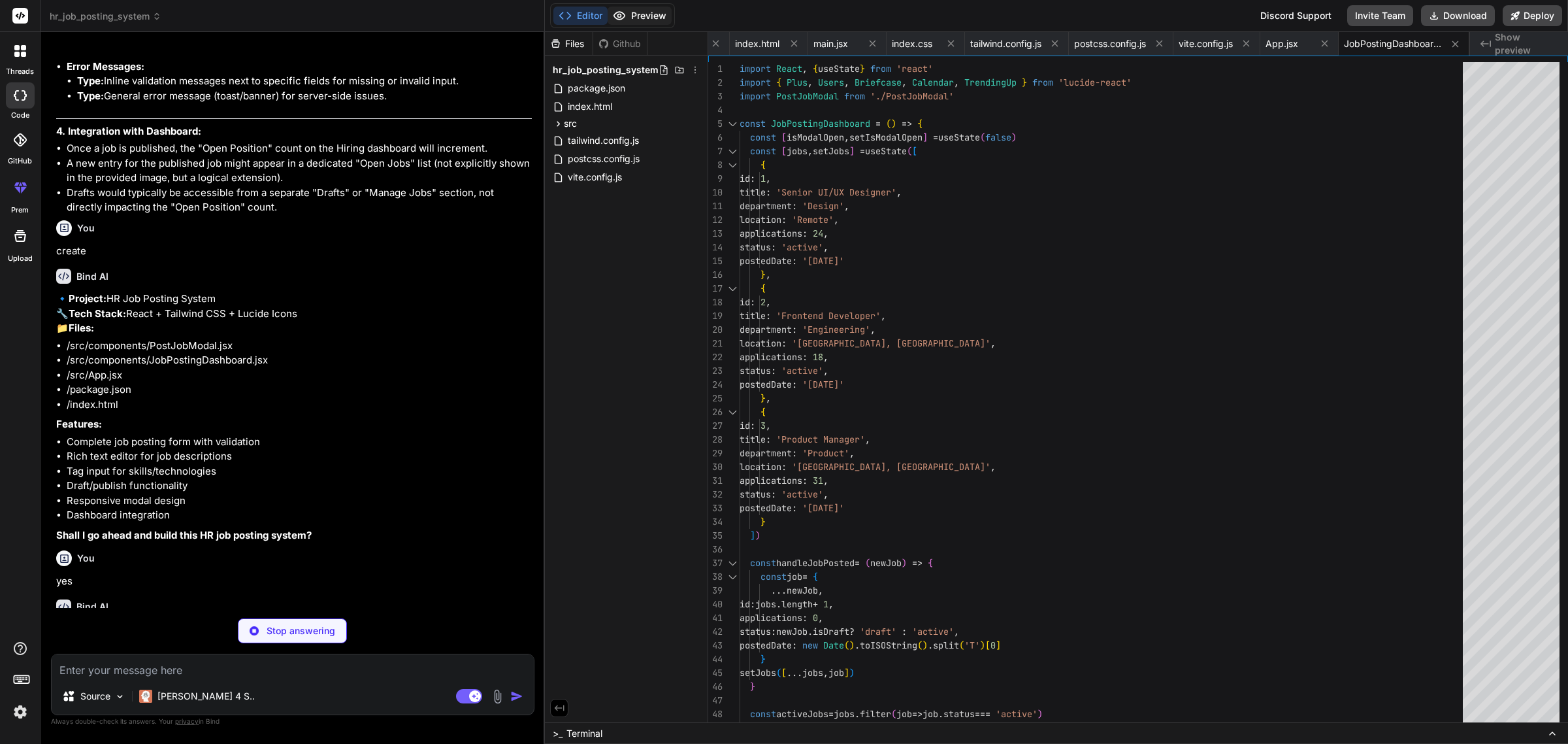
click at [629, 13] on button "Preview" at bounding box center [640, 16] width 64 height 19
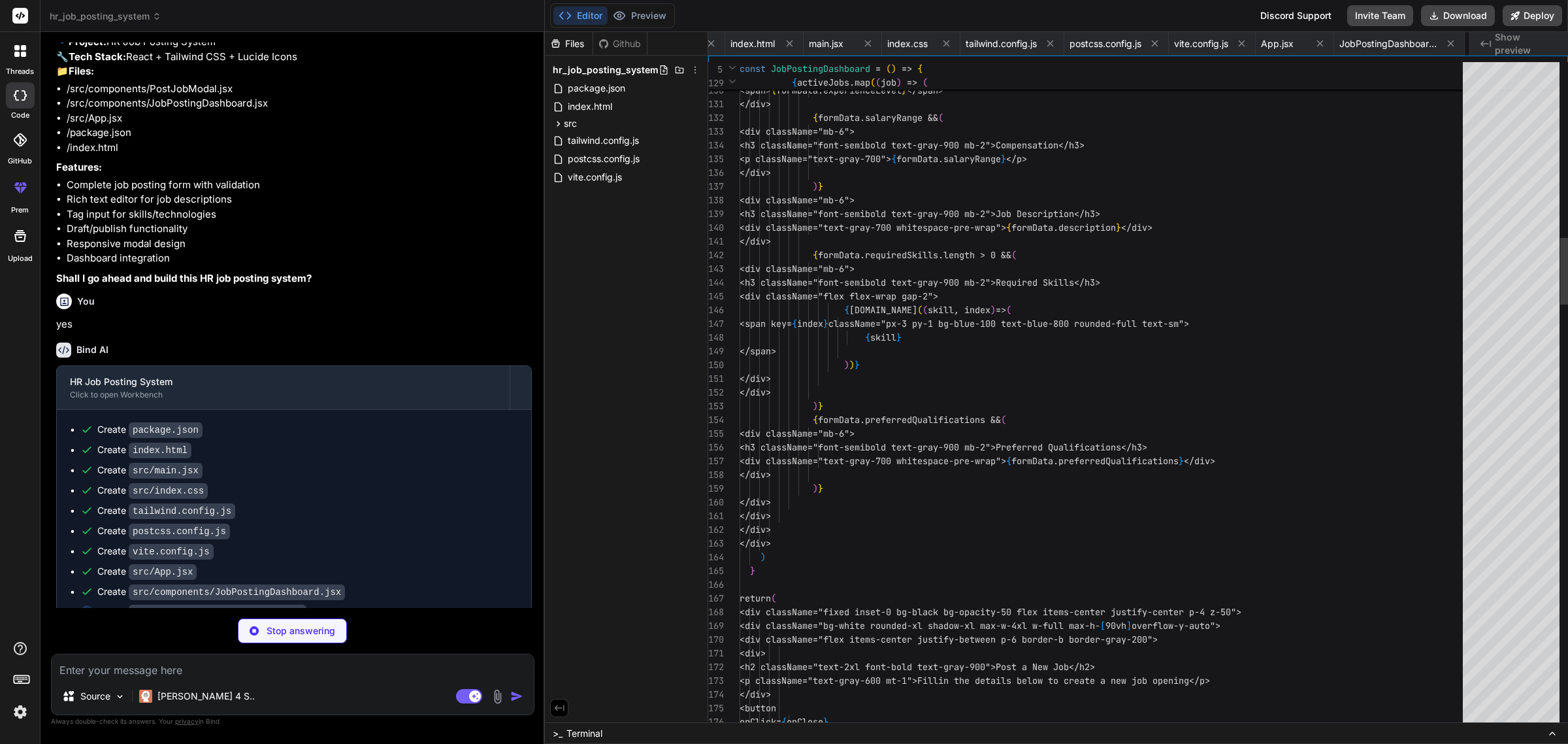
scroll to position [0, 183]
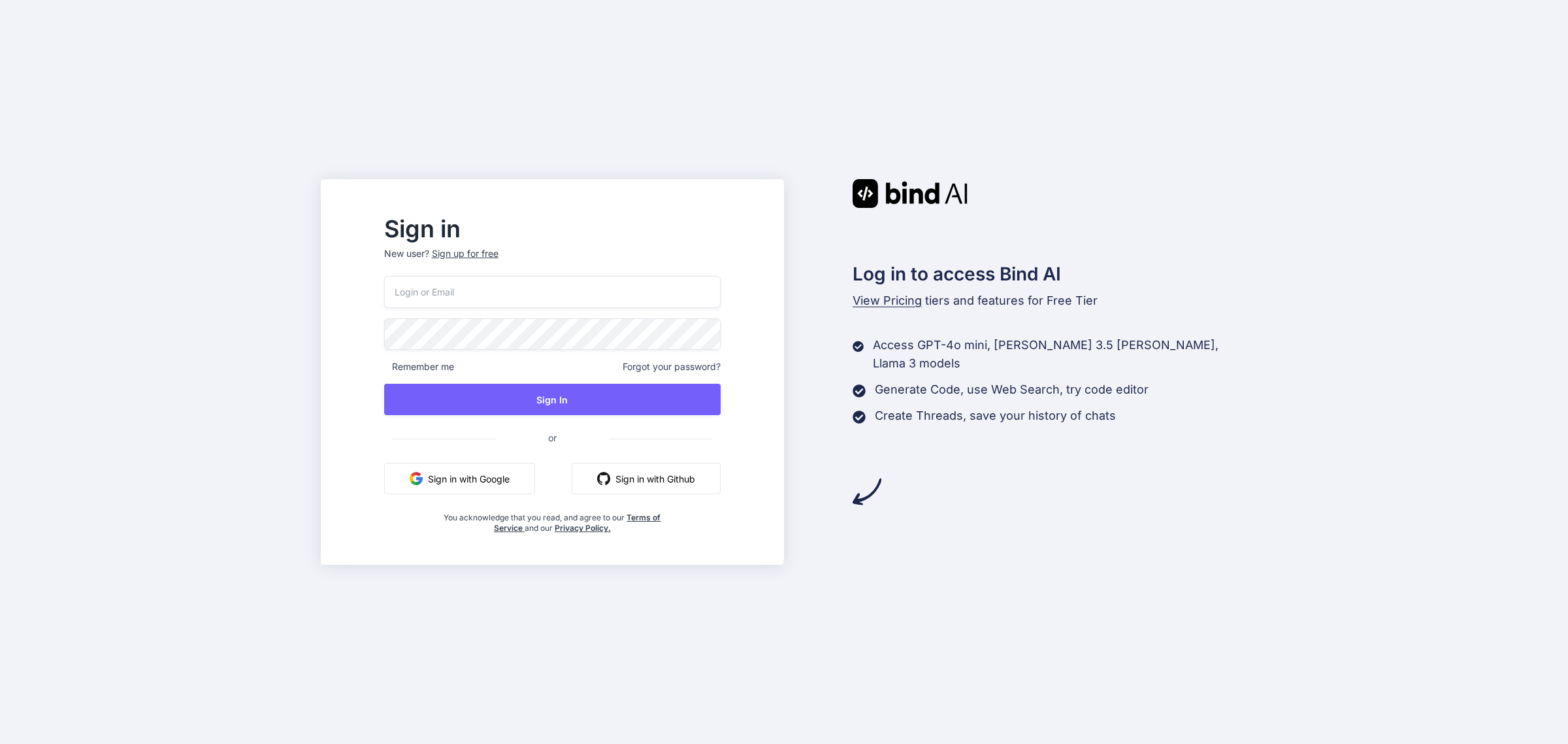
click at [503, 478] on button "Sign in with Google" at bounding box center [460, 478] width 151 height 31
